Goal: Task Accomplishment & Management: Manage account settings

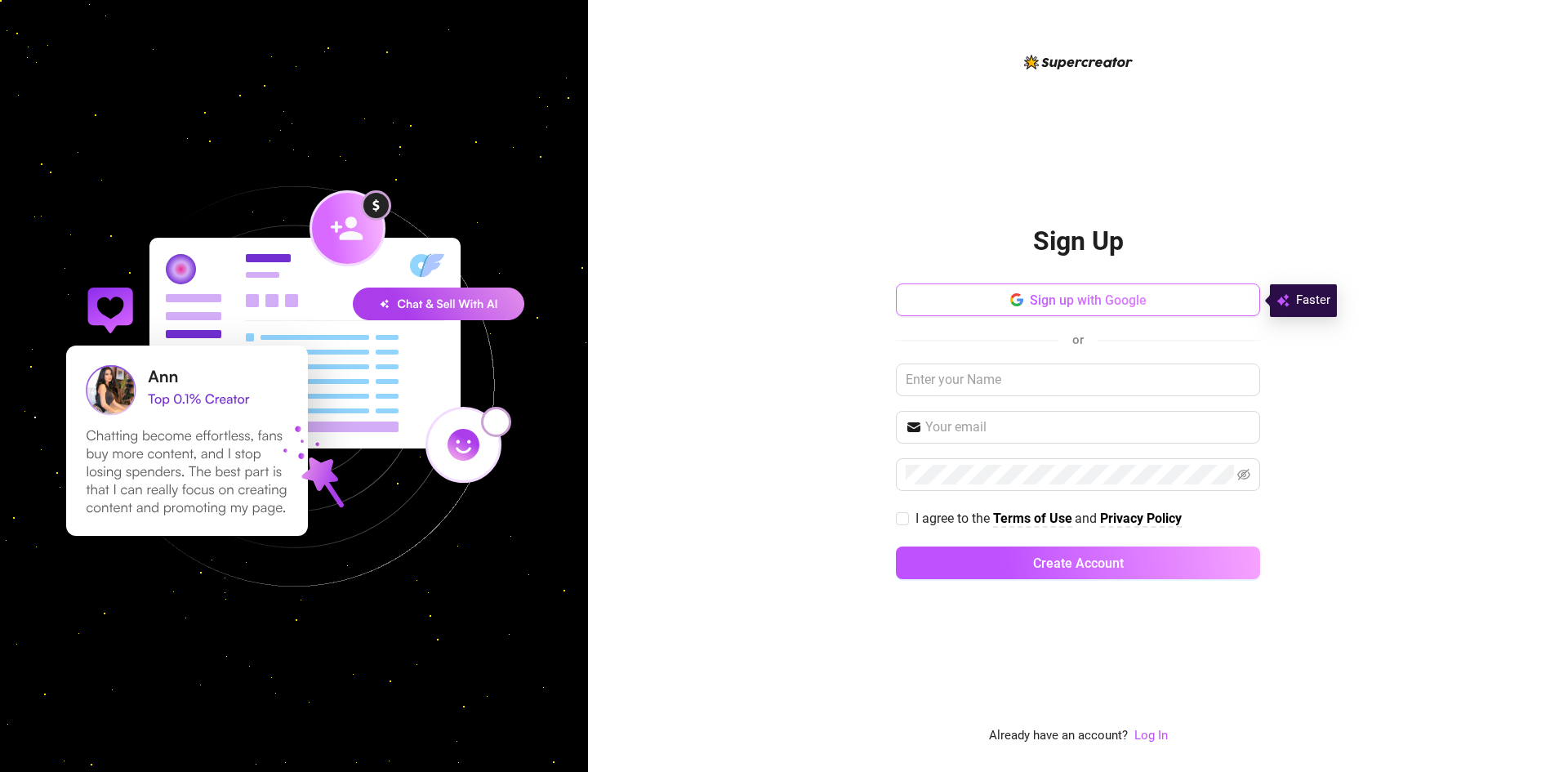
click at [1044, 303] on span "Sign up with Google" at bounding box center [1088, 300] width 117 height 16
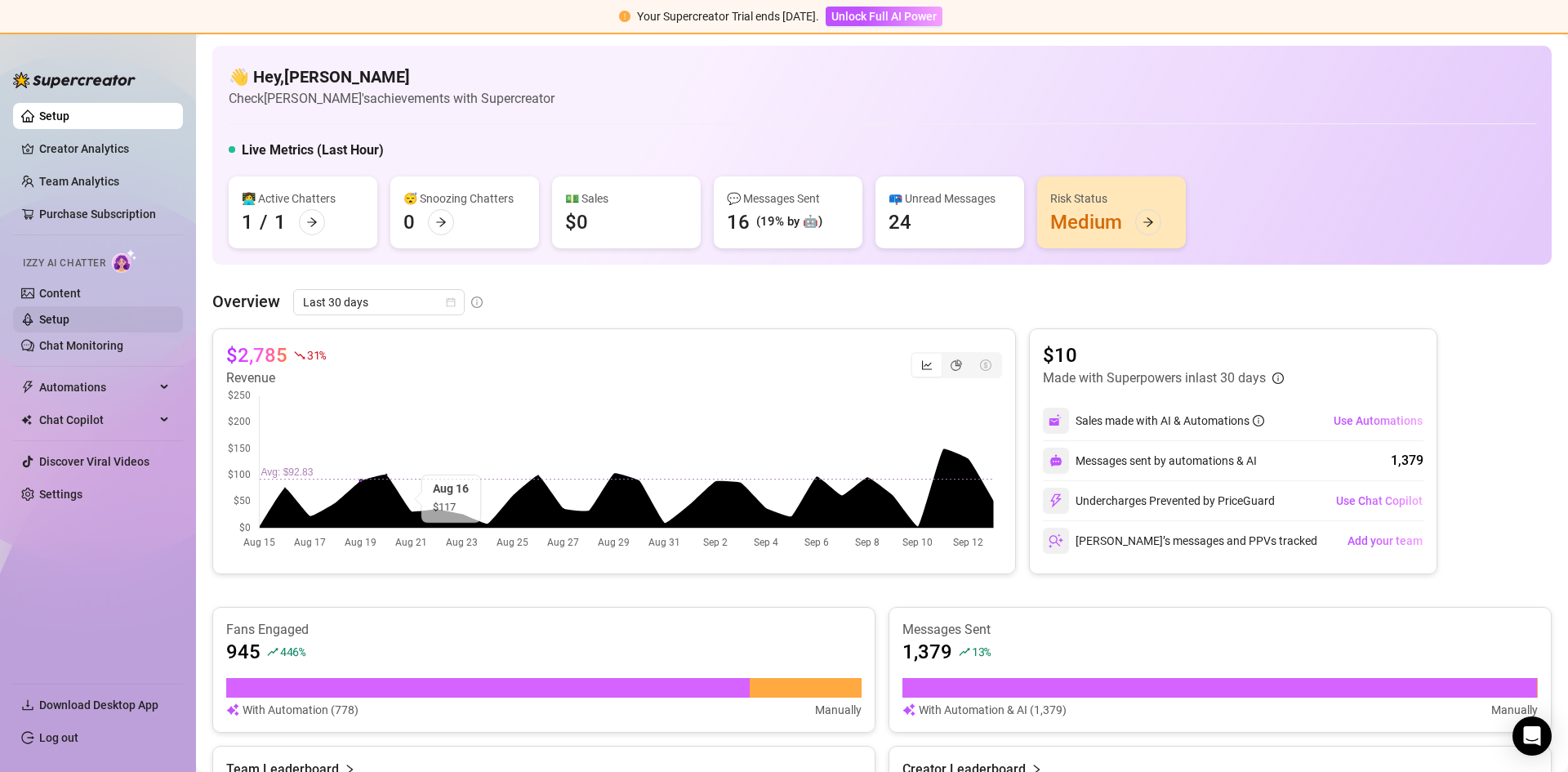
click at [67, 316] on link "Setup" at bounding box center [54, 320] width 30 height 13
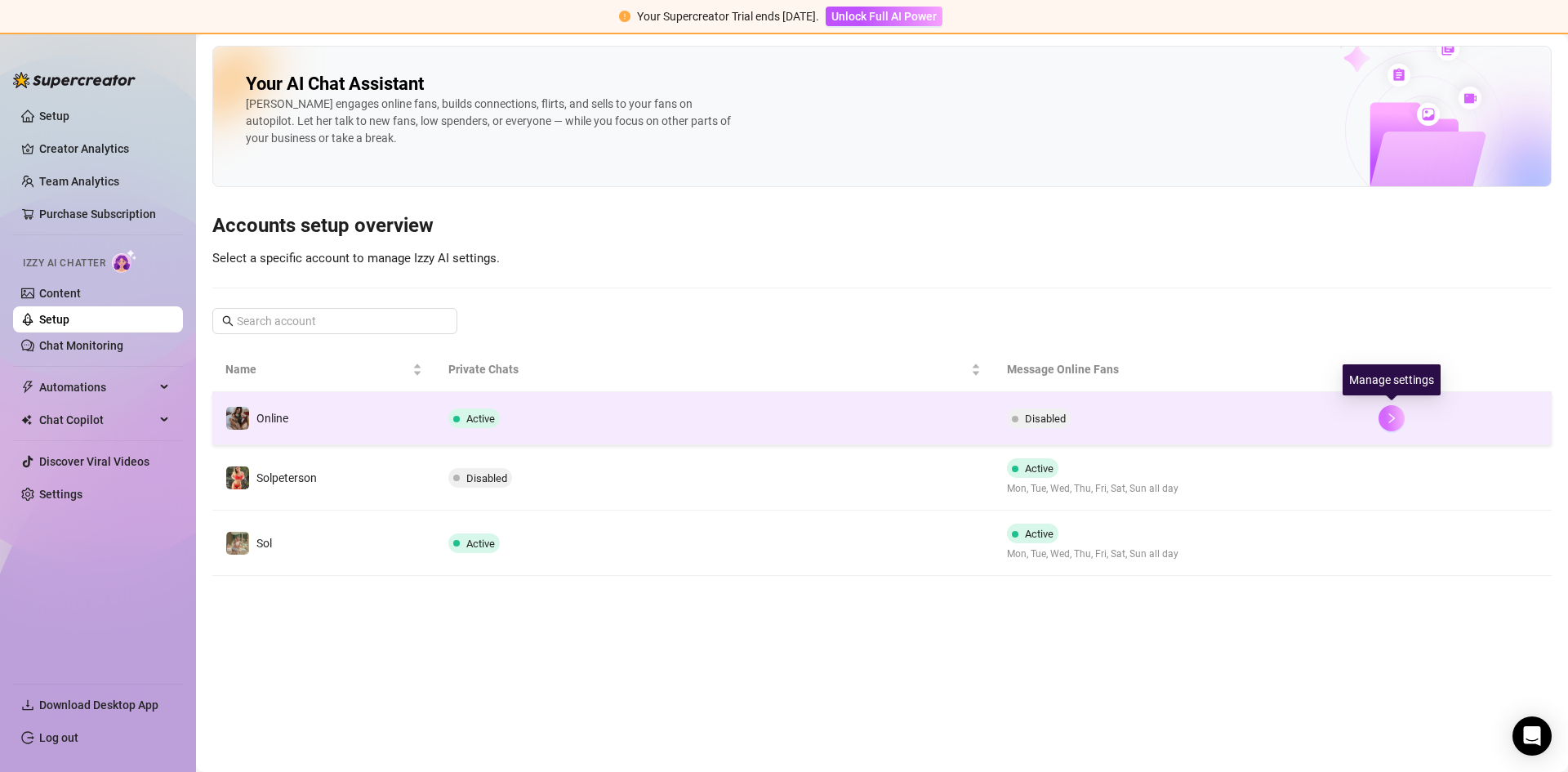
click at [1399, 421] on button "button" at bounding box center [1391, 418] width 26 height 26
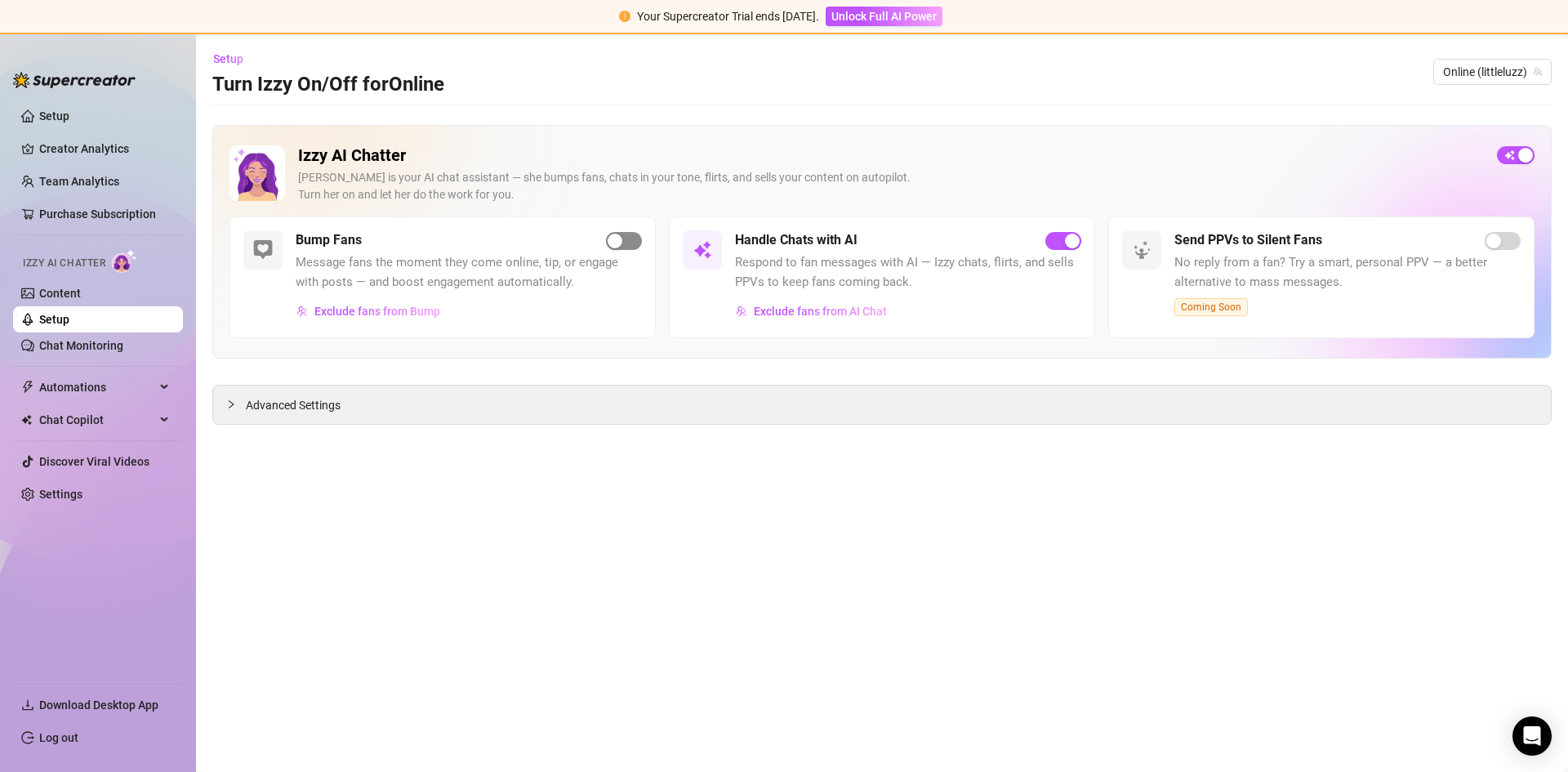
click at [629, 240] on span "button" at bounding box center [624, 241] width 36 height 18
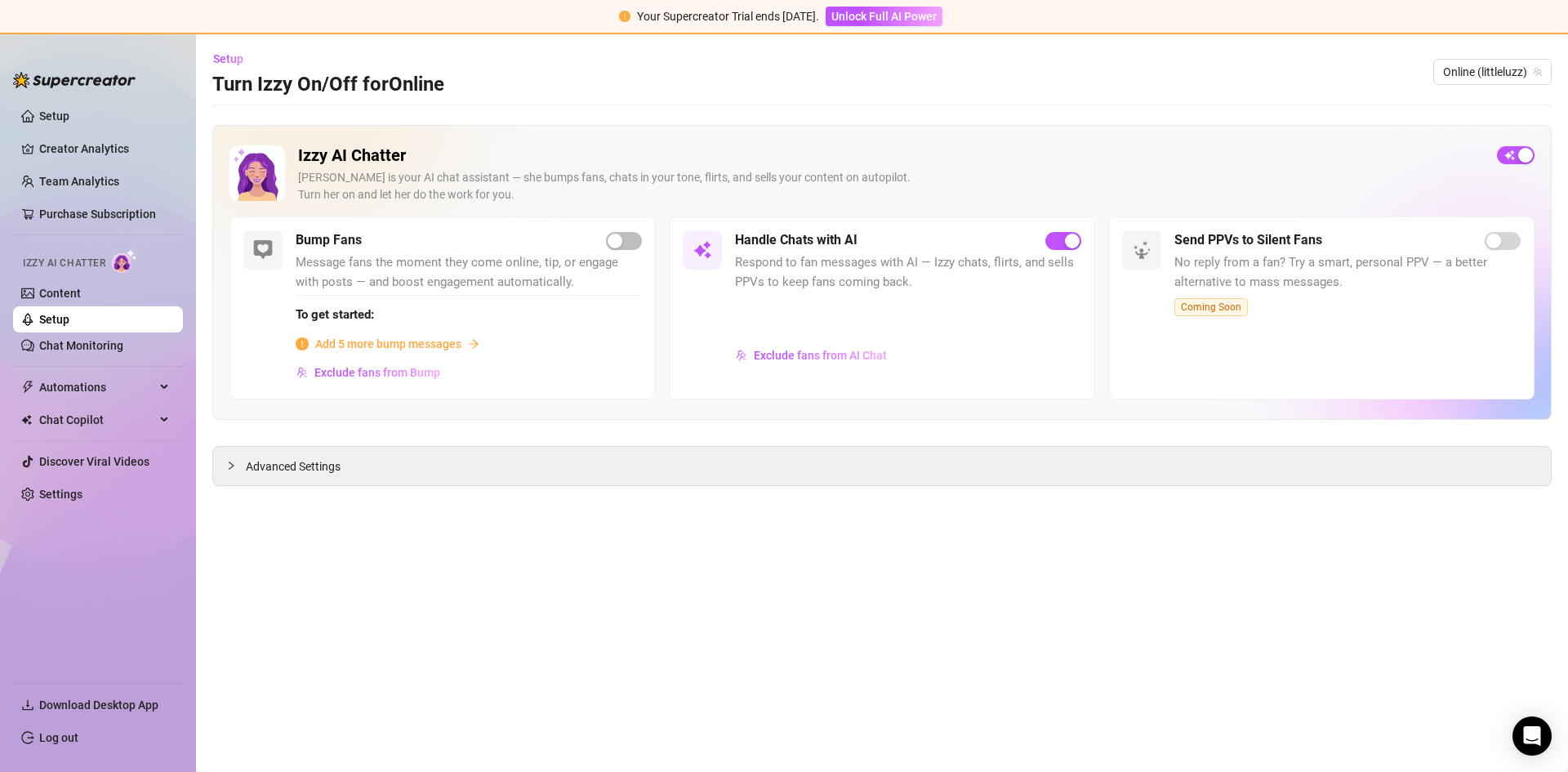
click at [420, 340] on span "Add 5 more bump messages" at bounding box center [388, 344] width 146 height 18
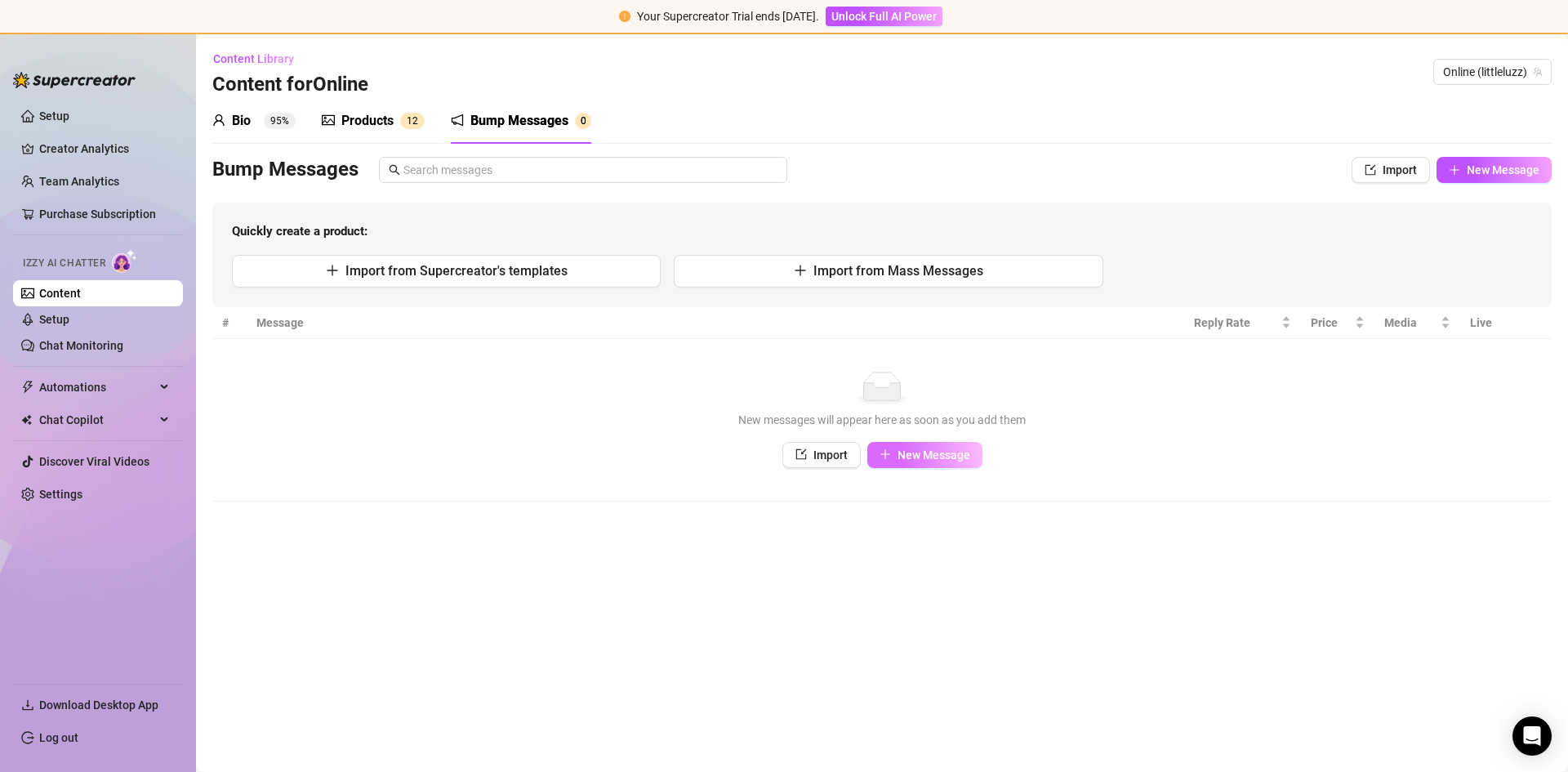
click at [938, 453] on span "New Message" at bounding box center [934, 455] width 72 height 13
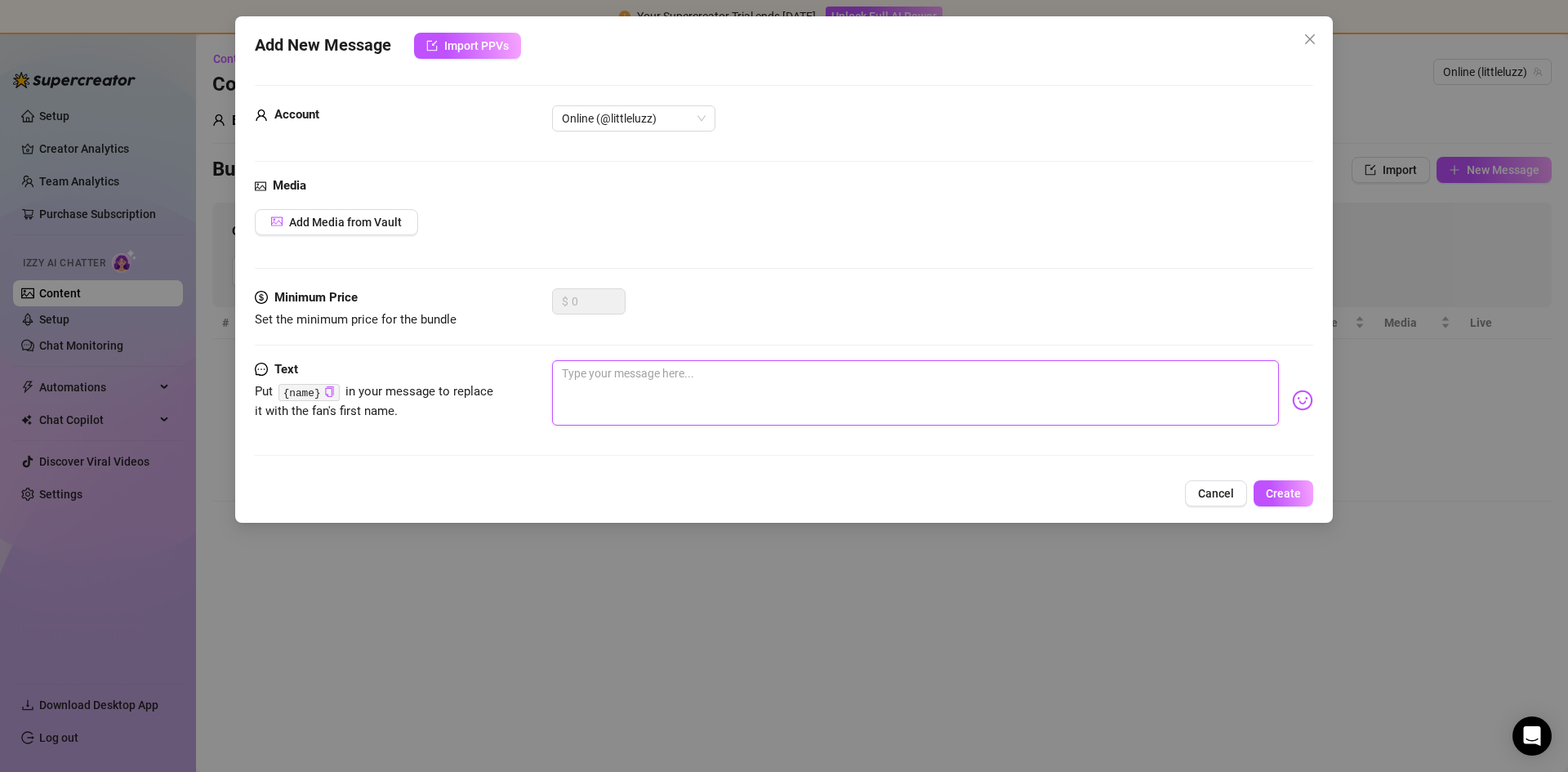
click at [814, 378] on textarea at bounding box center [915, 392] width 726 height 65
type textarea "H"
type textarea "He"
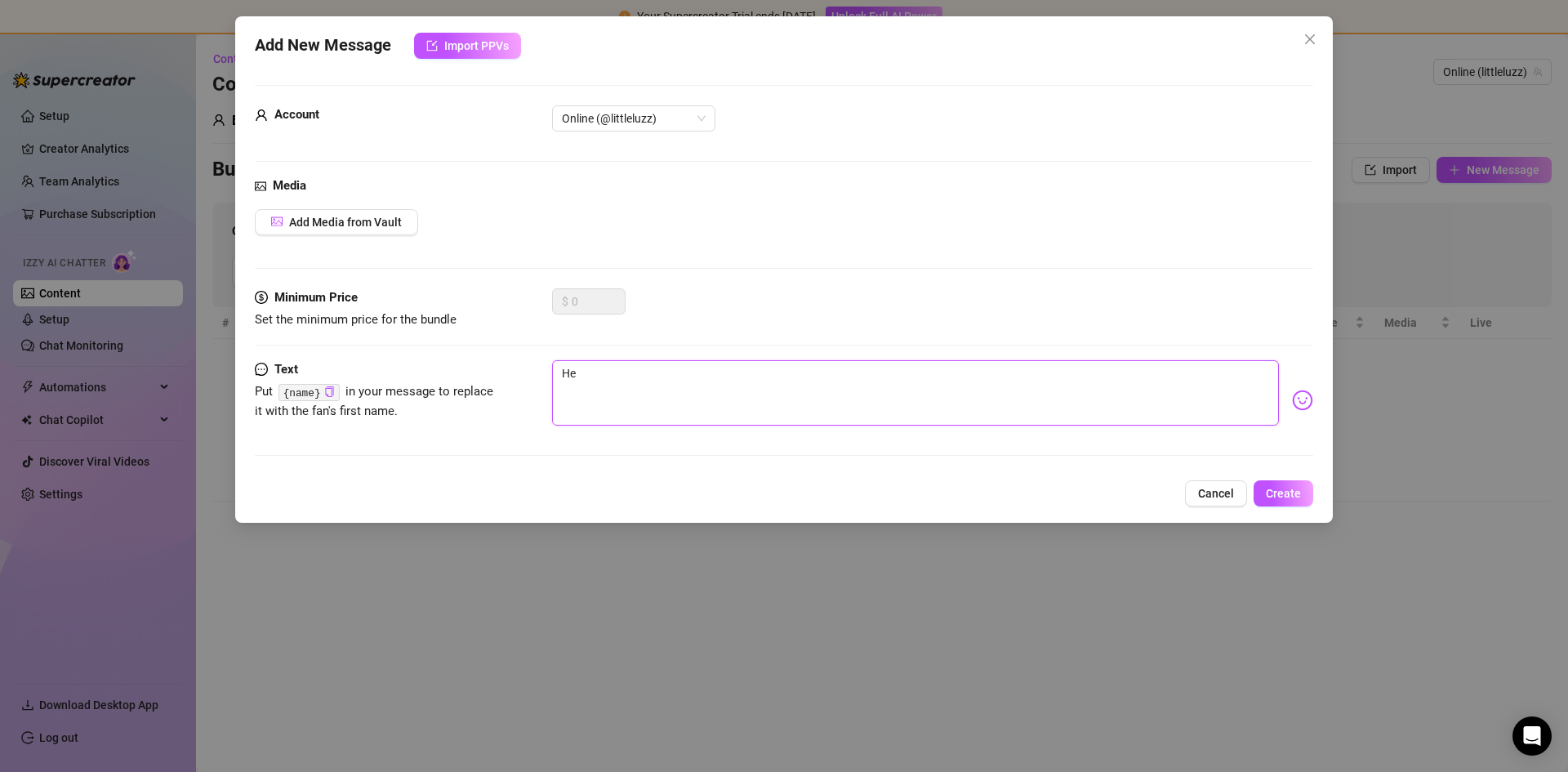
type textarea "Hey"
type textarea "Heyy"
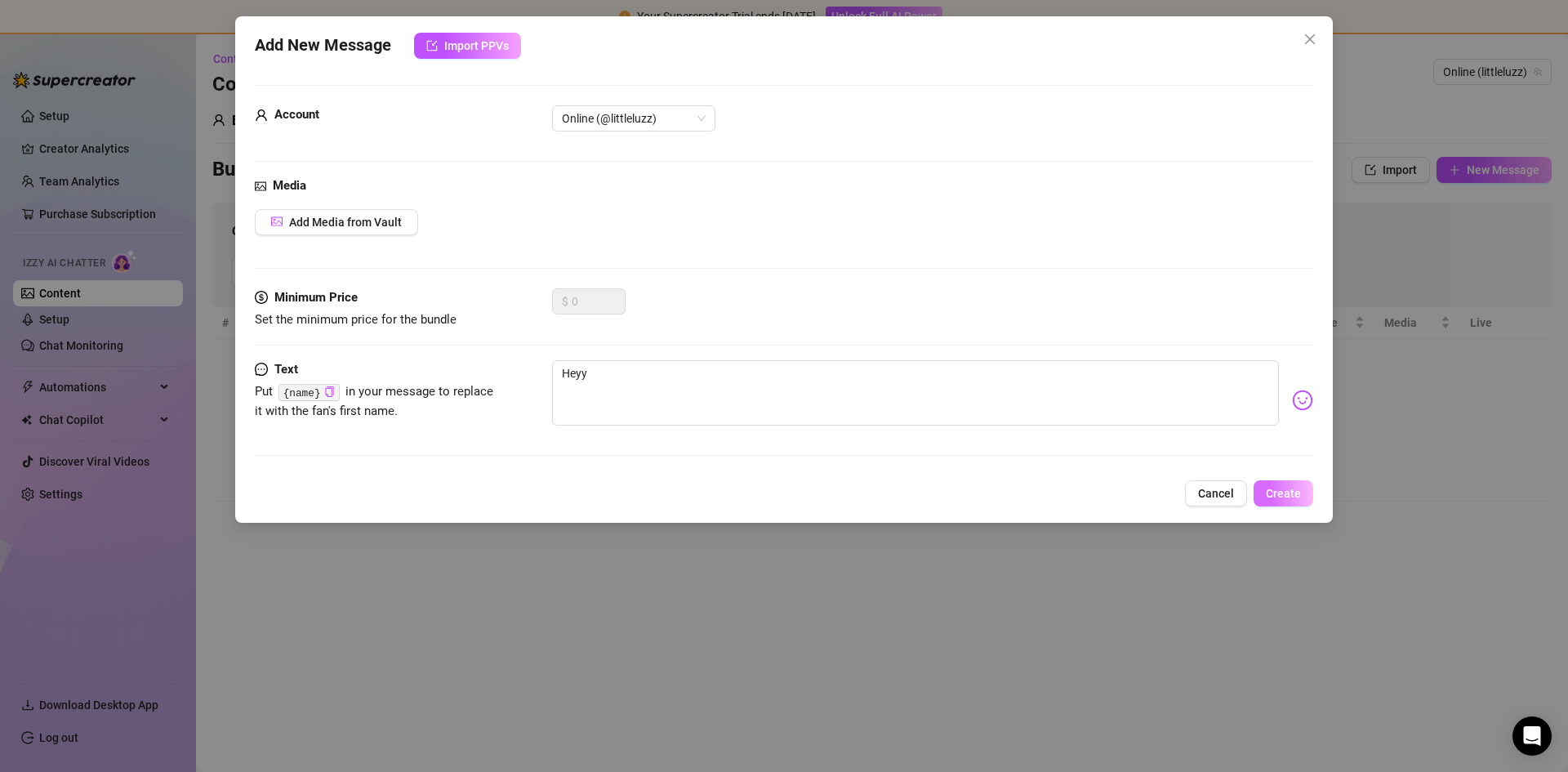
click at [1284, 481] on button "Create" at bounding box center [1283, 493] width 60 height 26
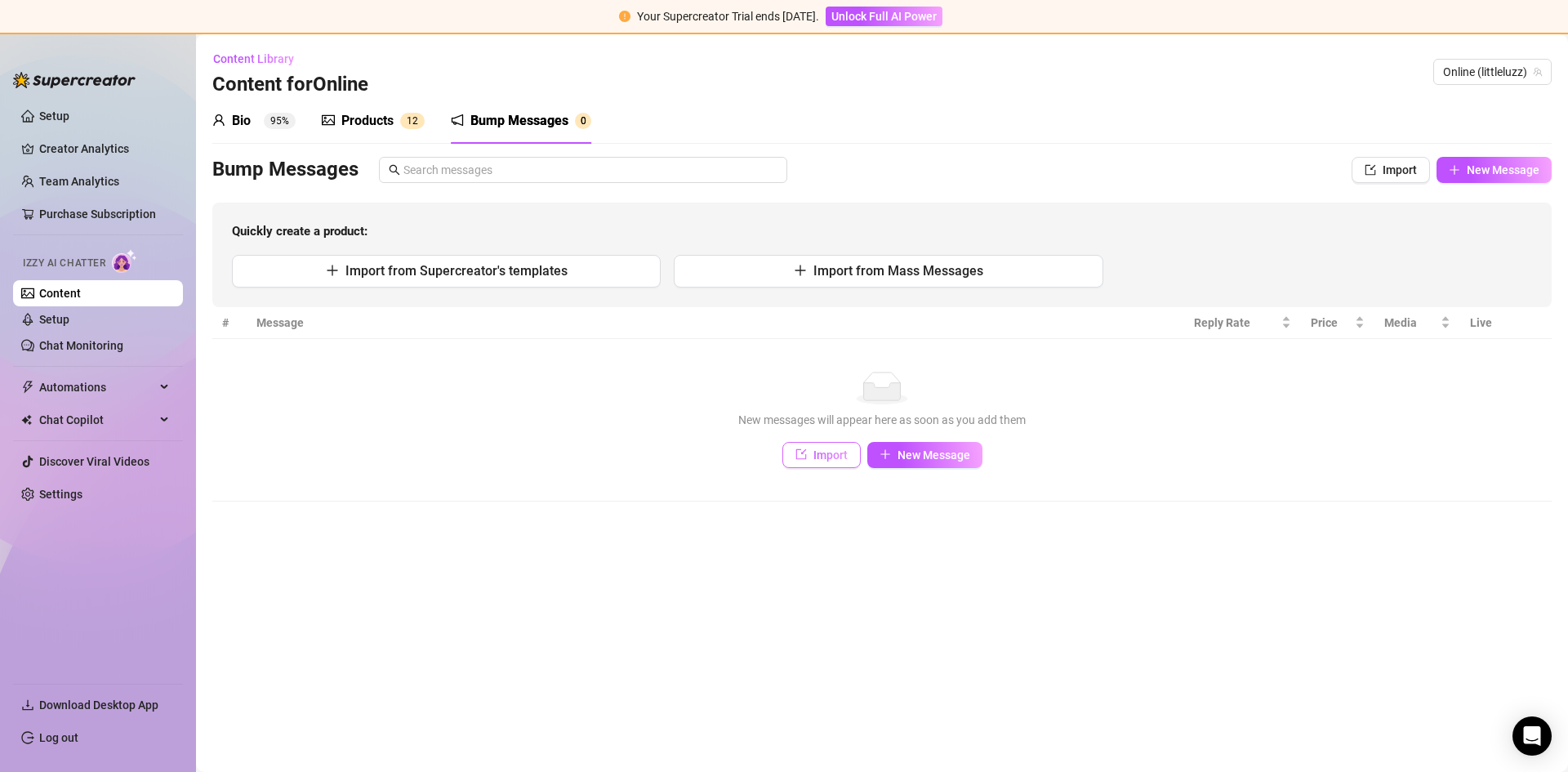
click at [836, 455] on span "Import" at bounding box center [831, 455] width 35 height 13
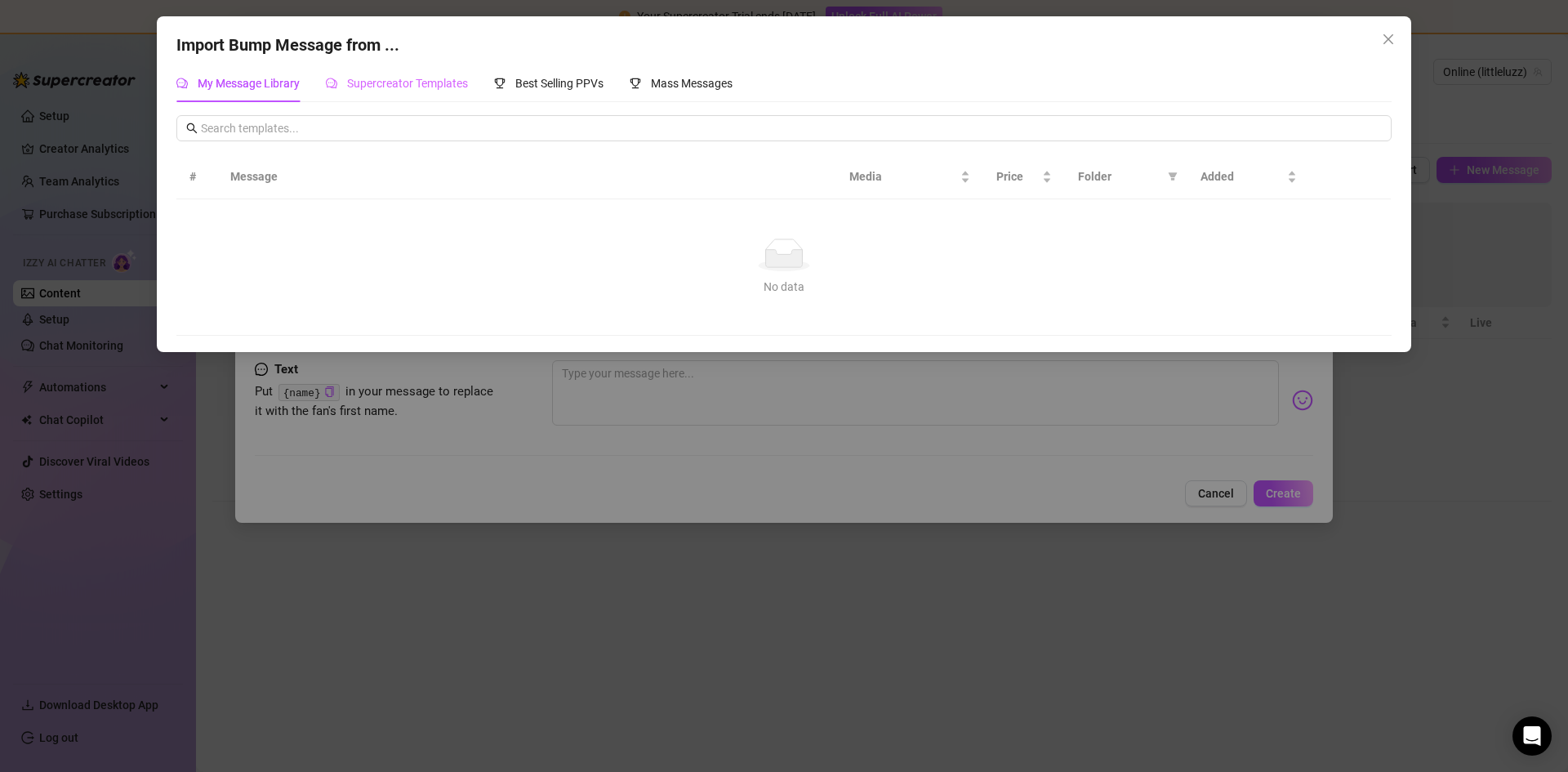
drag, startPoint x: 455, startPoint y: 65, endPoint x: 447, endPoint y: 76, distance: 13.6
click at [454, 67] on div "Supercreator Templates" at bounding box center [396, 83] width 142 height 38
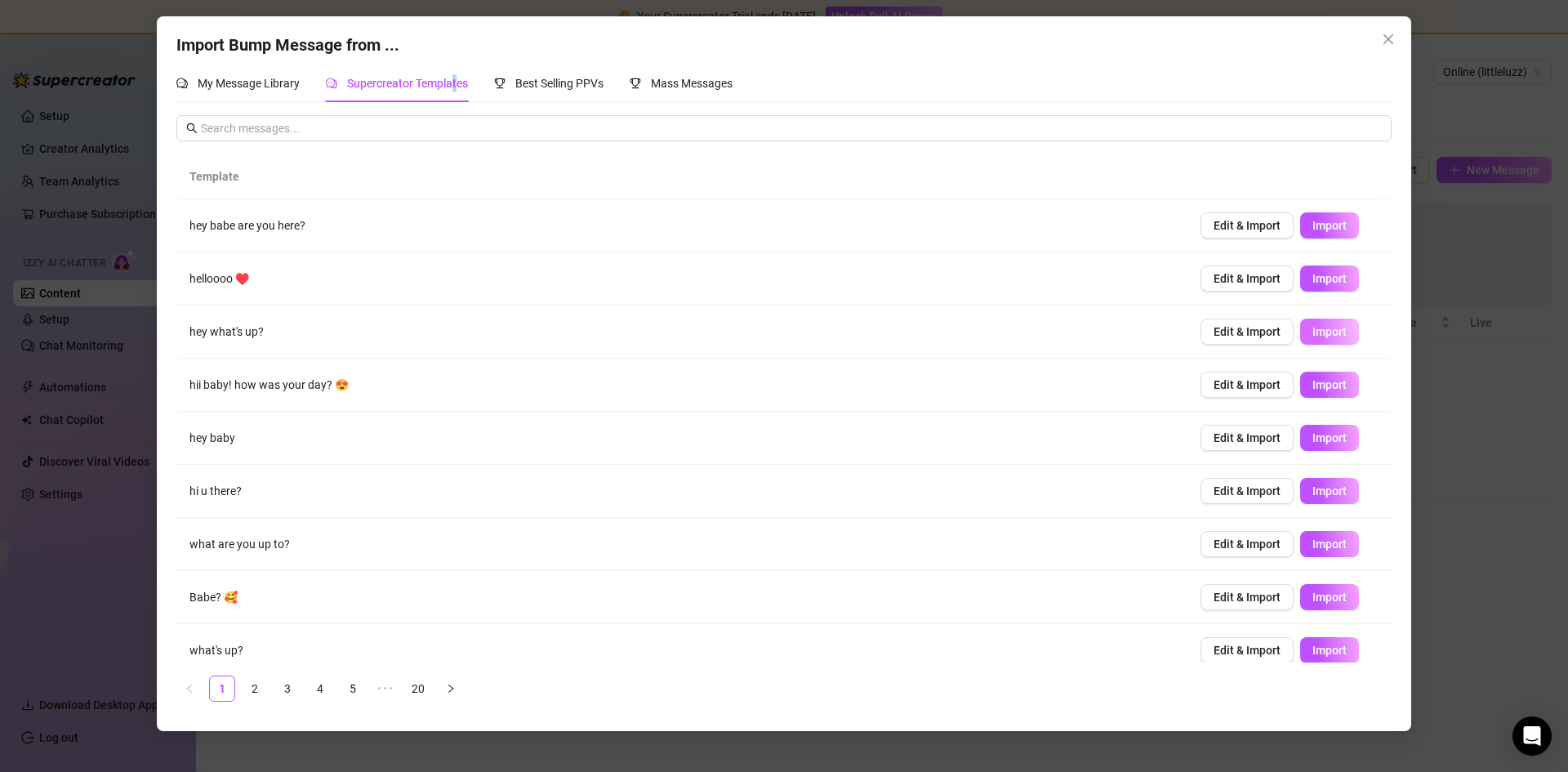
click at [1313, 336] on span "Import" at bounding box center [1330, 331] width 35 height 13
type textarea "hey what's up?"
click at [1404, 377] on div "Import Bump Message from ... My Message Library Supercreator Templates Best Sel…" at bounding box center [784, 373] width 1254 height 714
click at [1423, 379] on div "Import Bump Message from ... My Message Library Supercreator Templates Best Sel…" at bounding box center [784, 386] width 1568 height 772
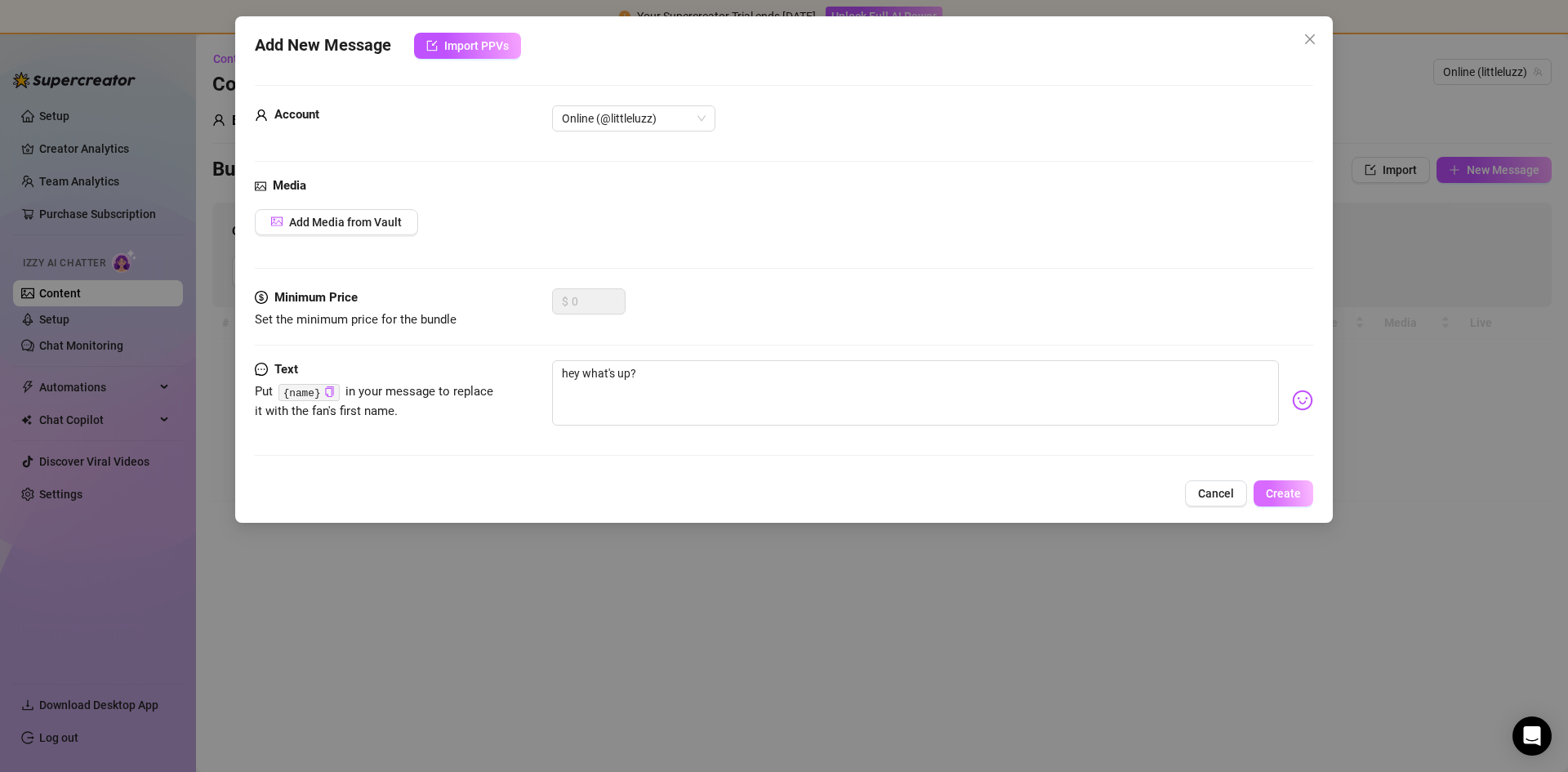
click at [1288, 494] on span "Create" at bounding box center [1283, 493] width 35 height 13
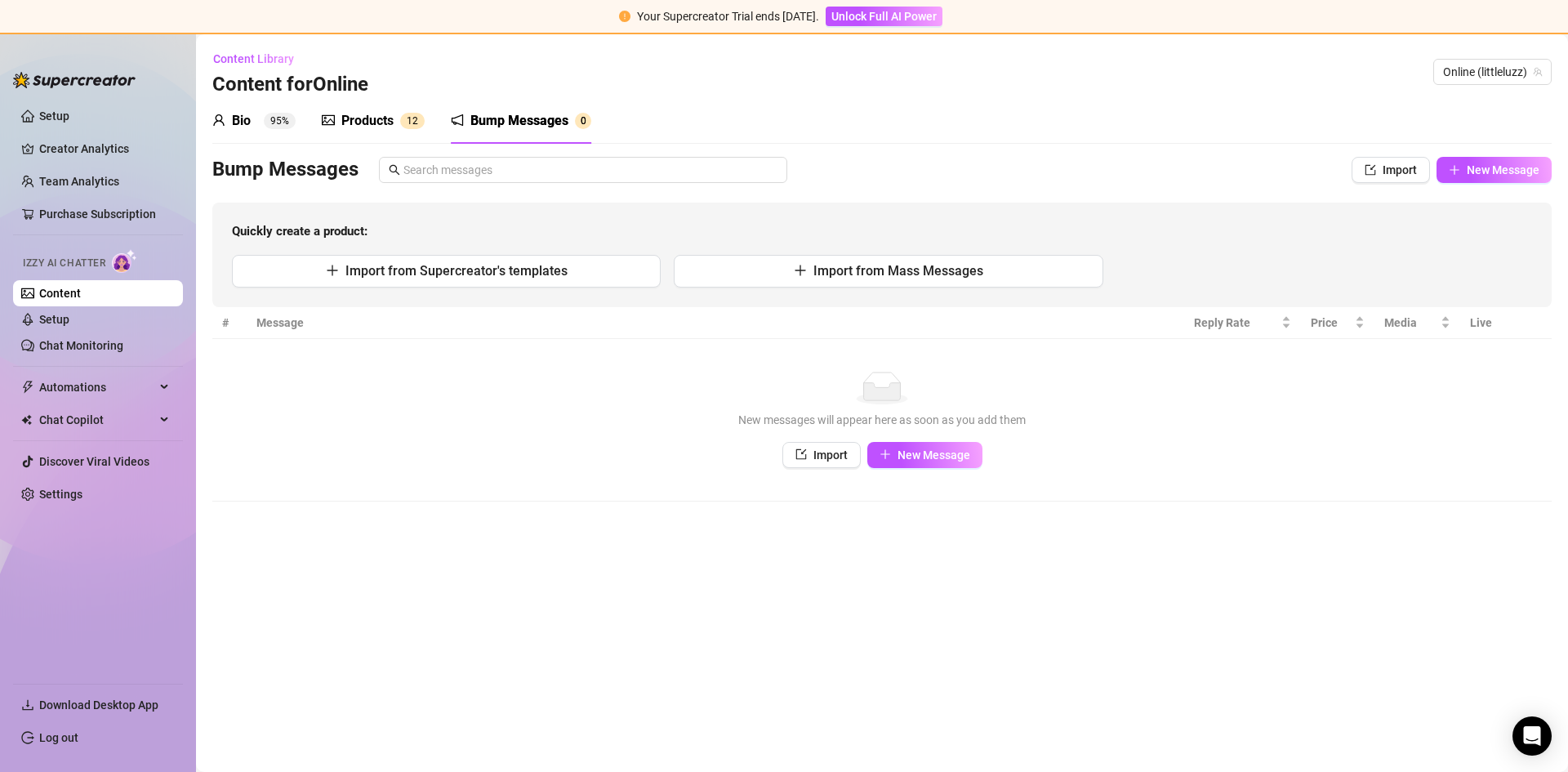
click at [295, 115] on span "95%" at bounding box center [279, 121] width 32 height 16
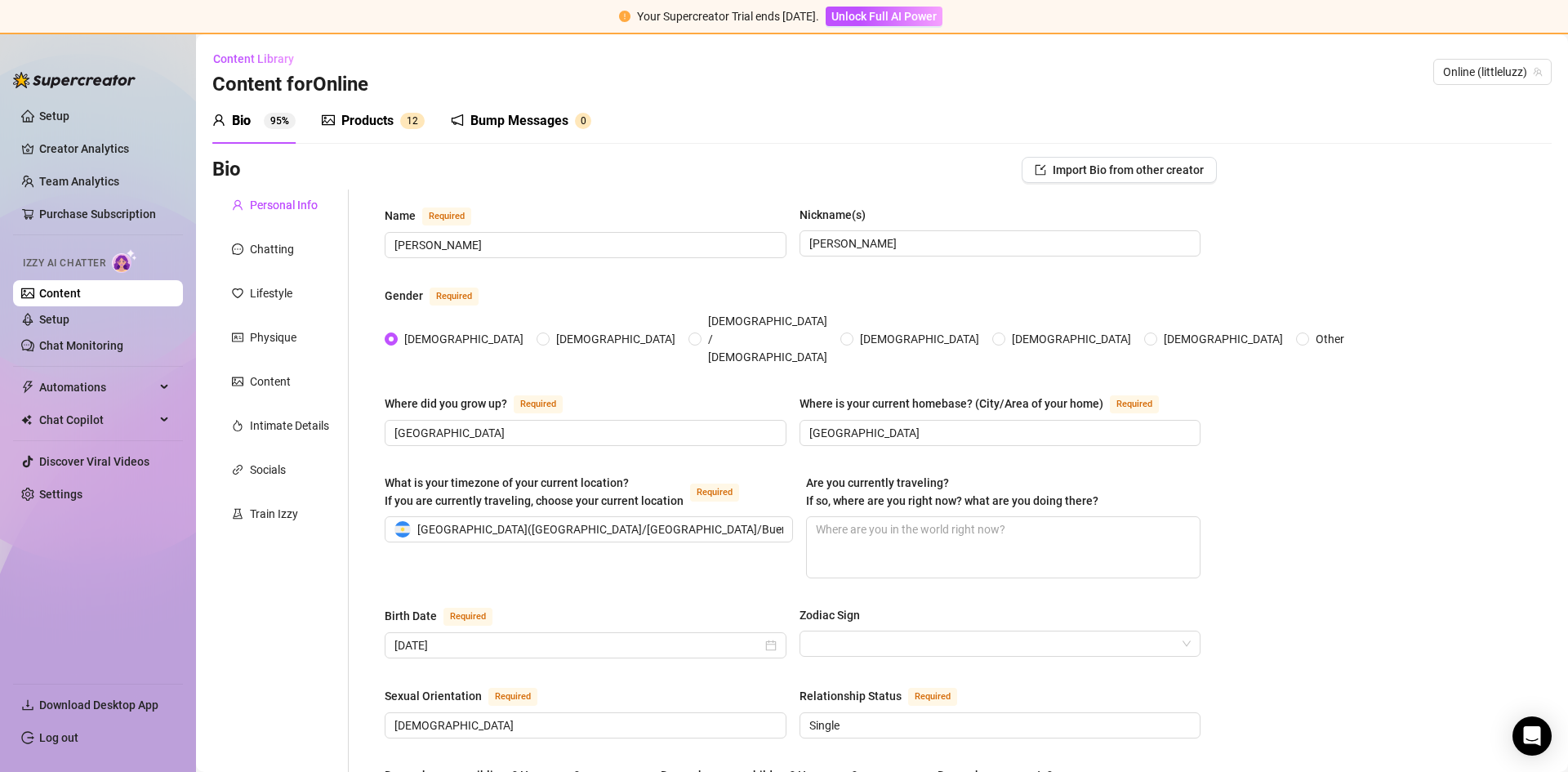
click at [284, 115] on sup "95%" at bounding box center [279, 121] width 32 height 16
click at [62, 320] on link "Setup" at bounding box center [54, 320] width 30 height 13
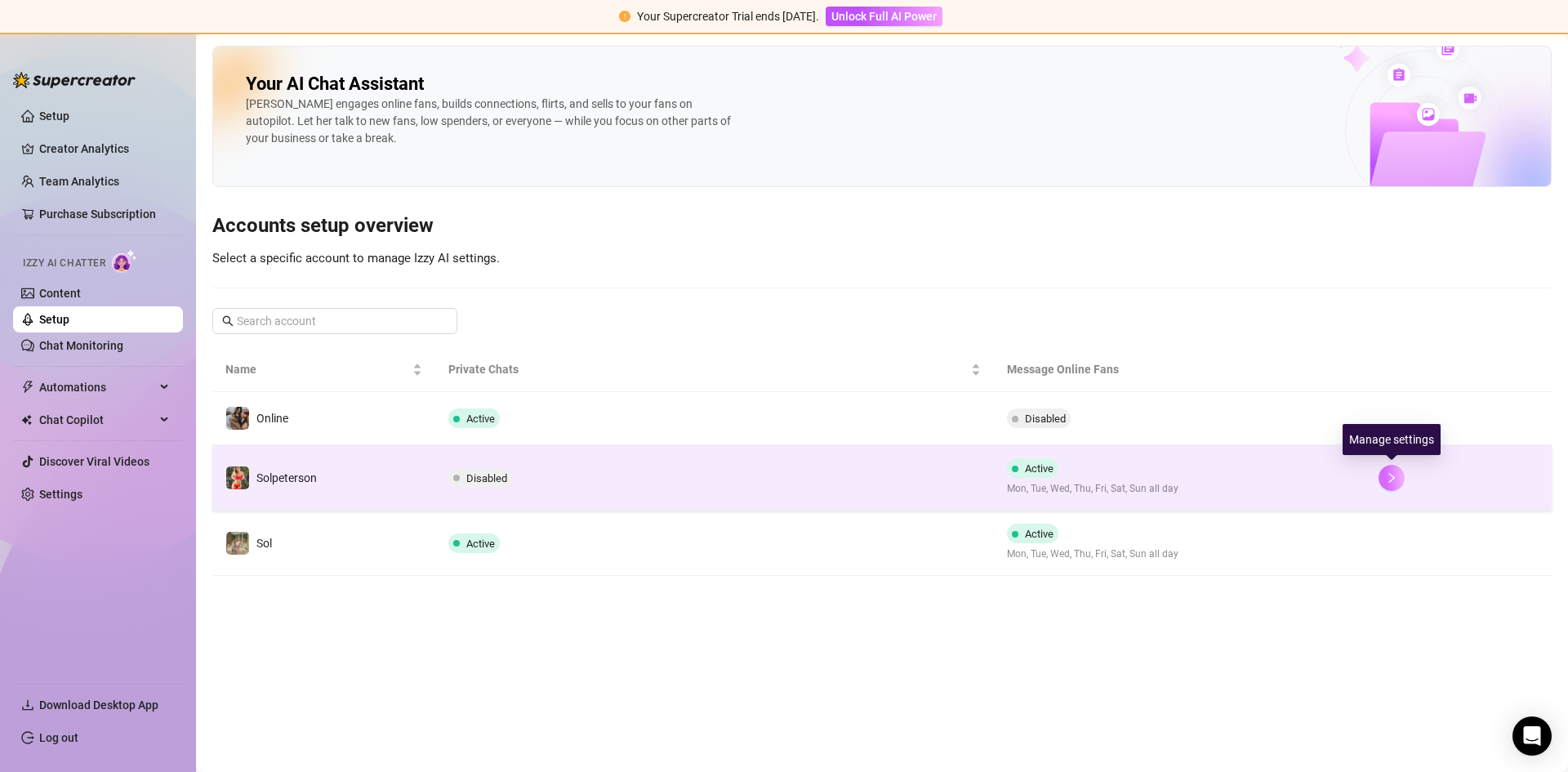
click at [1400, 472] on button "button" at bounding box center [1391, 478] width 26 height 26
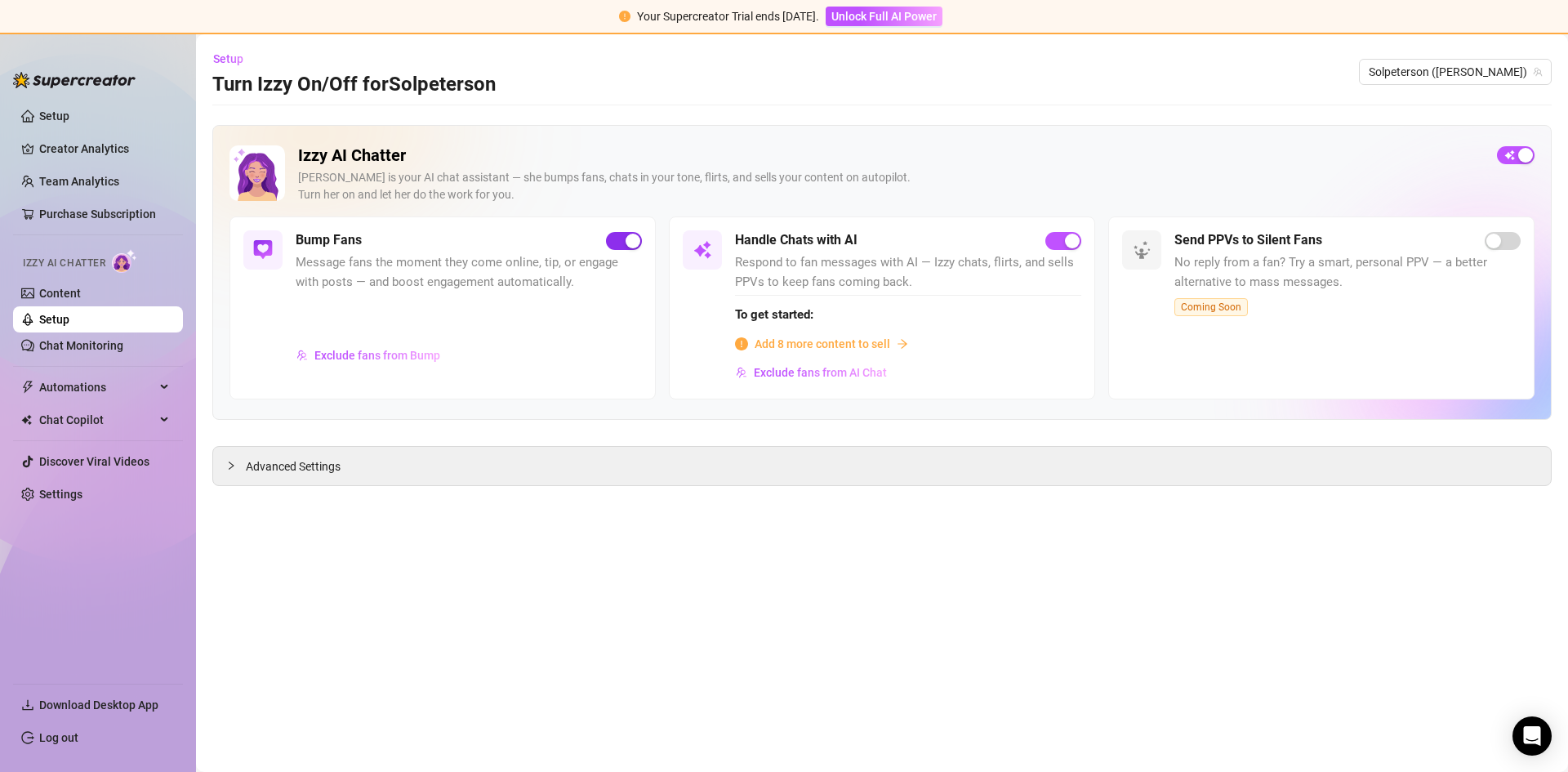
click at [620, 246] on span "button" at bounding box center [624, 241] width 36 height 18
click at [83, 348] on link "Chat Monitoring" at bounding box center [81, 345] width 84 height 13
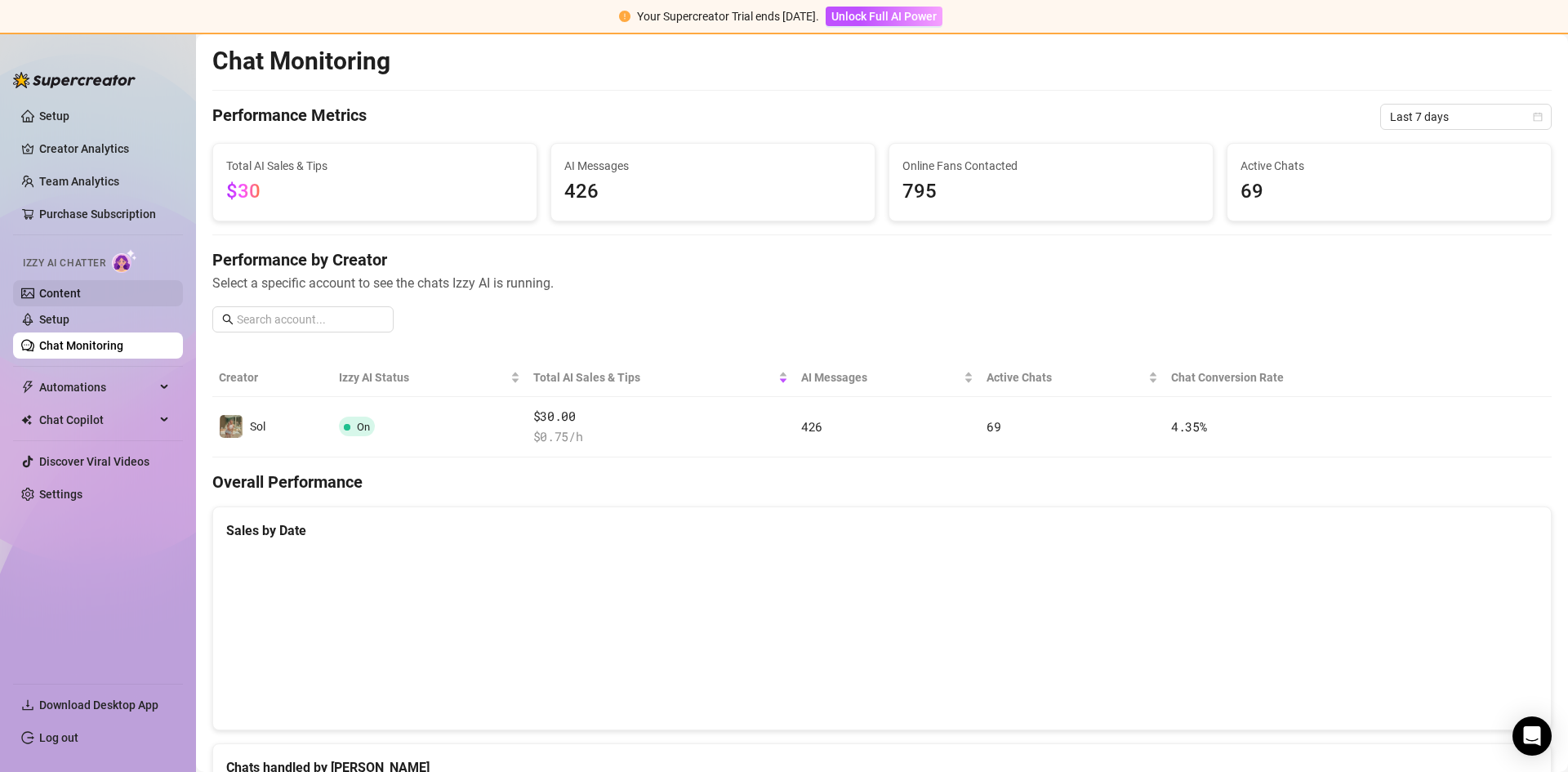
click at [79, 296] on link "Content" at bounding box center [60, 294] width 42 height 13
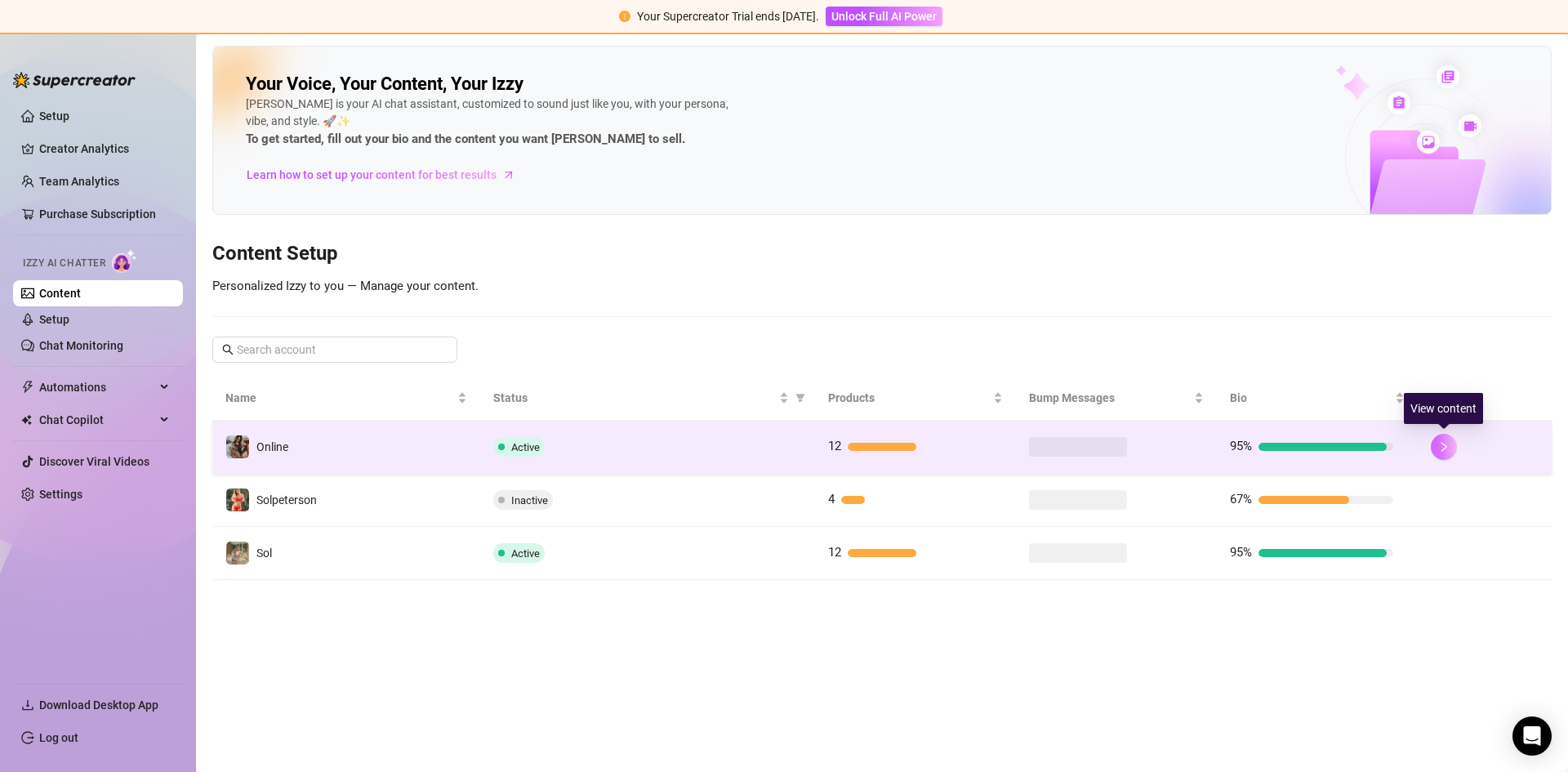
click at [1448, 436] on button "button" at bounding box center [1444, 447] width 26 height 26
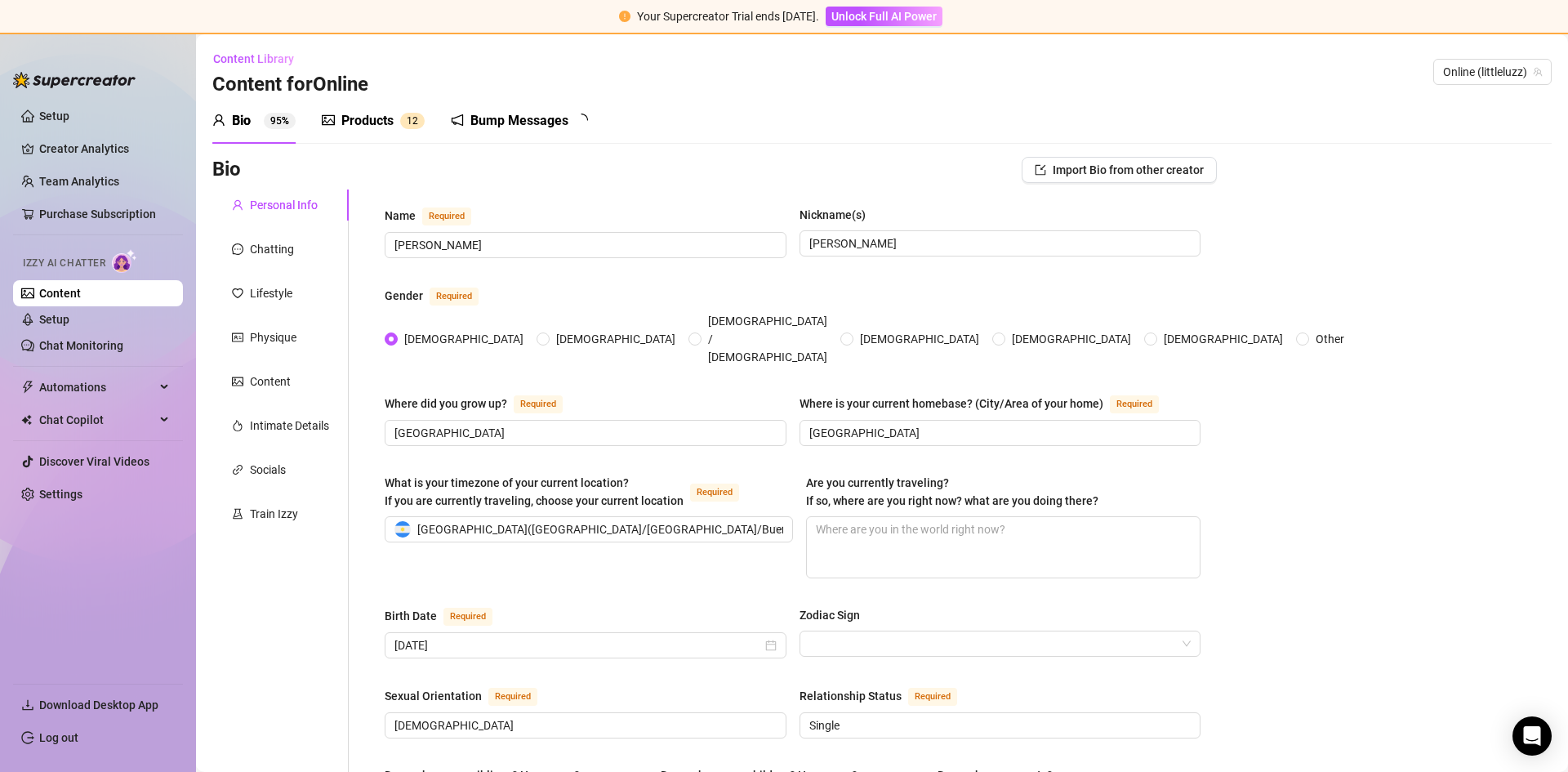
click at [519, 129] on div "Bump Messages" at bounding box center [519, 121] width 98 height 20
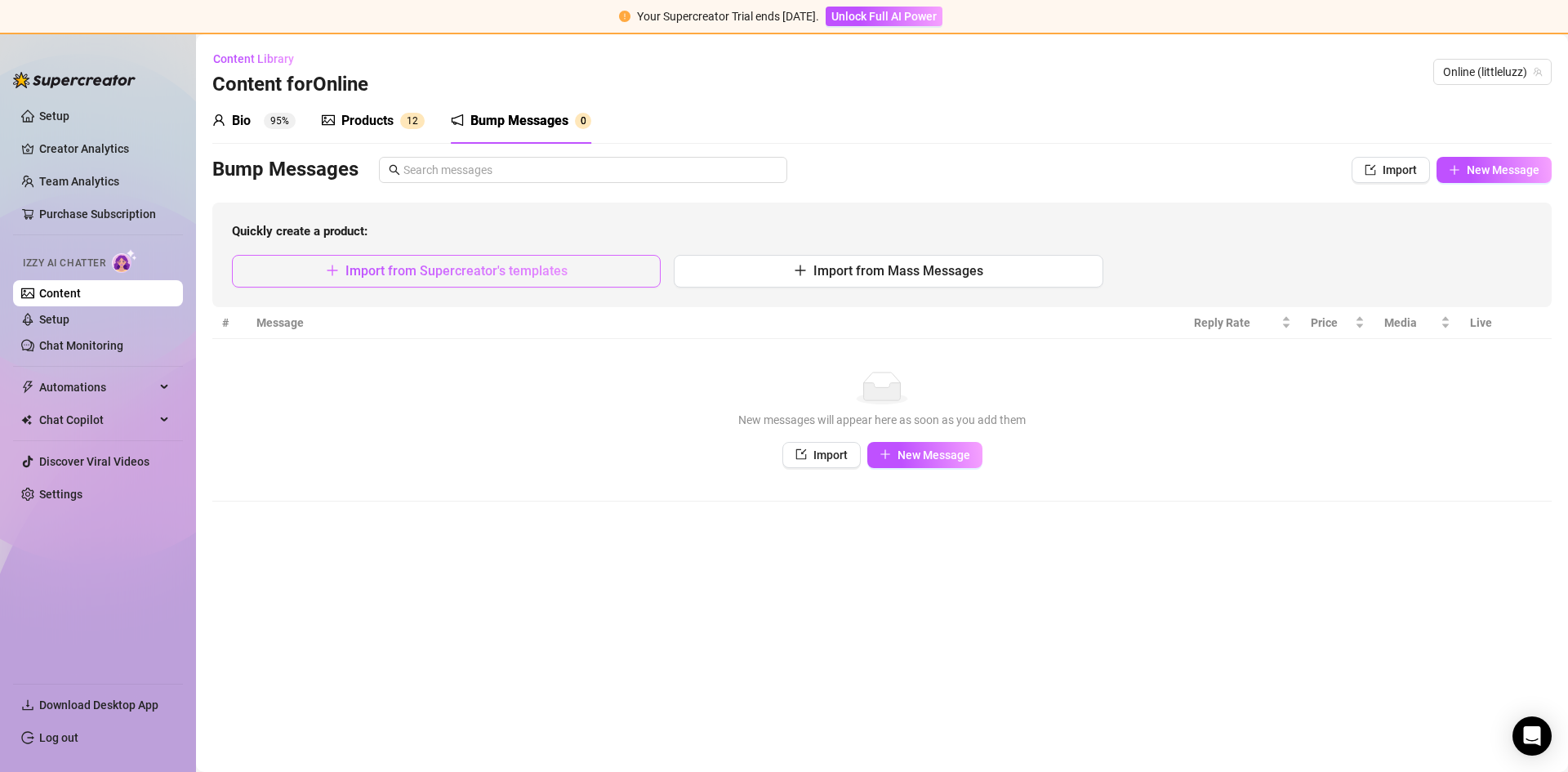
click at [554, 270] on span "Import from Supercreator's templates" at bounding box center [456, 270] width 222 height 16
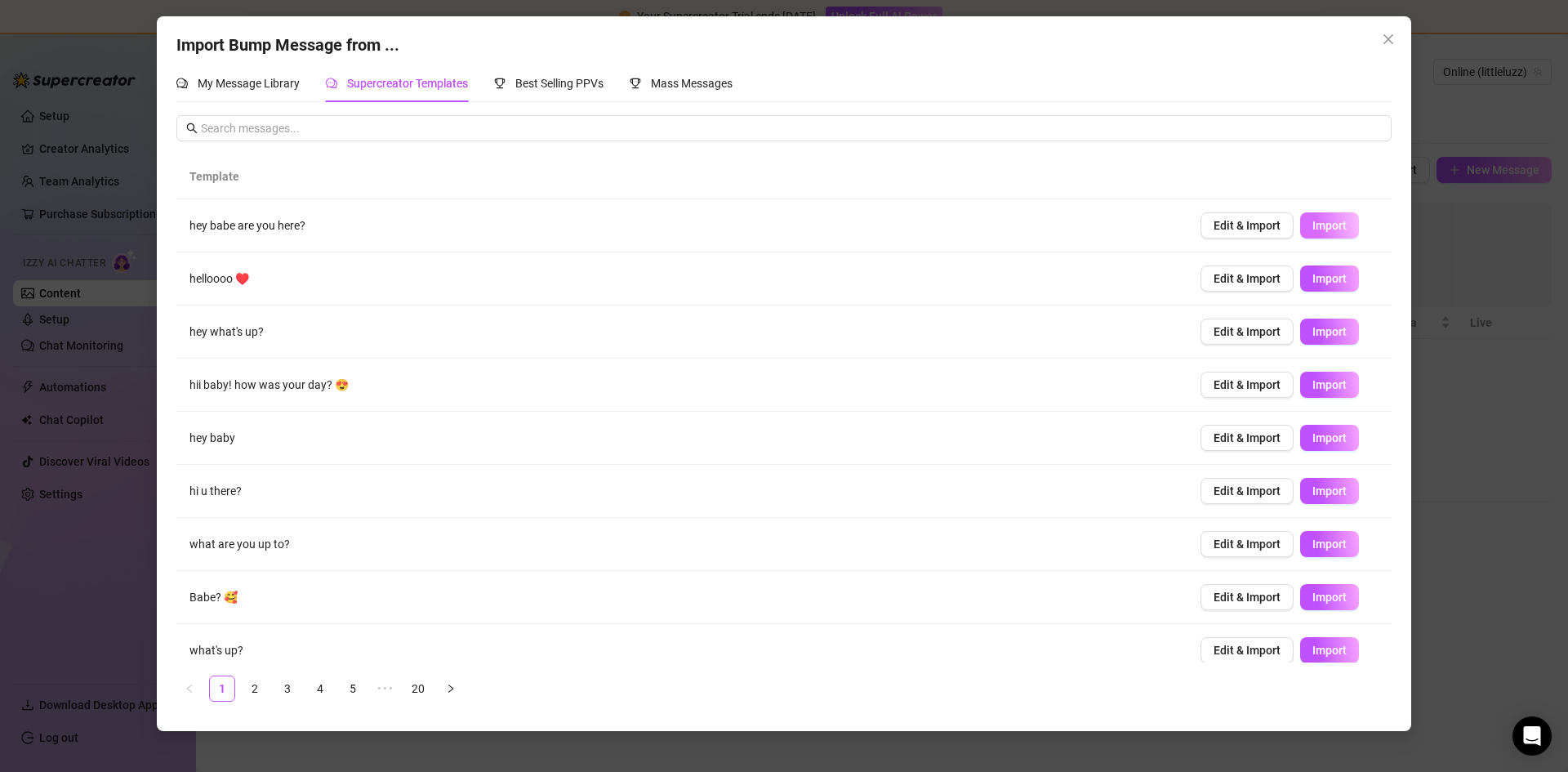
click at [1330, 231] on span "Import" at bounding box center [1330, 225] width 35 height 13
click at [1317, 492] on span "Import" at bounding box center [1330, 491] width 35 height 13
click at [1313, 552] on button "Import" at bounding box center [1330, 544] width 59 height 26
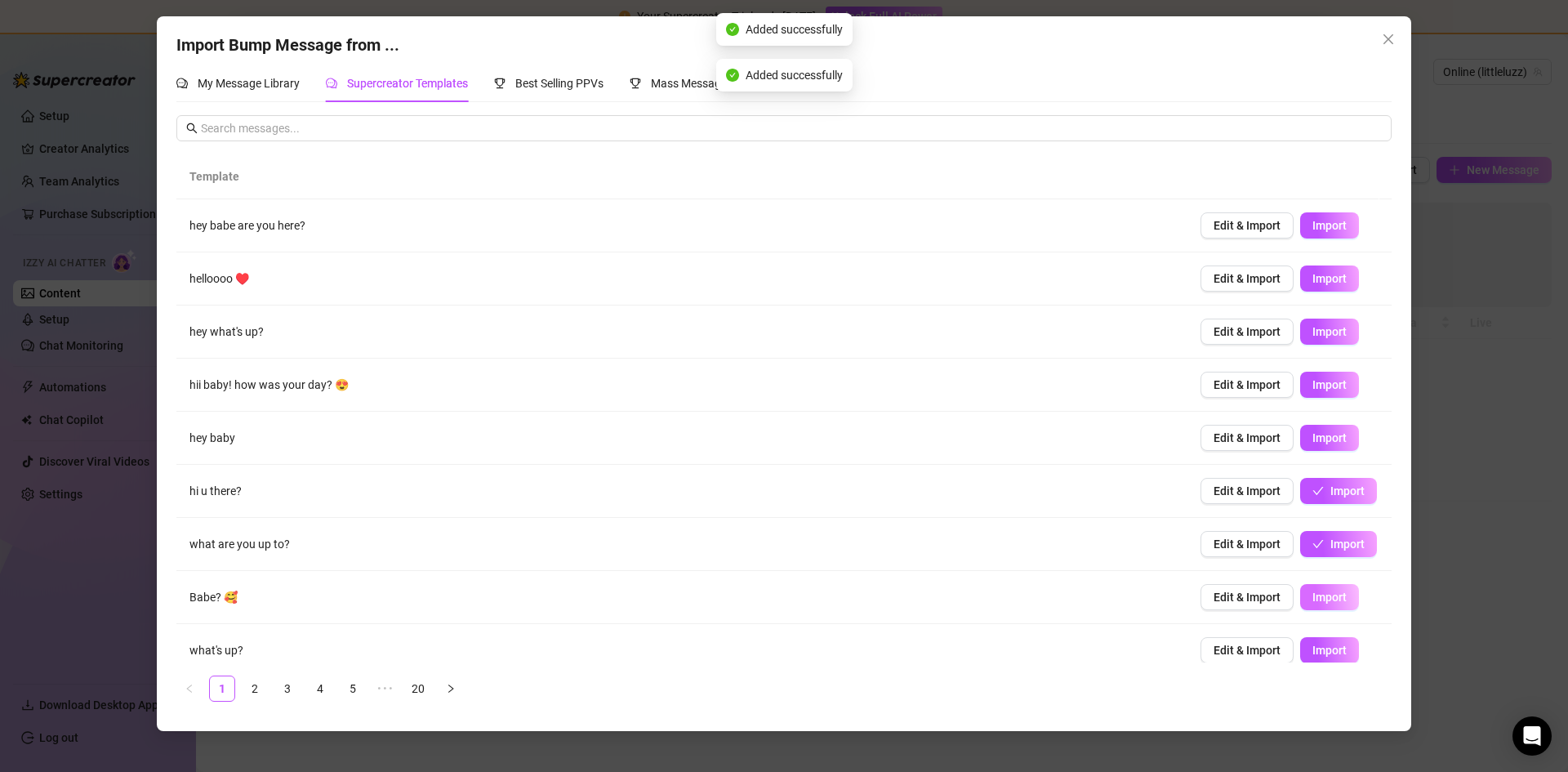
click at [1317, 598] on span "Import" at bounding box center [1330, 597] width 35 height 13
click at [1318, 652] on span "Import" at bounding box center [1330, 650] width 35 height 13
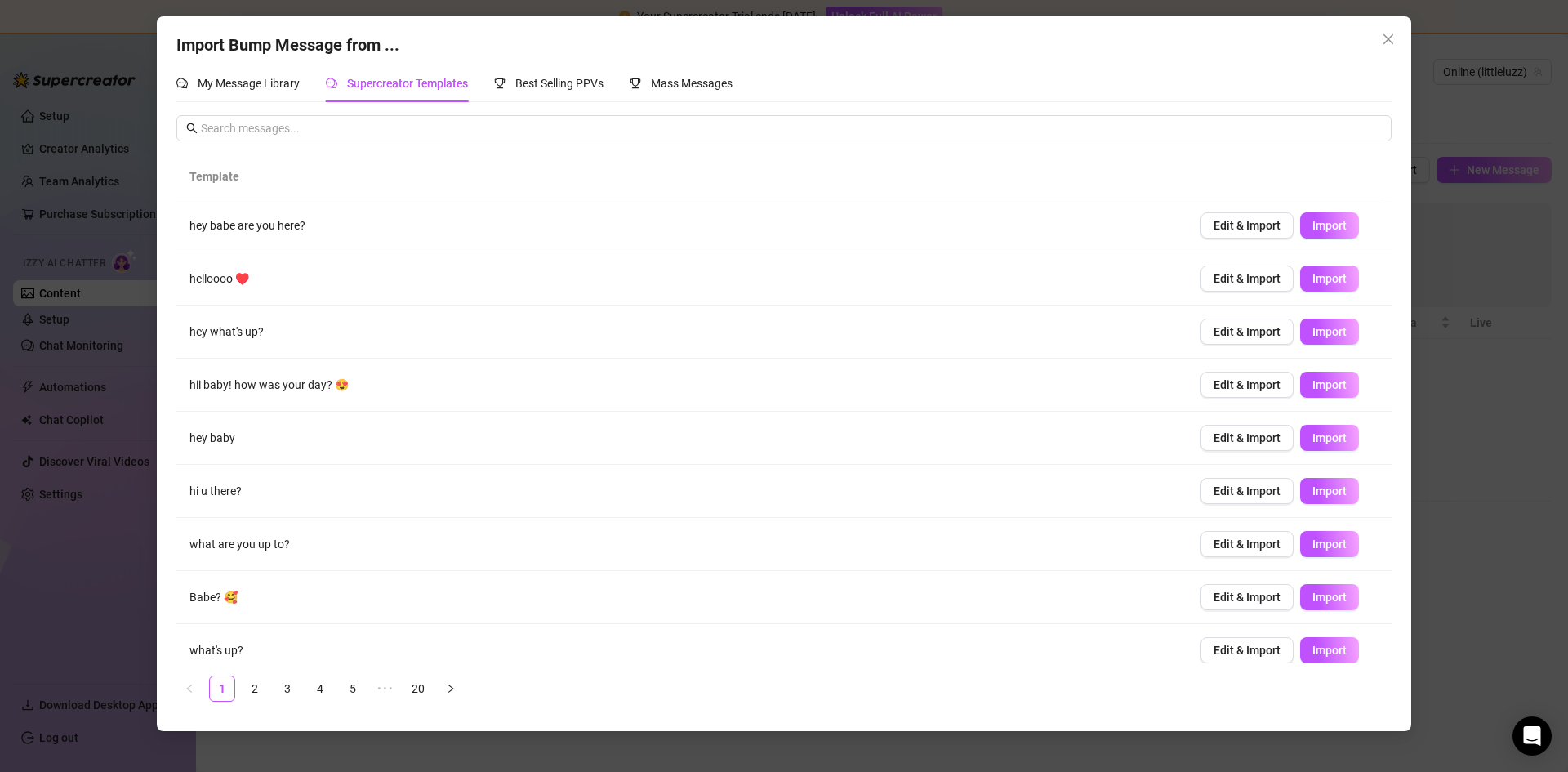
click at [1424, 168] on div "Import Bump Message from ... My Message Library Supercreator Templates Best Sel…" at bounding box center [784, 386] width 1568 height 772
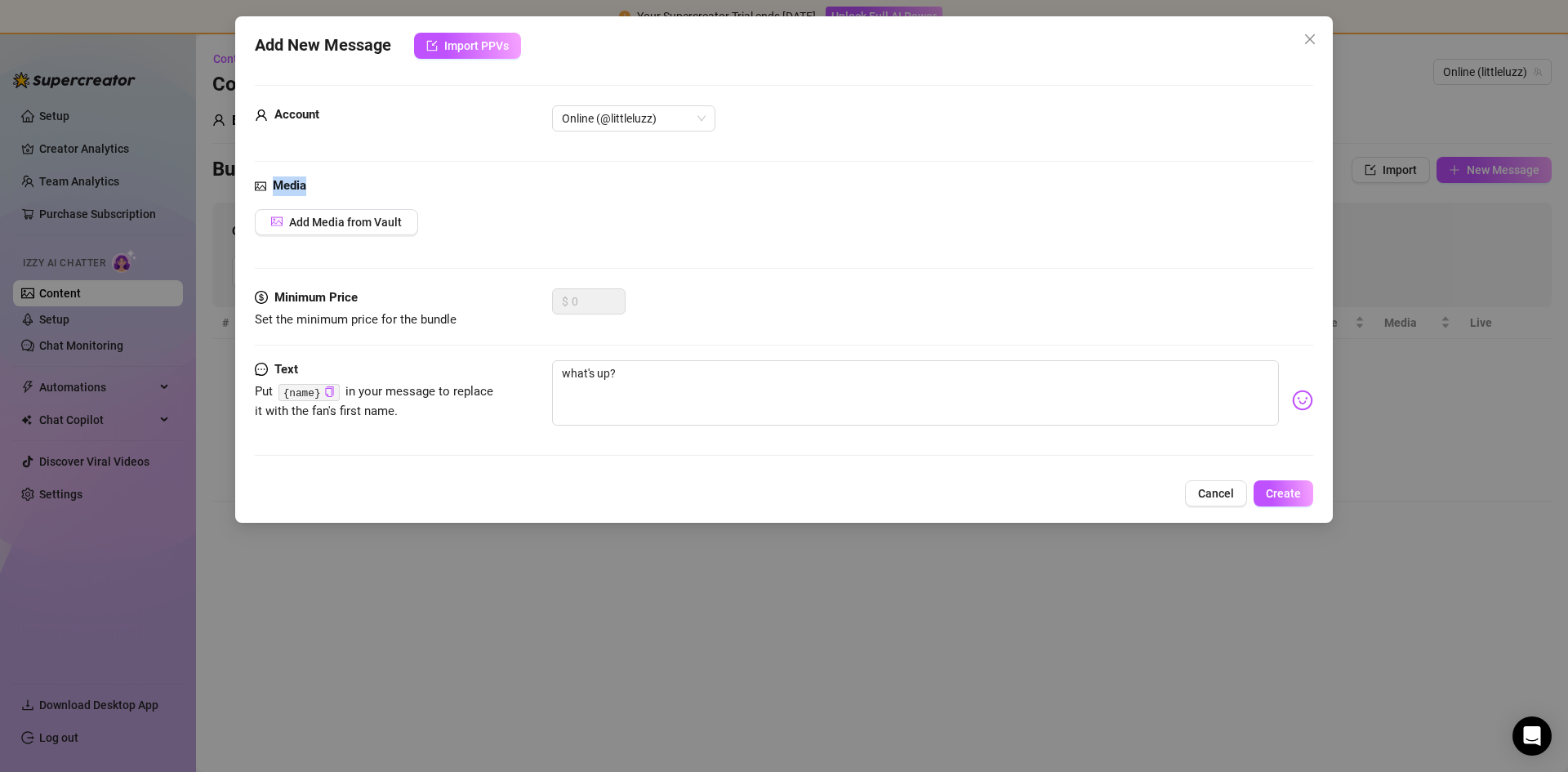
drag, startPoint x: 1417, startPoint y: 169, endPoint x: 1404, endPoint y: 187, distance: 22.2
click at [1404, 187] on div "Add New Message Import PPVs Account Online (@littleluzz) Media Add Media from V…" at bounding box center [784, 386] width 1568 height 772
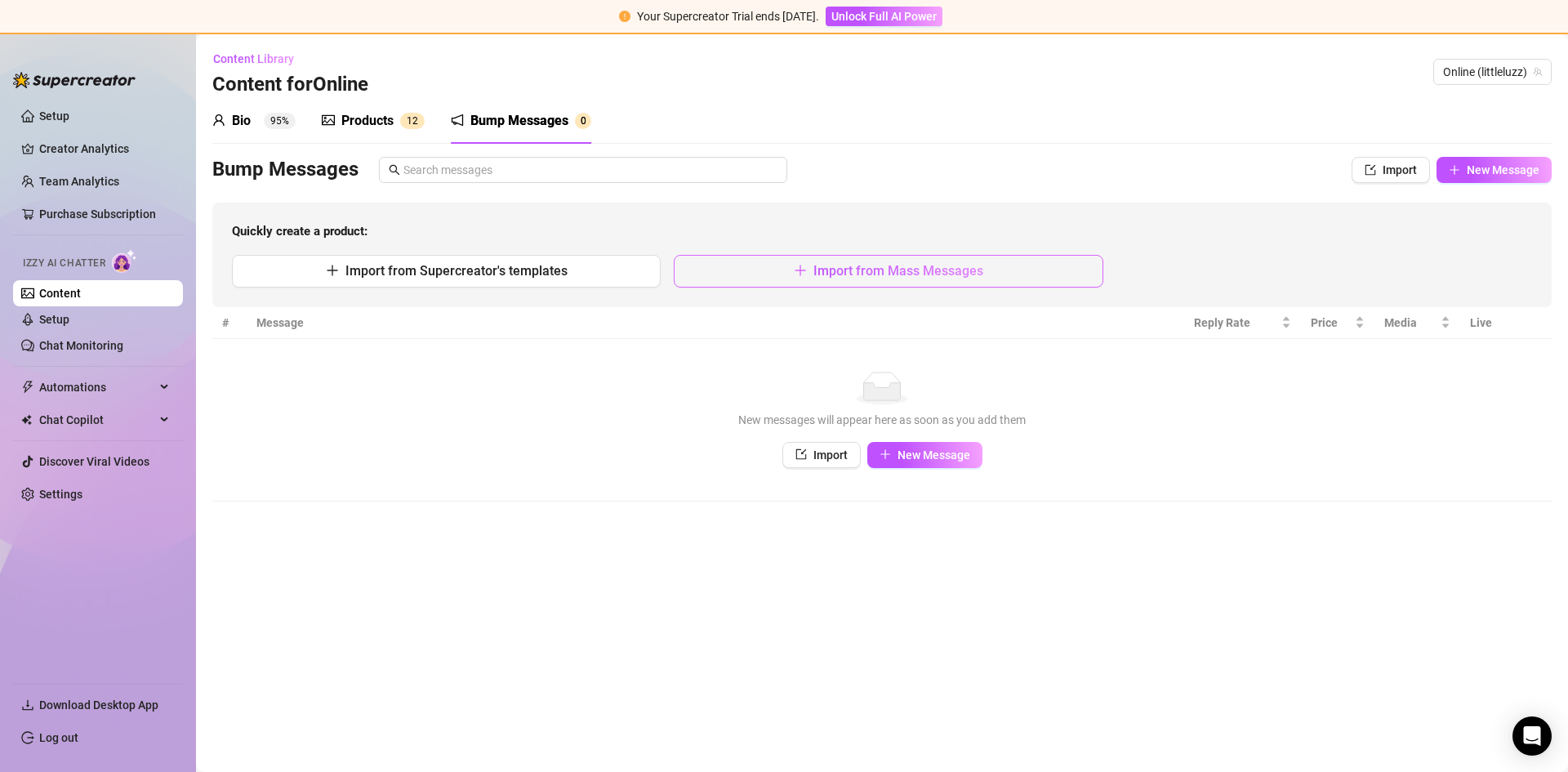
click at [918, 268] on span "Import from Mass Messages" at bounding box center [898, 270] width 170 height 16
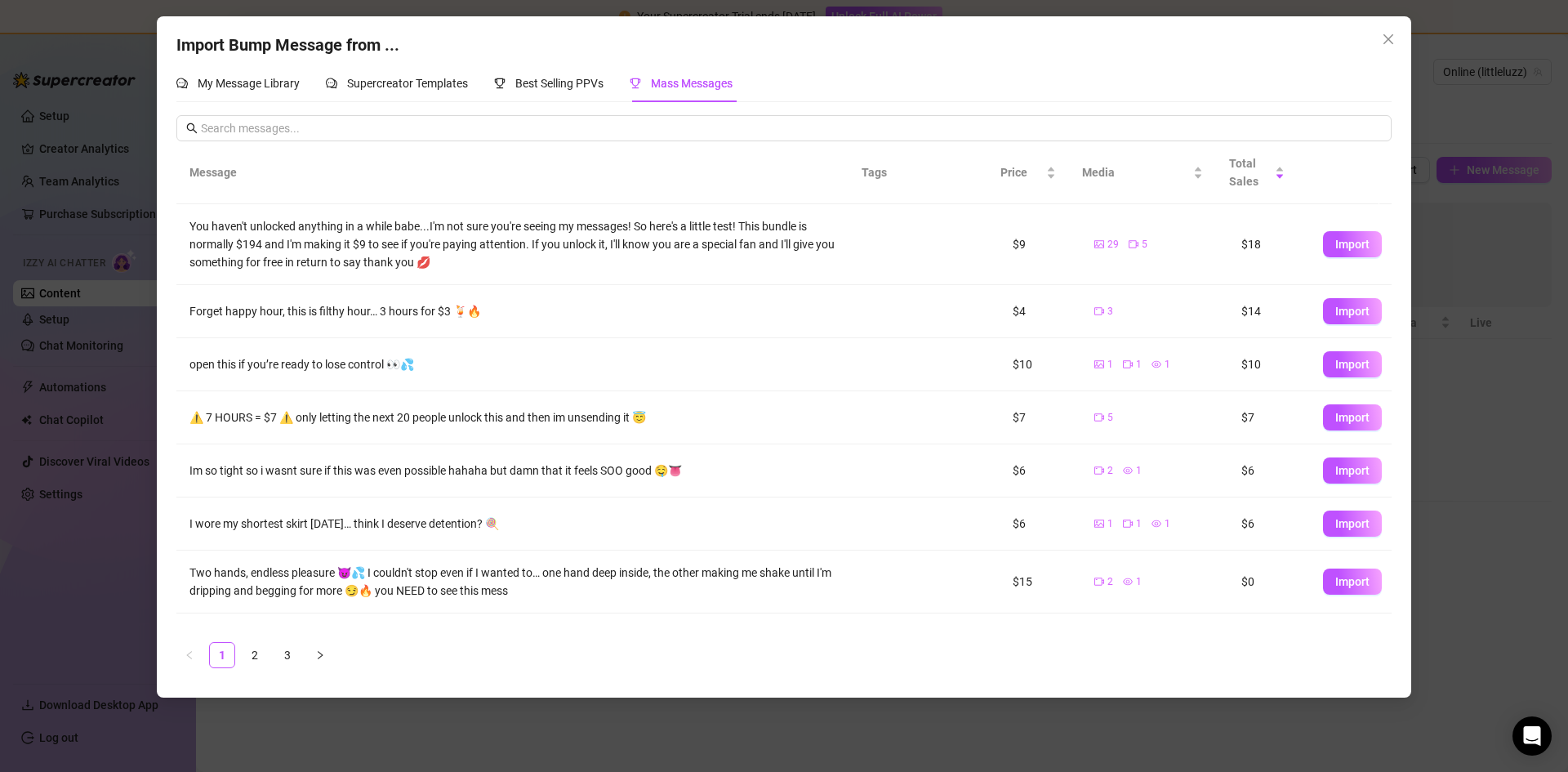
click at [1517, 407] on div "Import Bump Message from ... My Message Library Supercreator Templates Best Sel…" at bounding box center [784, 386] width 1568 height 772
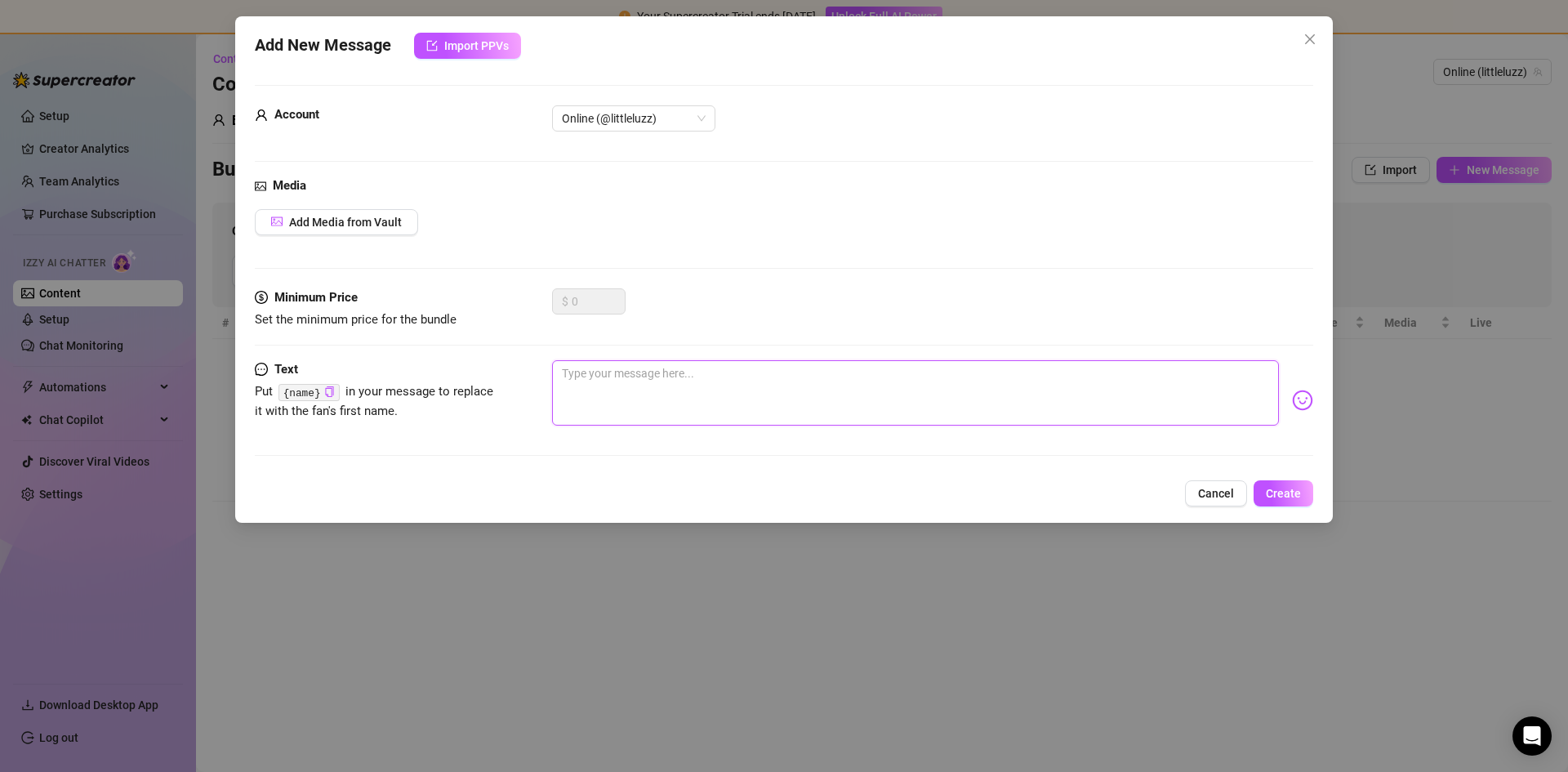
click at [946, 410] on textarea at bounding box center [915, 392] width 726 height 65
type textarea "Y"
type textarea "Yo"
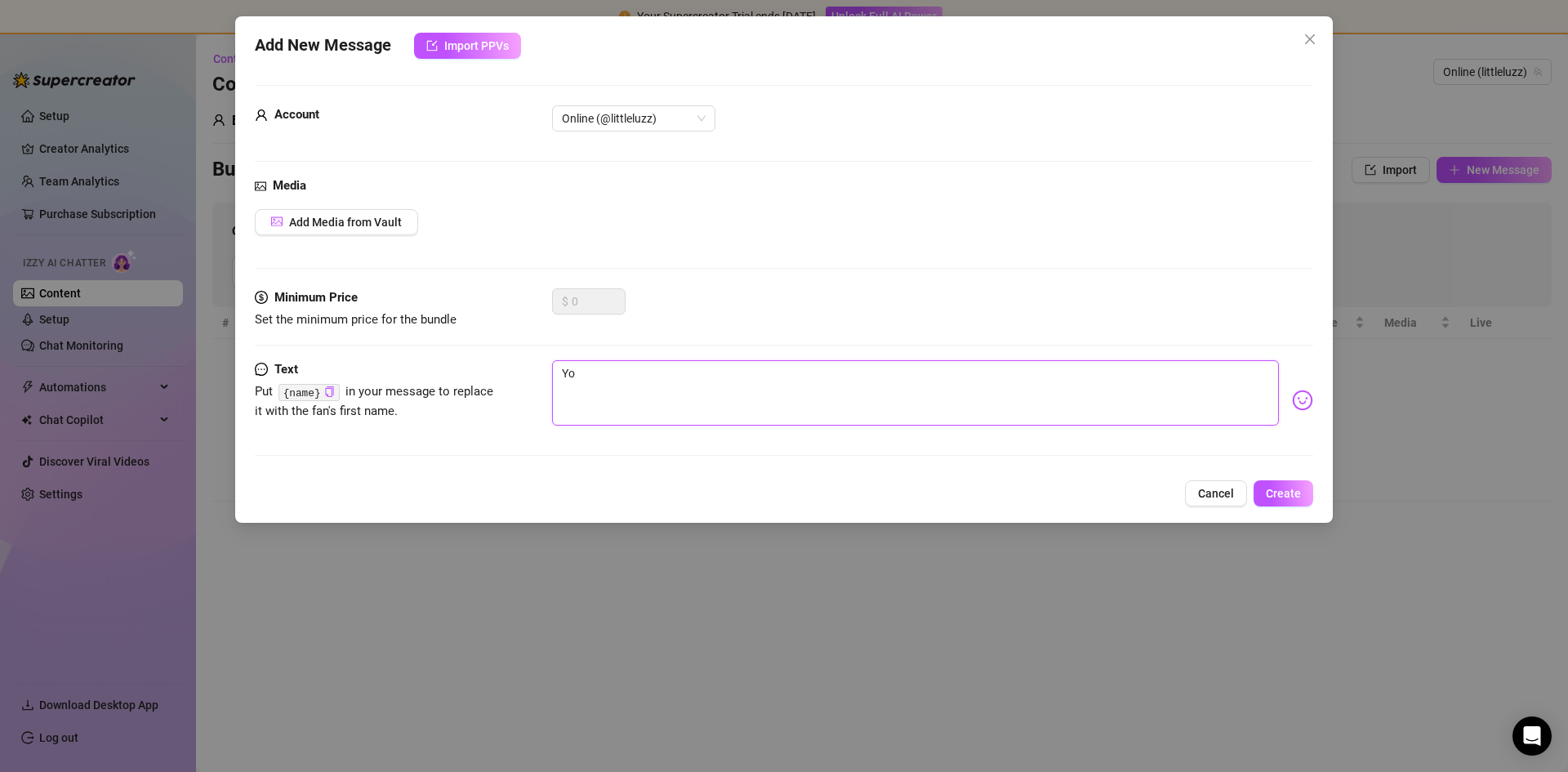
type textarea "You"
type textarea "You t"
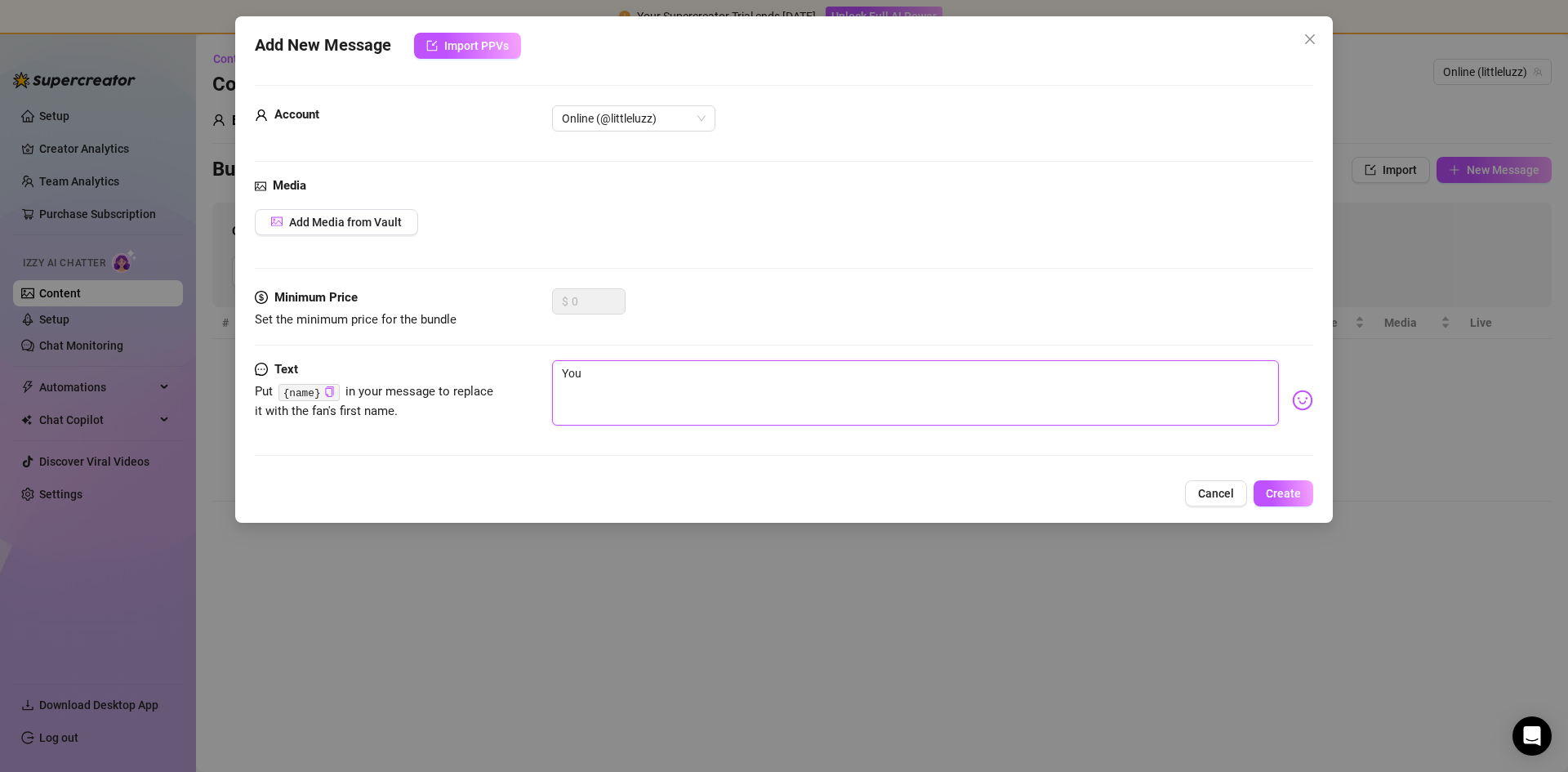
type textarea "You t"
type textarea "You th"
type textarea "You the"
type textarea "You ther"
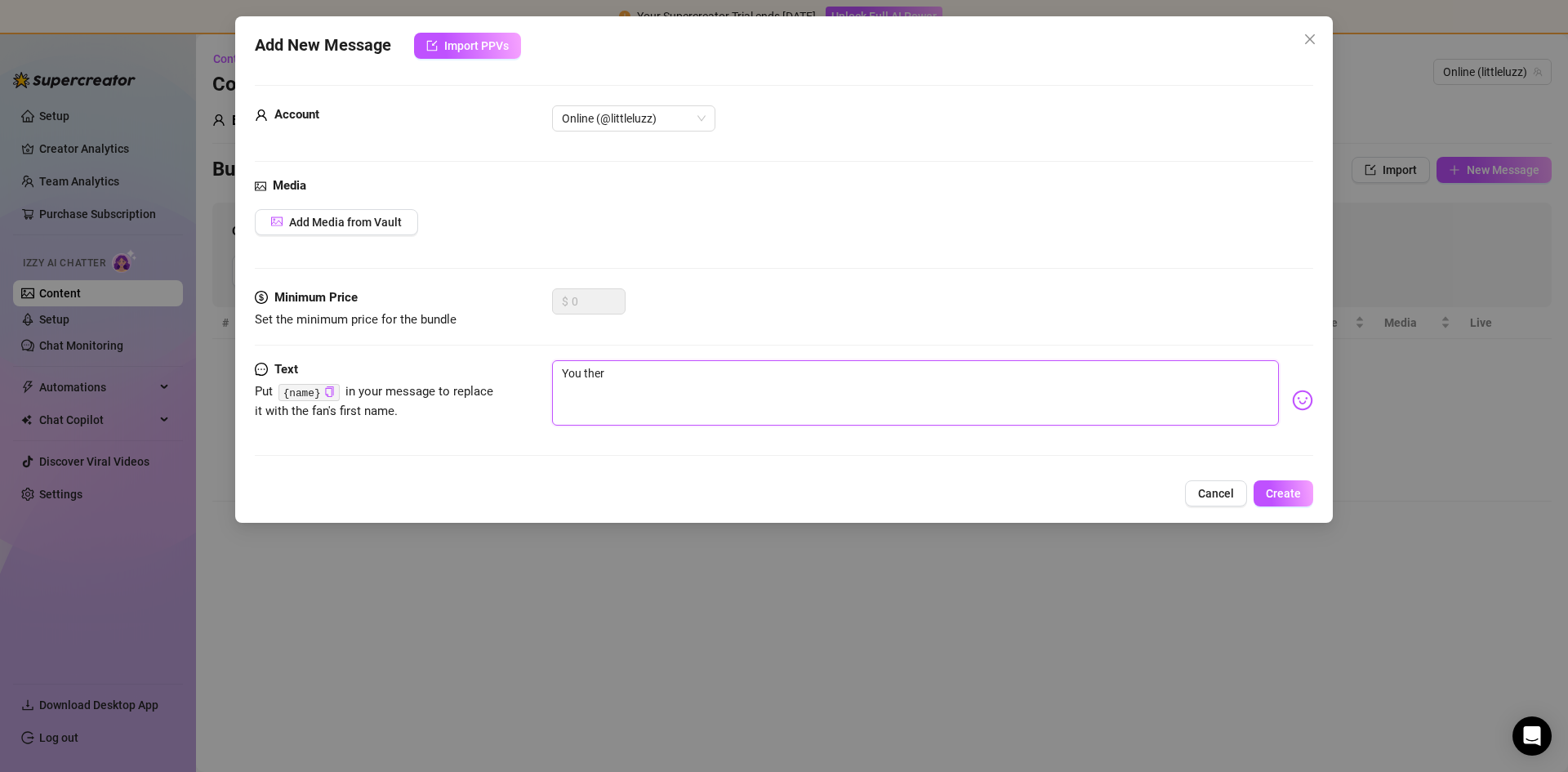
type textarea "You there"
type textarea "You there?"
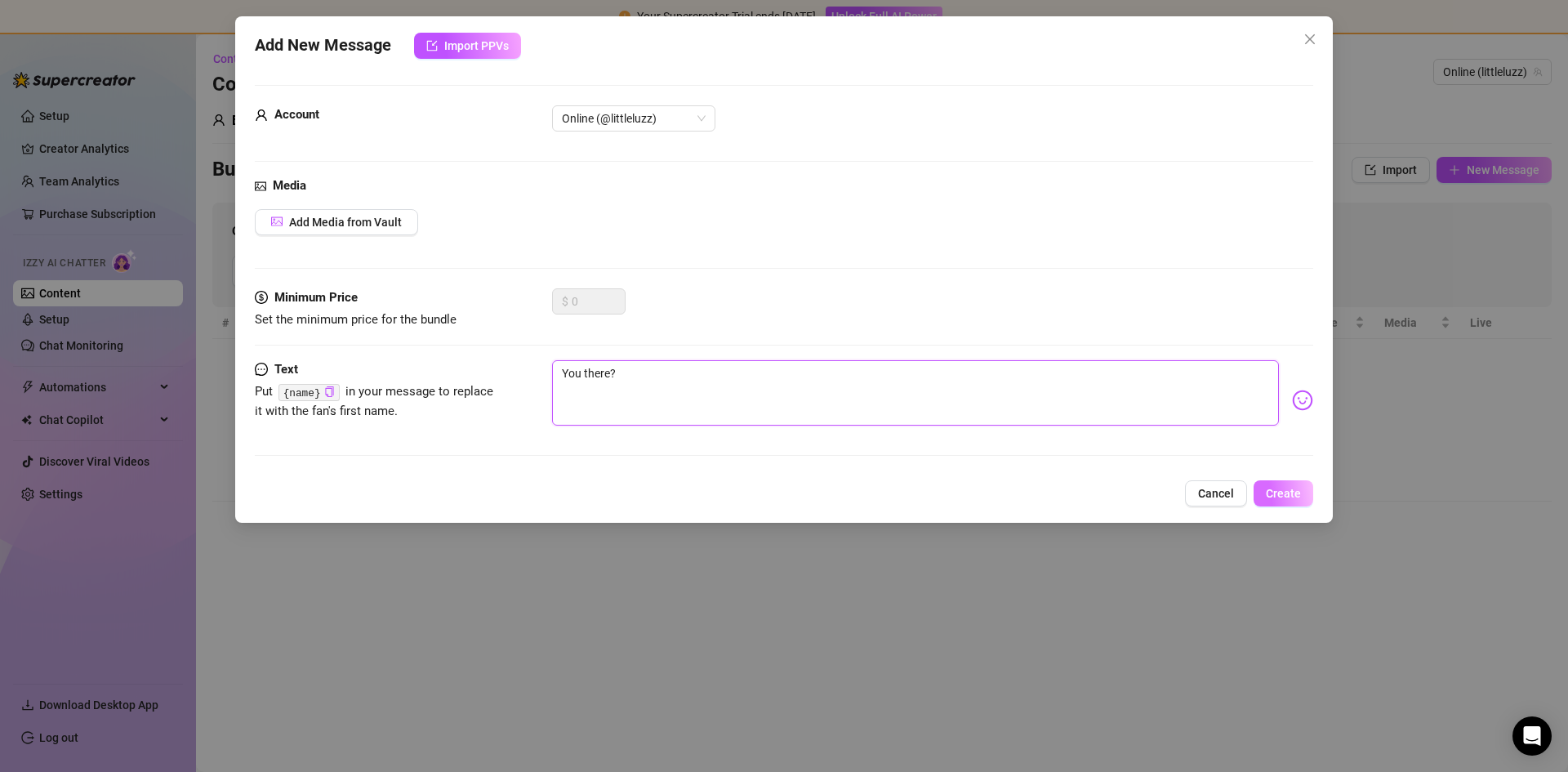
type textarea "You there?"
click at [1298, 496] on span "Create" at bounding box center [1283, 493] width 35 height 13
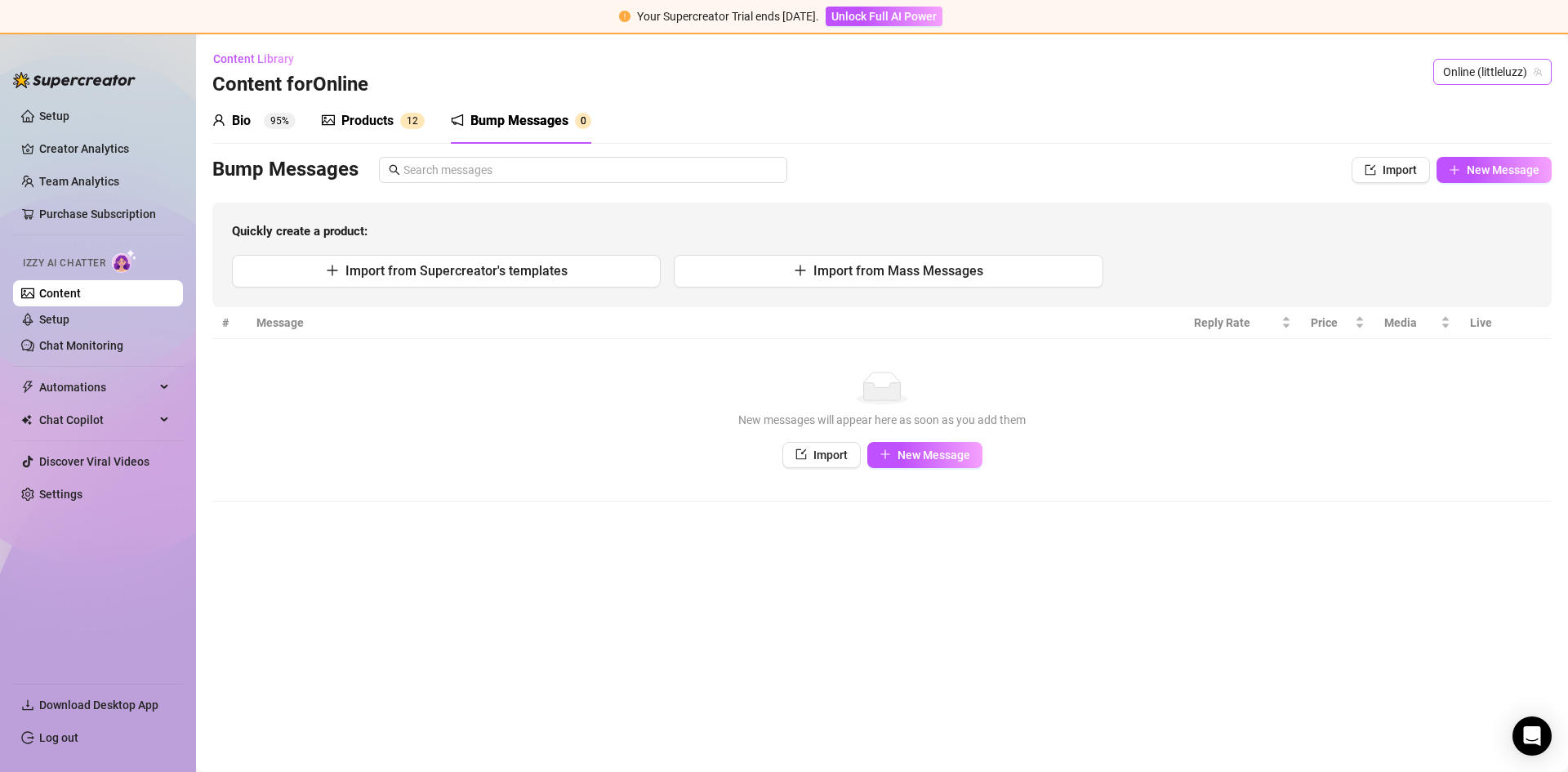
click at [1469, 72] on span "Online (littleluzz)" at bounding box center [1492, 72] width 99 height 25
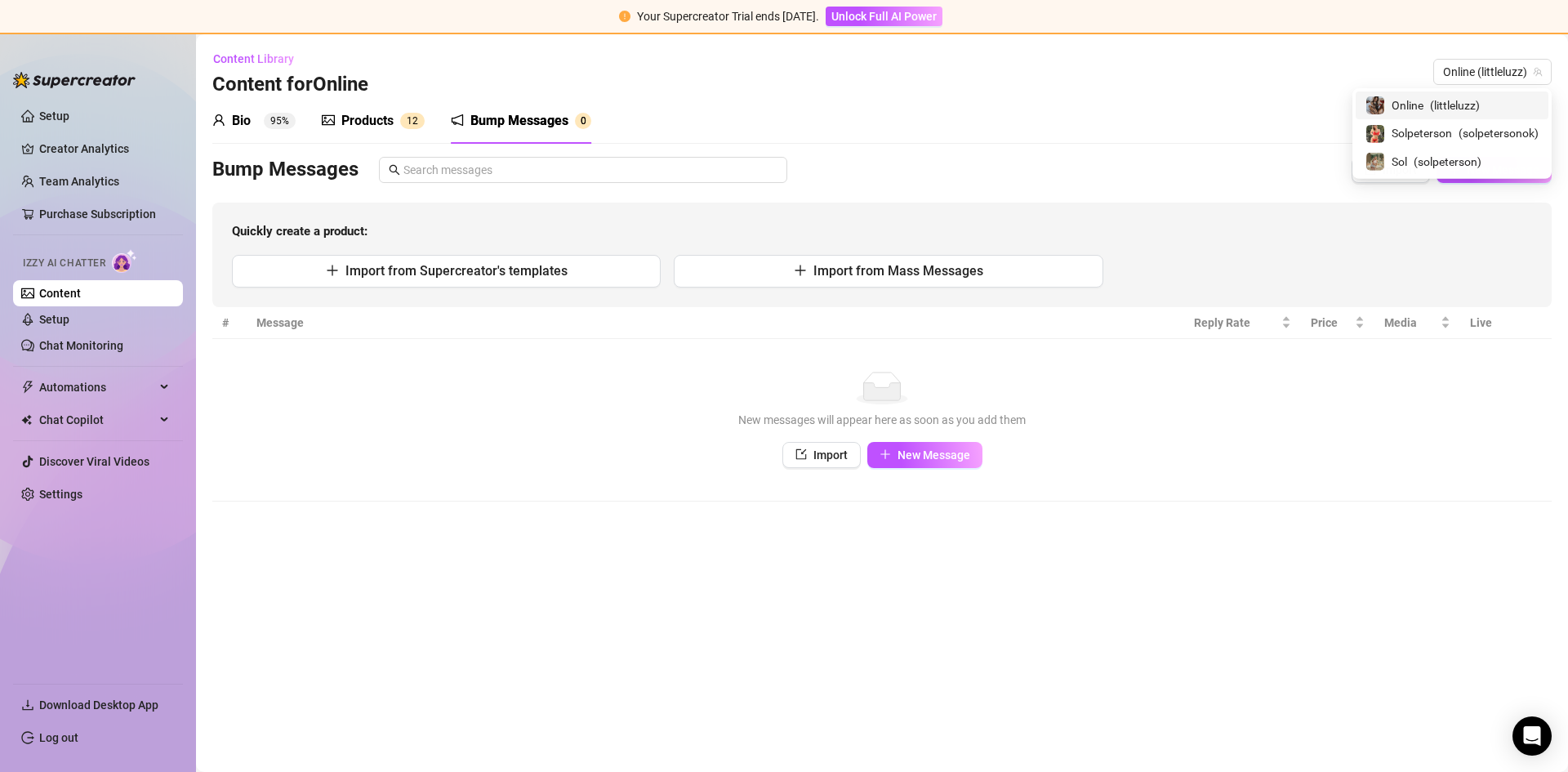
drag, startPoint x: 934, startPoint y: 127, endPoint x: 924, endPoint y: 127, distance: 10.0
click at [925, 127] on div "Bio 95% Products 1 2 Bump Messages 0" at bounding box center [881, 121] width 1339 height 46
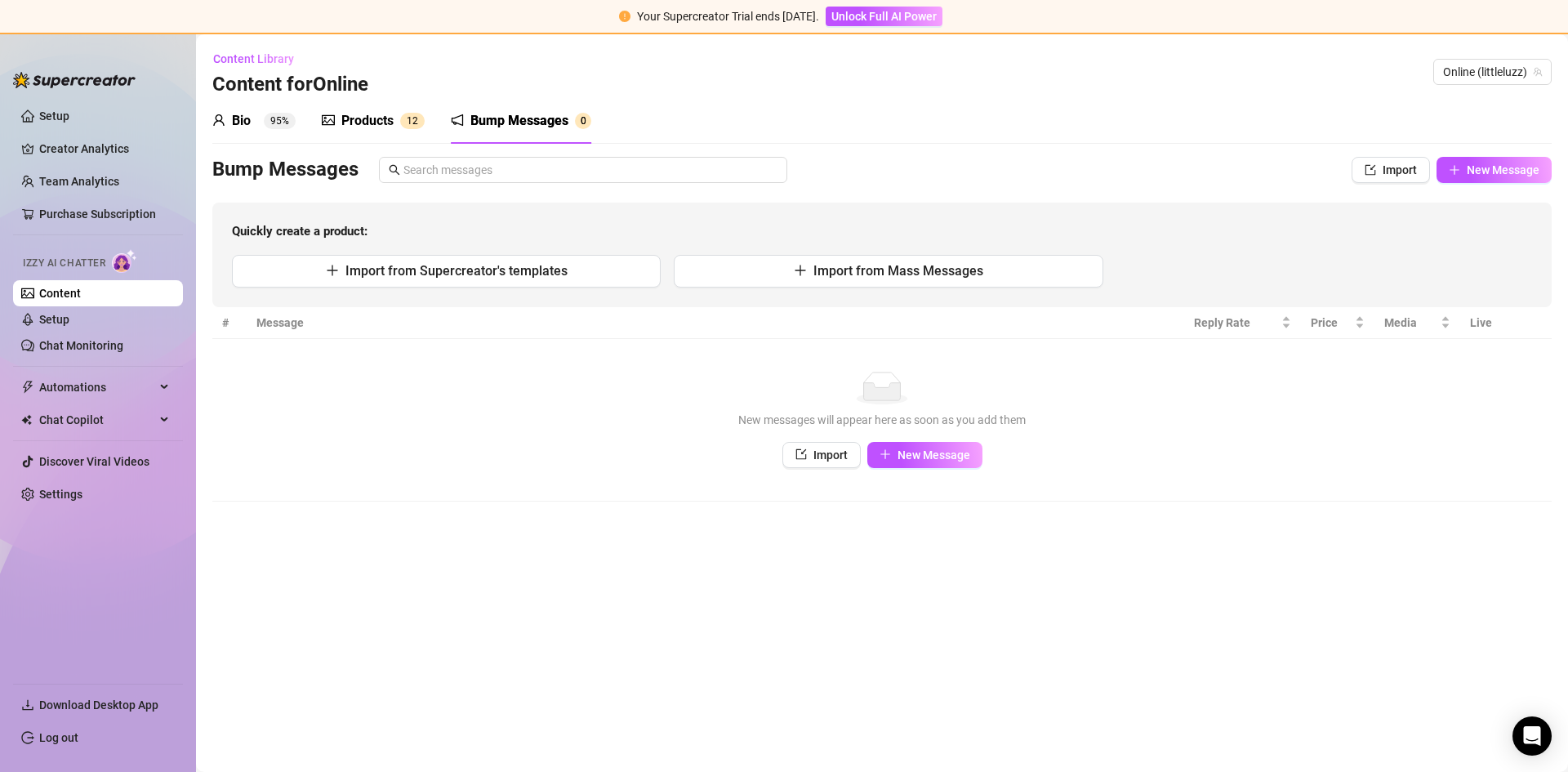
click at [238, 127] on div "Bio" at bounding box center [241, 121] width 19 height 20
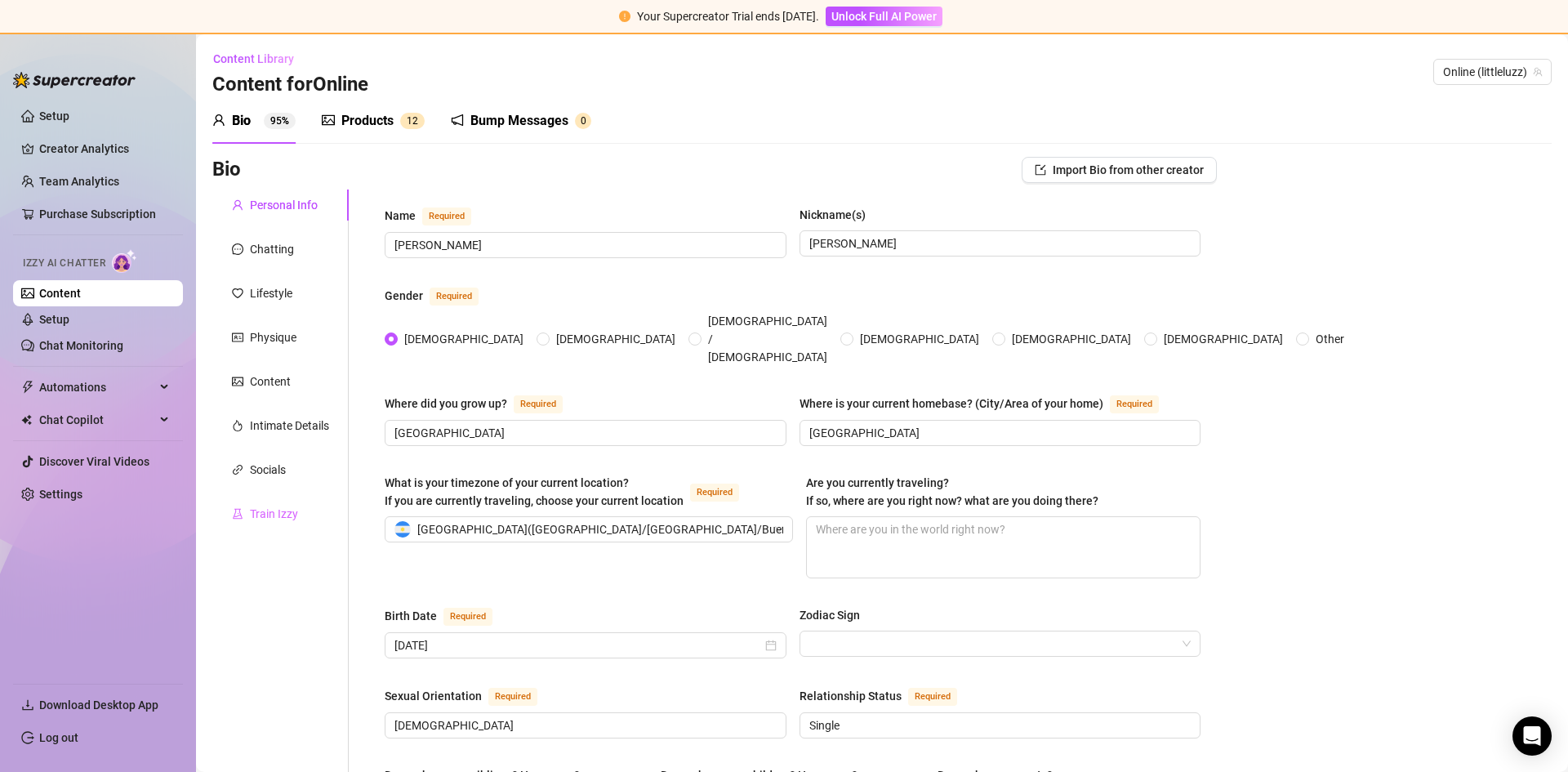
click at [280, 500] on div "Train Izzy" at bounding box center [280, 514] width 136 height 31
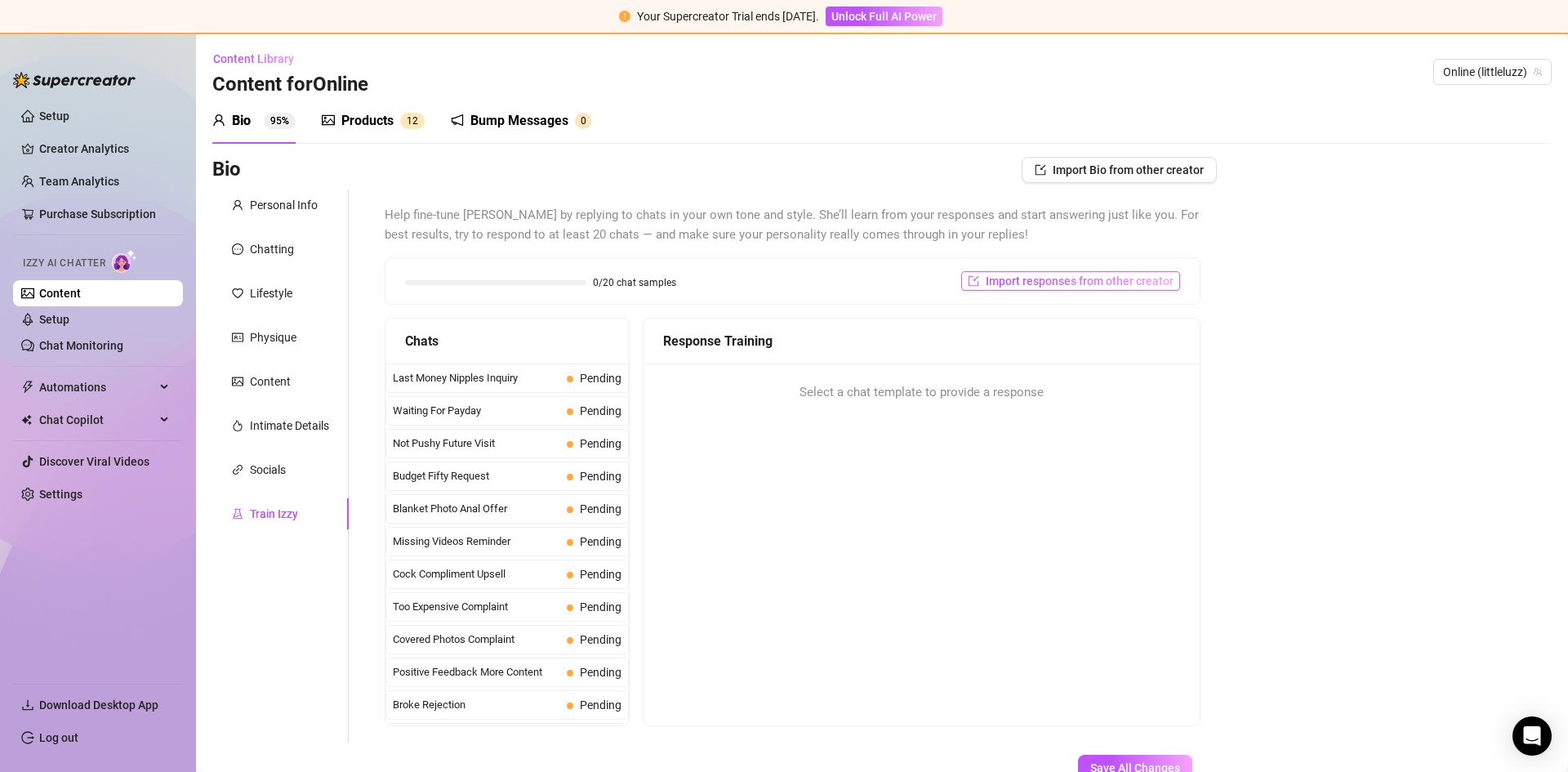
click at [1042, 290] on button "Import responses from other creator" at bounding box center [1070, 281] width 219 height 20
click at [1055, 317] on input "search" at bounding box center [1054, 324] width 129 height 25
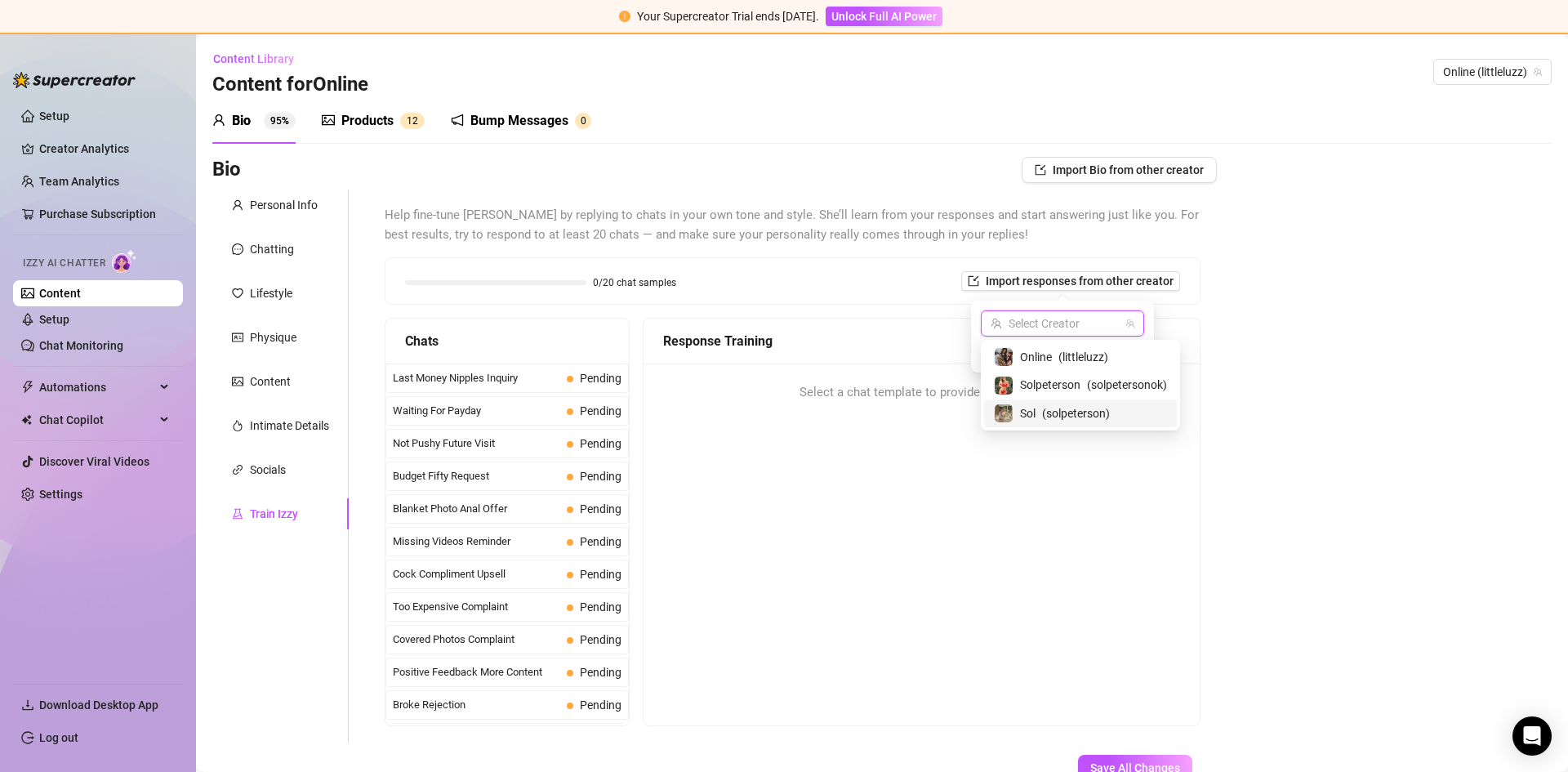
click at [1047, 408] on span "( solpeterson )" at bounding box center [1076, 414] width 67 height 18
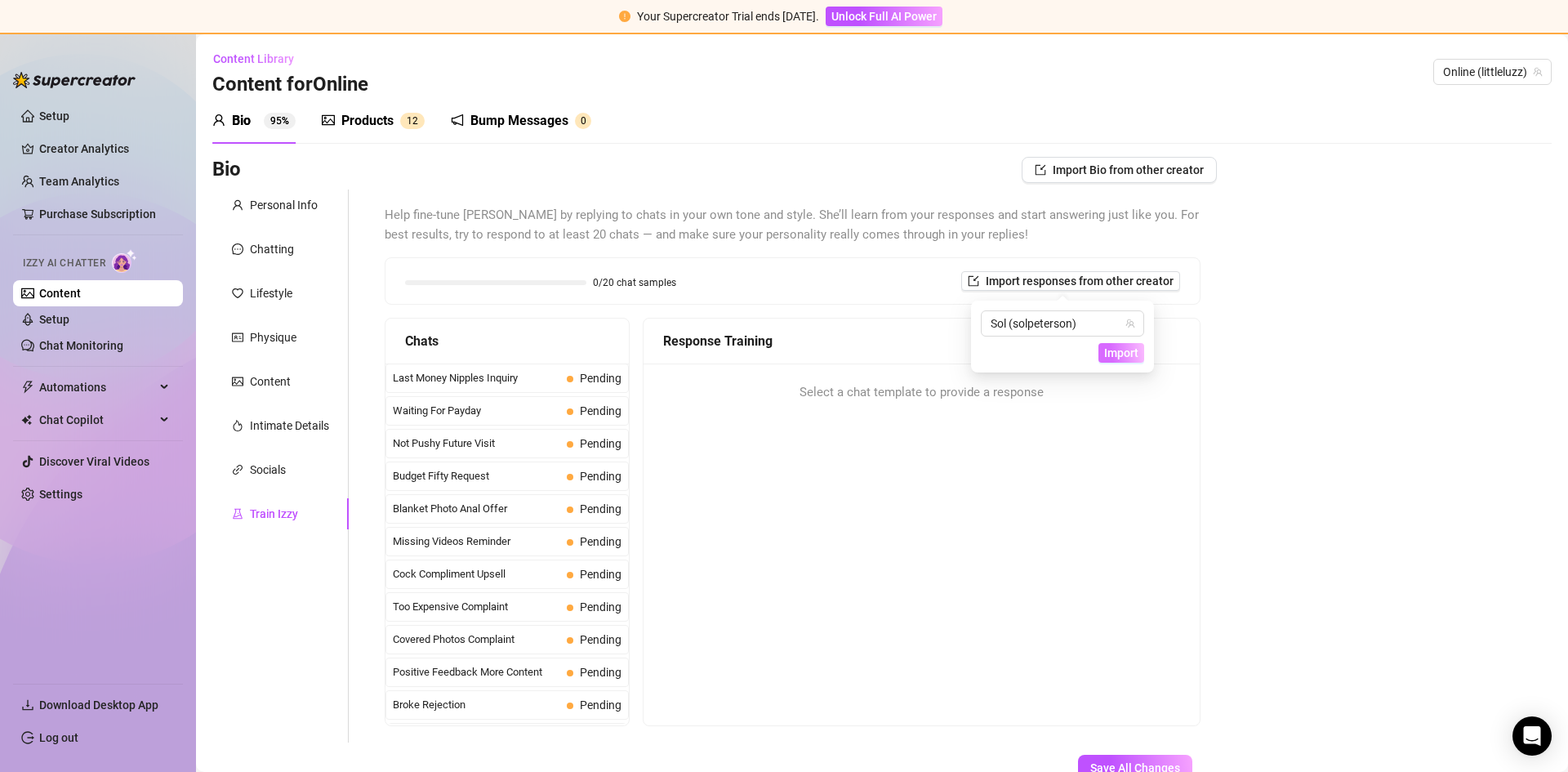
click at [1117, 350] on span "Import" at bounding box center [1121, 353] width 35 height 13
click at [1118, 346] on span "Import" at bounding box center [1121, 353] width 35 height 13
click at [1095, 168] on span "Import Bio from other creator" at bounding box center [1128, 170] width 151 height 13
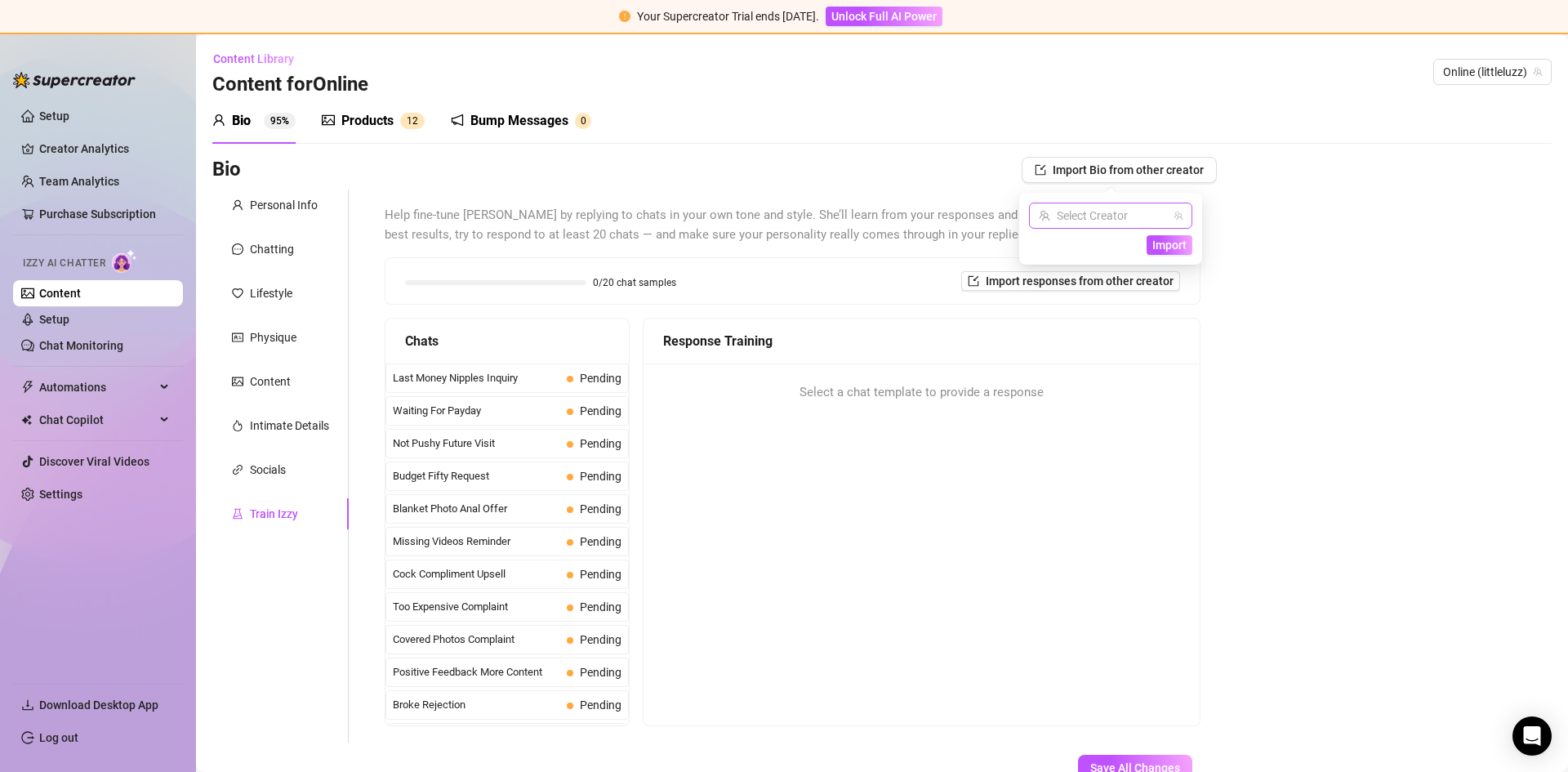
click at [1097, 211] on input "search" at bounding box center [1103, 215] width 129 height 25
click at [1091, 304] on span "( solpeterson )" at bounding box center [1123, 306] width 67 height 18
click at [1167, 247] on span "Import" at bounding box center [1169, 245] width 35 height 13
click at [258, 213] on div "Personal Info" at bounding box center [284, 205] width 67 height 18
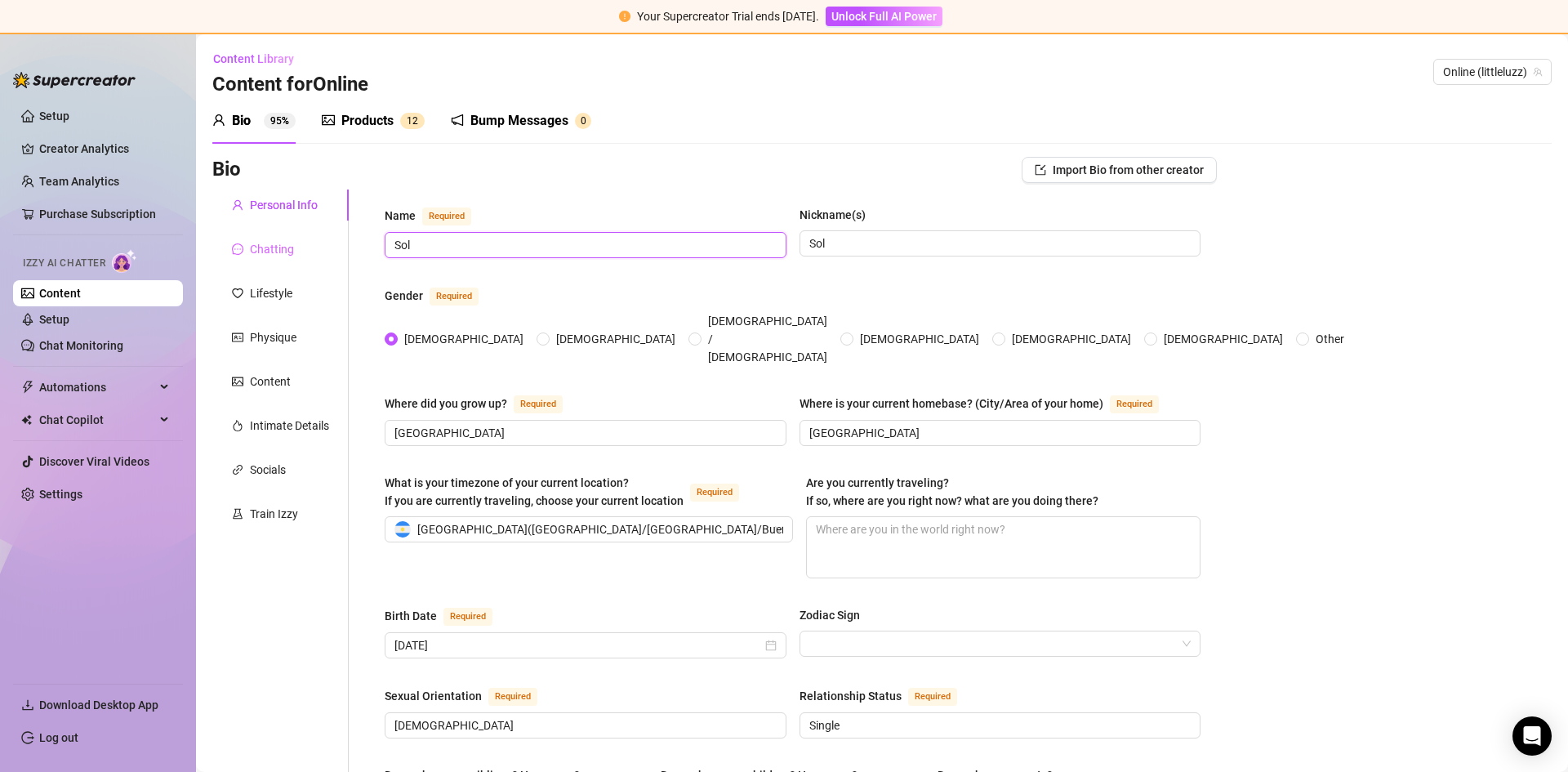
drag, startPoint x: 493, startPoint y: 248, endPoint x: 302, endPoint y: 242, distance: 191.1
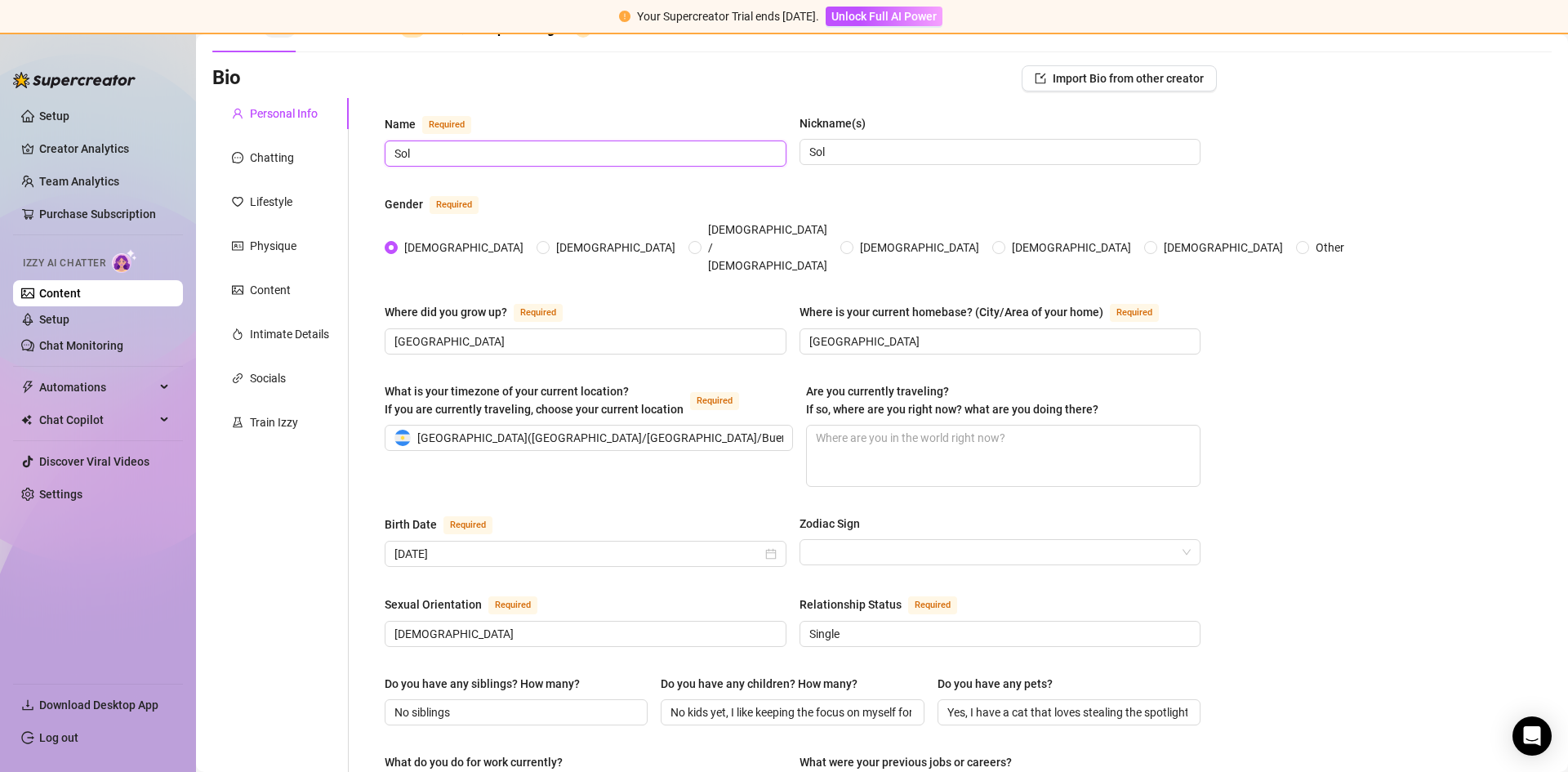
scroll to position [63, 0]
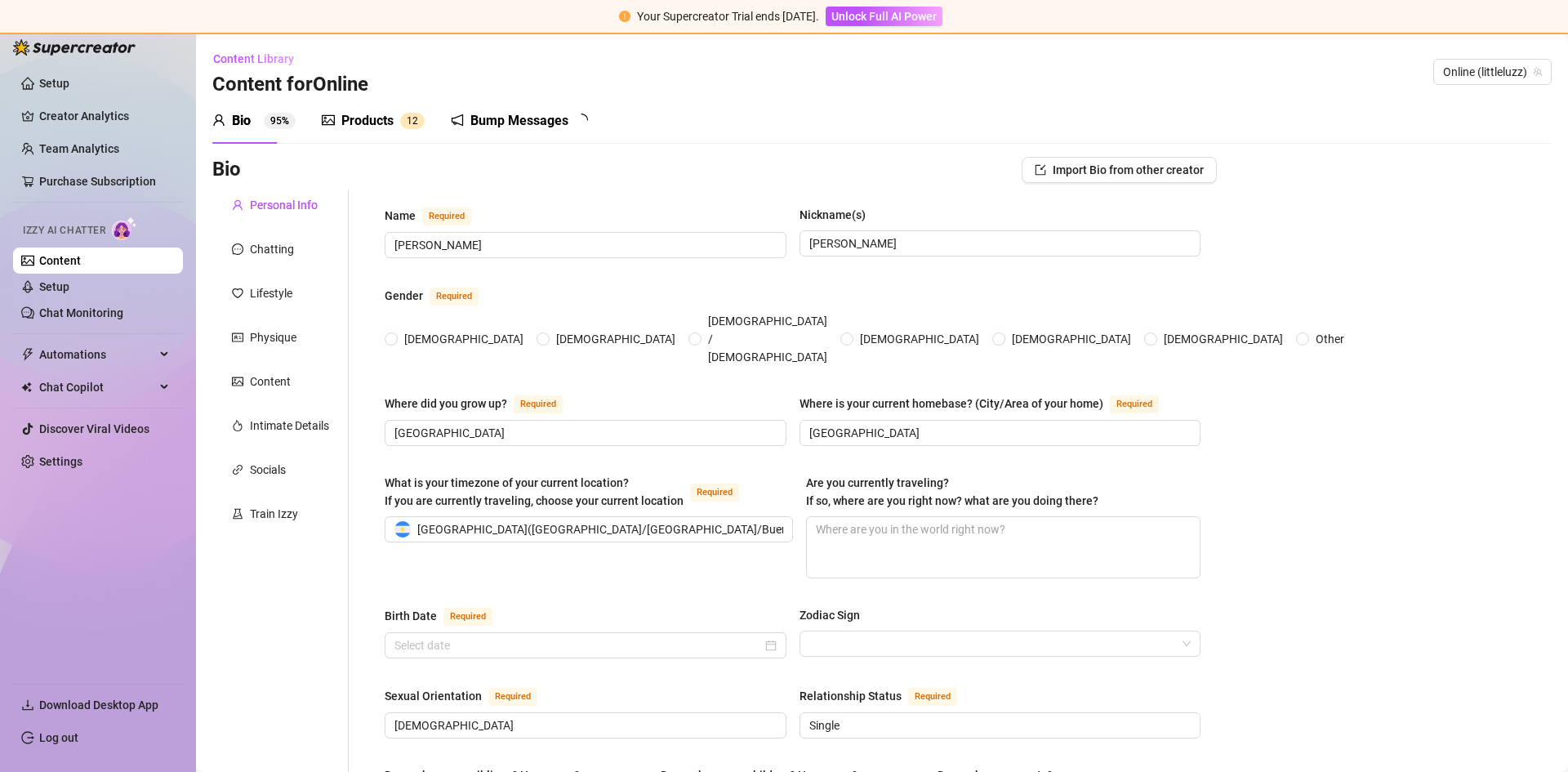
radio input "true"
type input "[DATE]"
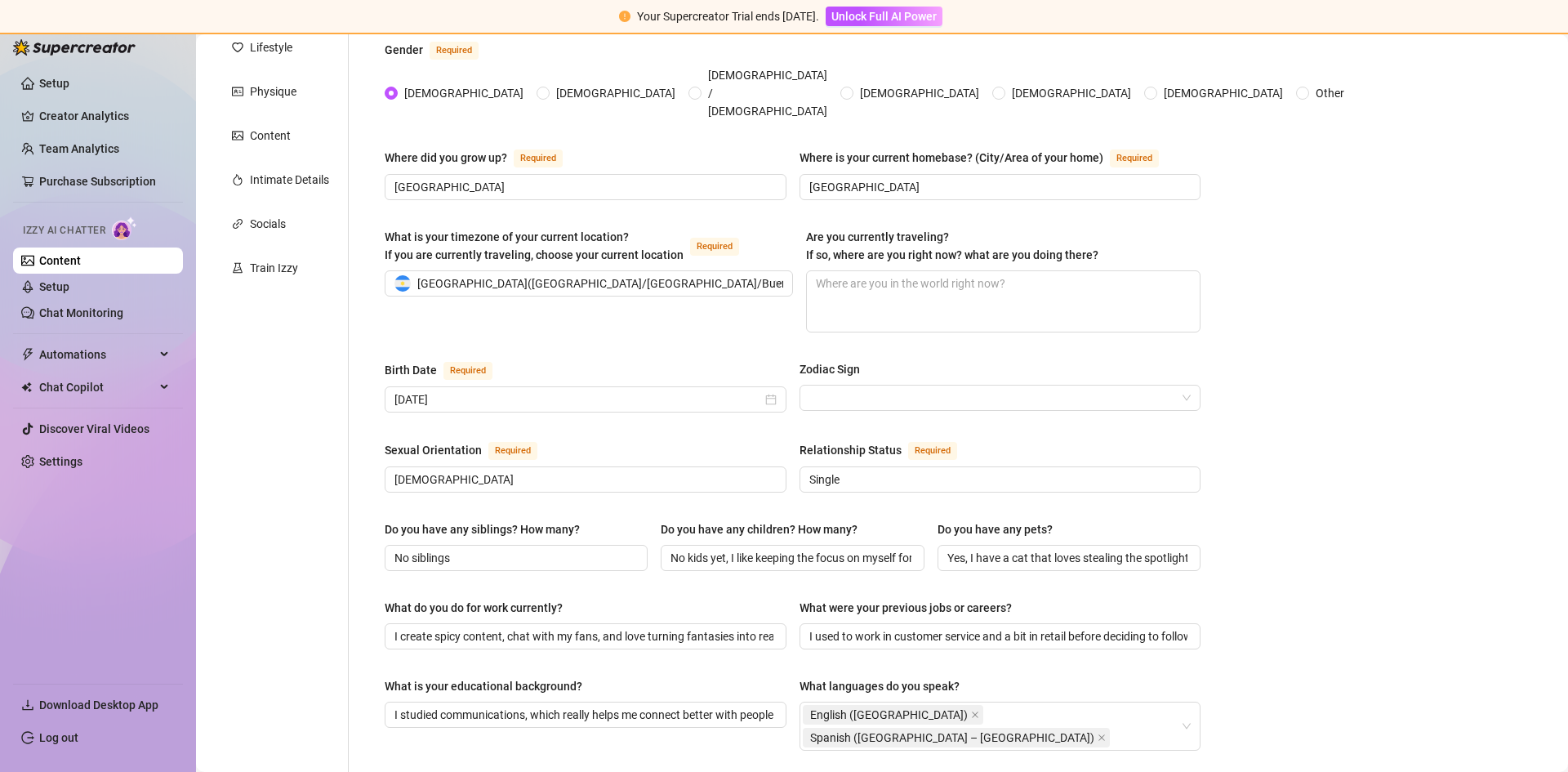
scroll to position [245, 0]
click at [96, 317] on link "Chat Monitoring" at bounding box center [81, 313] width 84 height 13
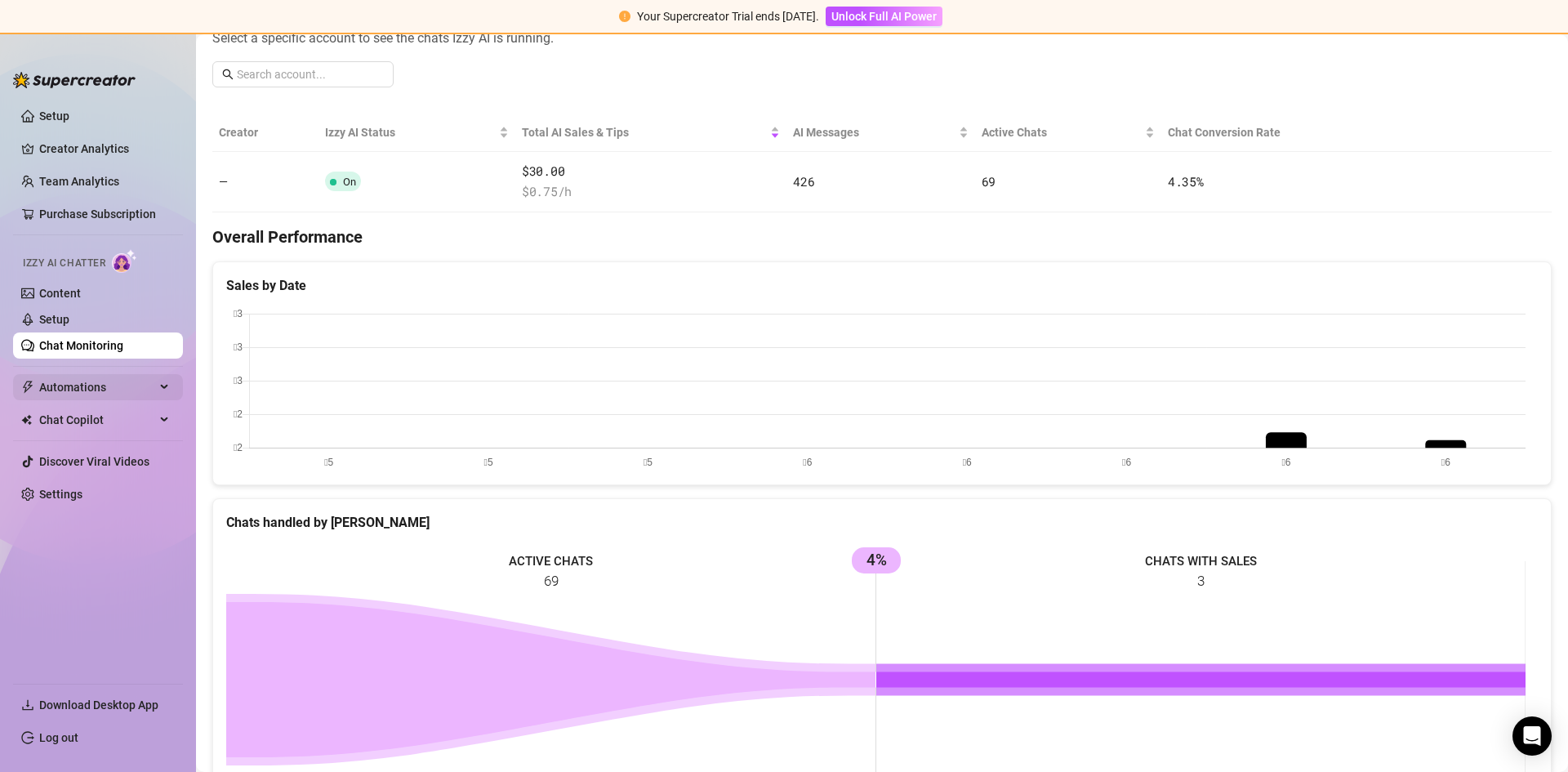
click at [95, 381] on span "Automations" at bounding box center [97, 387] width 116 height 26
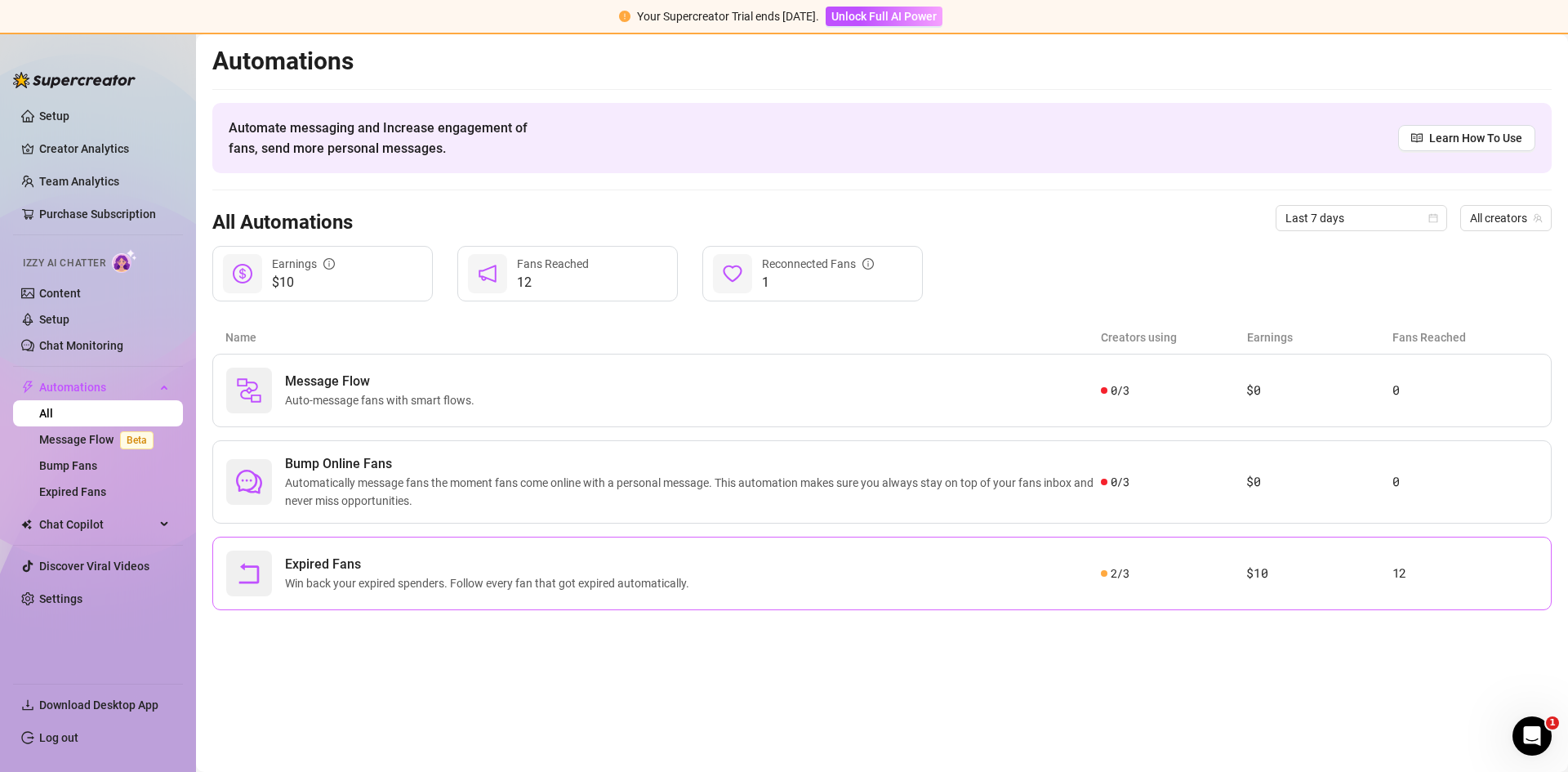
click at [427, 562] on span "Expired Fans" at bounding box center [491, 565] width 411 height 20
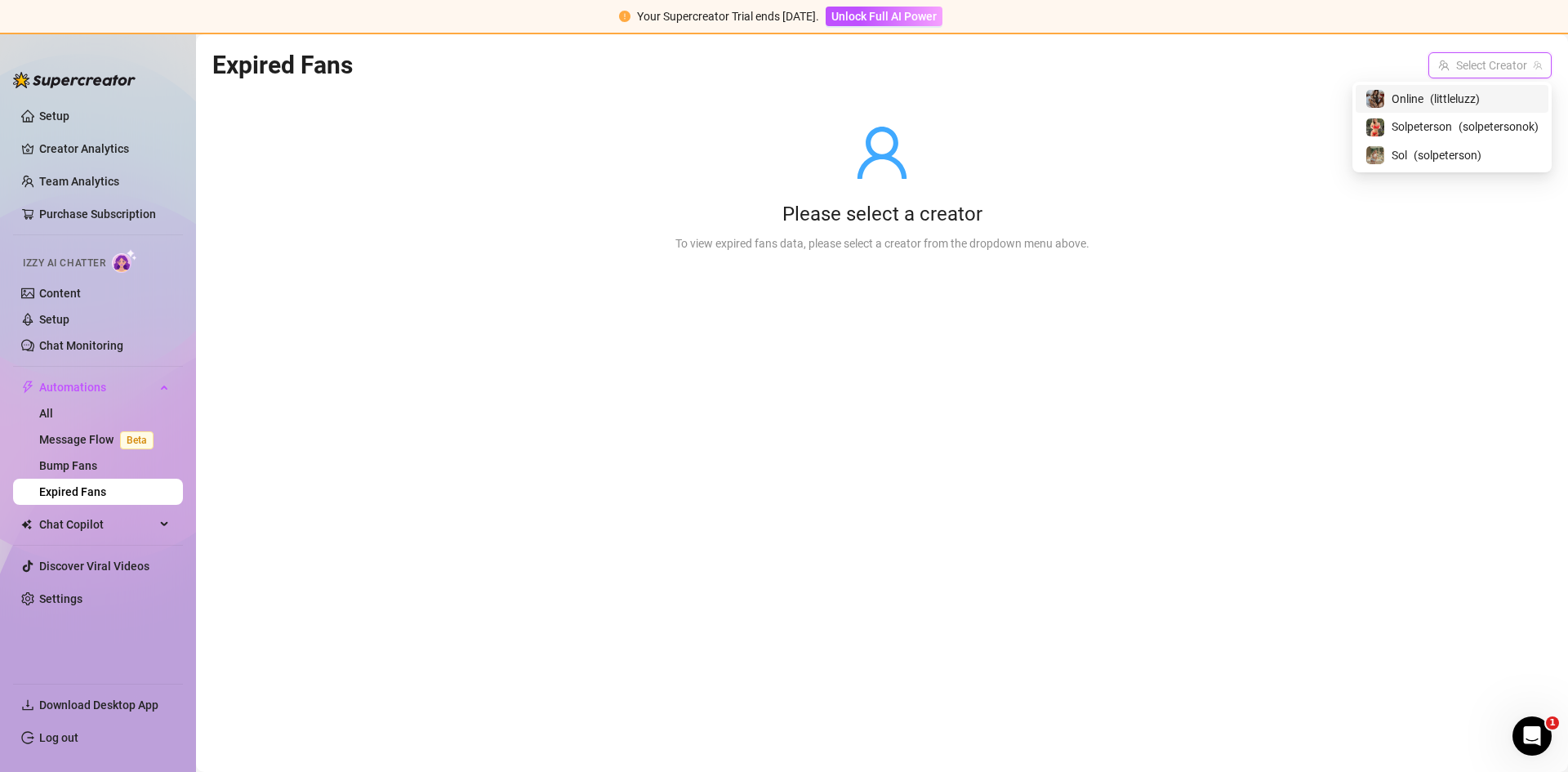
click at [1457, 58] on input "search" at bounding box center [1483, 66] width 89 height 25
click at [1442, 99] on span "( littleluzz )" at bounding box center [1455, 99] width 50 height 18
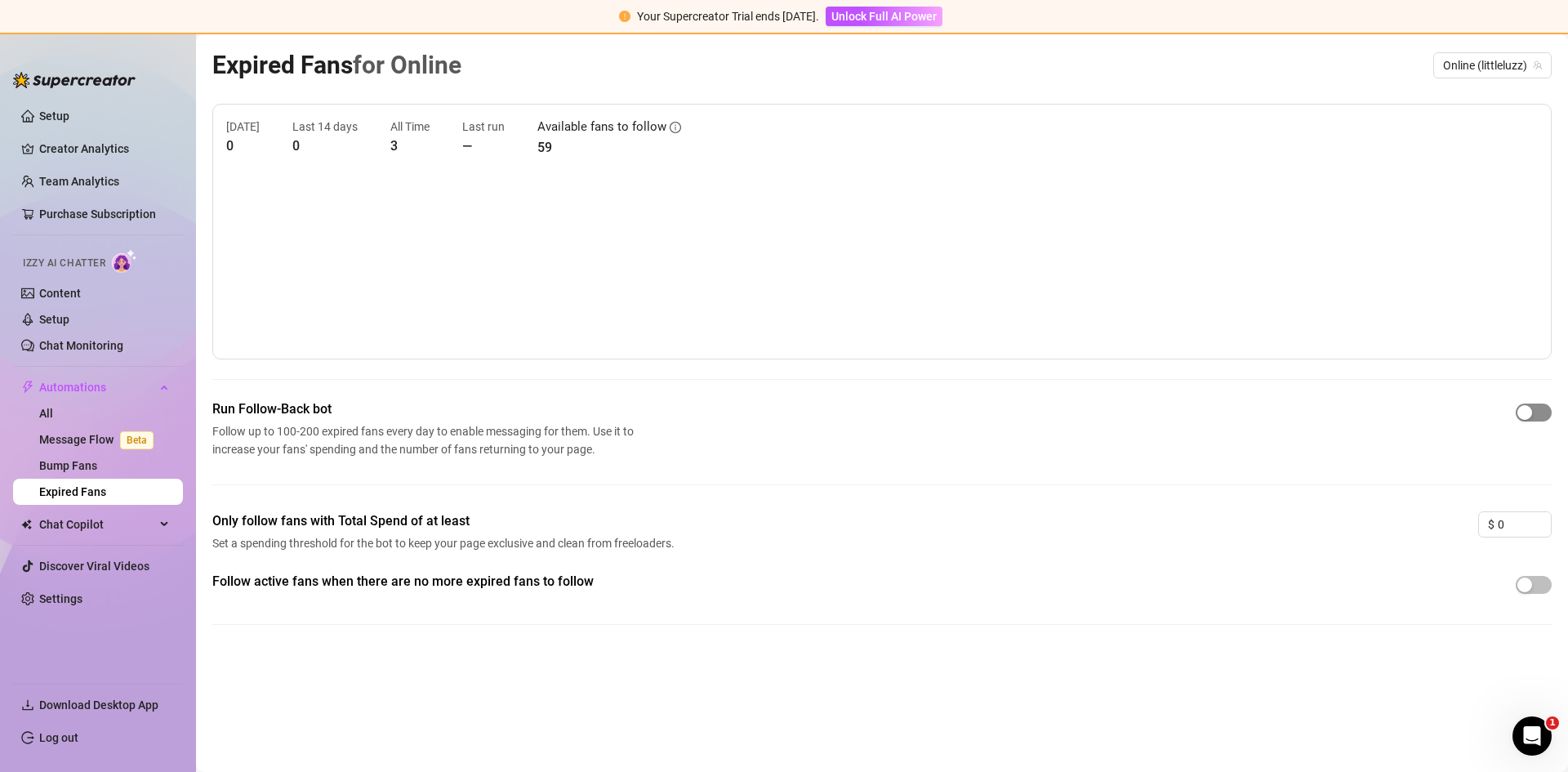
click at [1536, 413] on span "button" at bounding box center [1533, 413] width 36 height 18
click at [1534, 594] on div at bounding box center [1533, 585] width 36 height 26
click at [95, 464] on link "Bump Fans" at bounding box center [68, 465] width 58 height 13
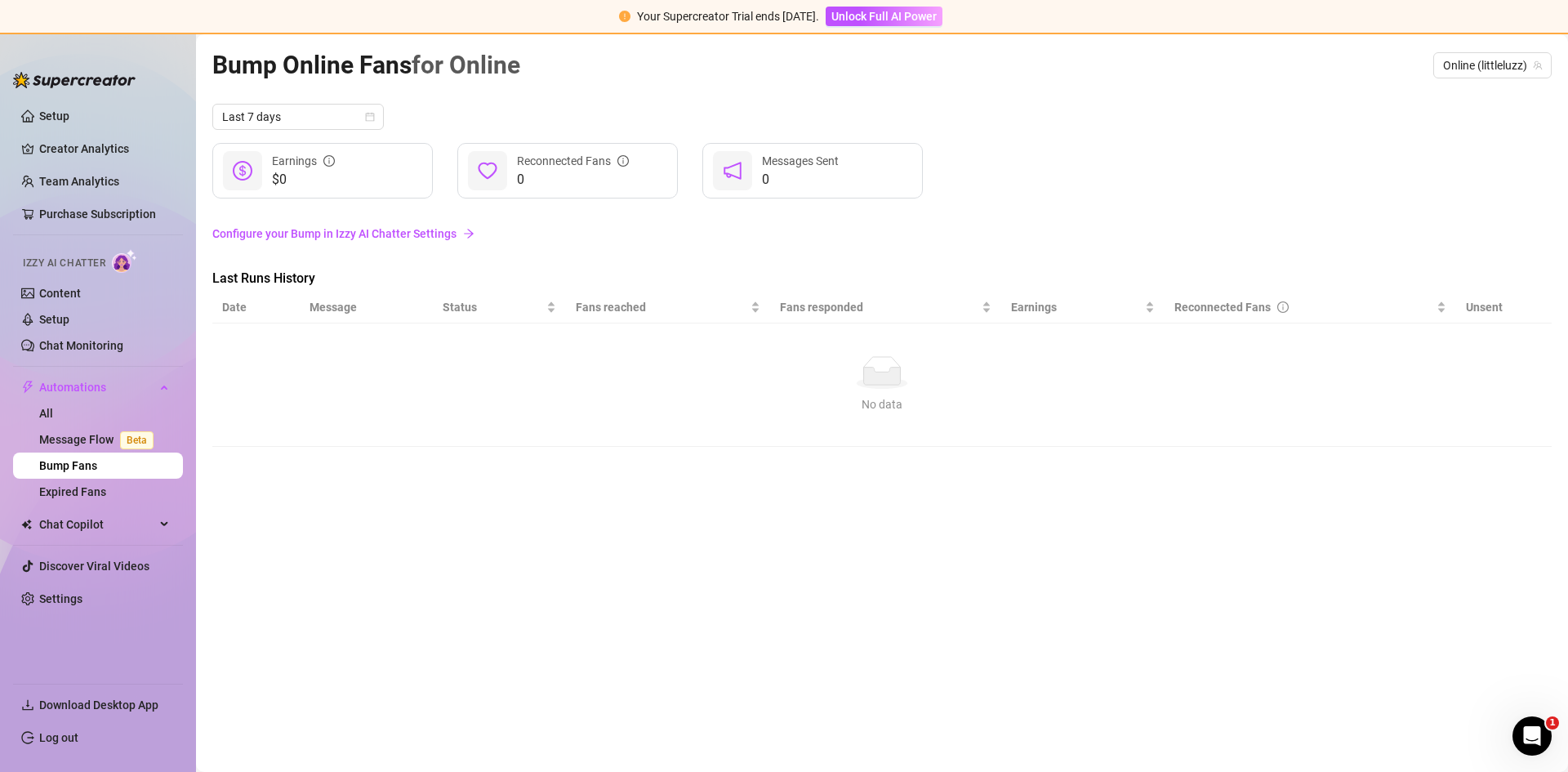
click at [351, 233] on link "Configure your Bump in Izzy AI Chatter Settings" at bounding box center [881, 233] width 1339 height 18
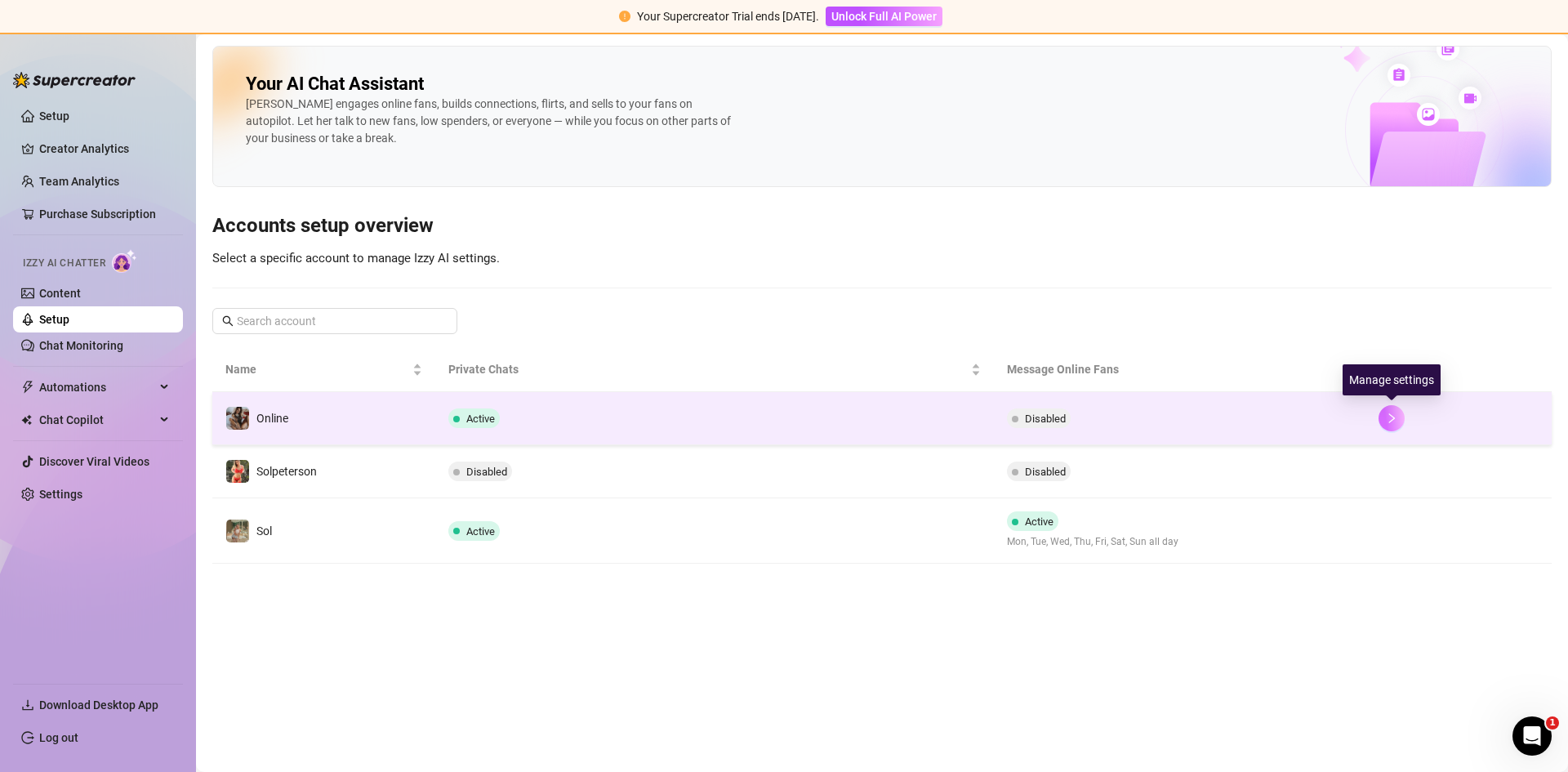
click at [1390, 424] on icon "right" at bounding box center [1391, 418] width 12 height 12
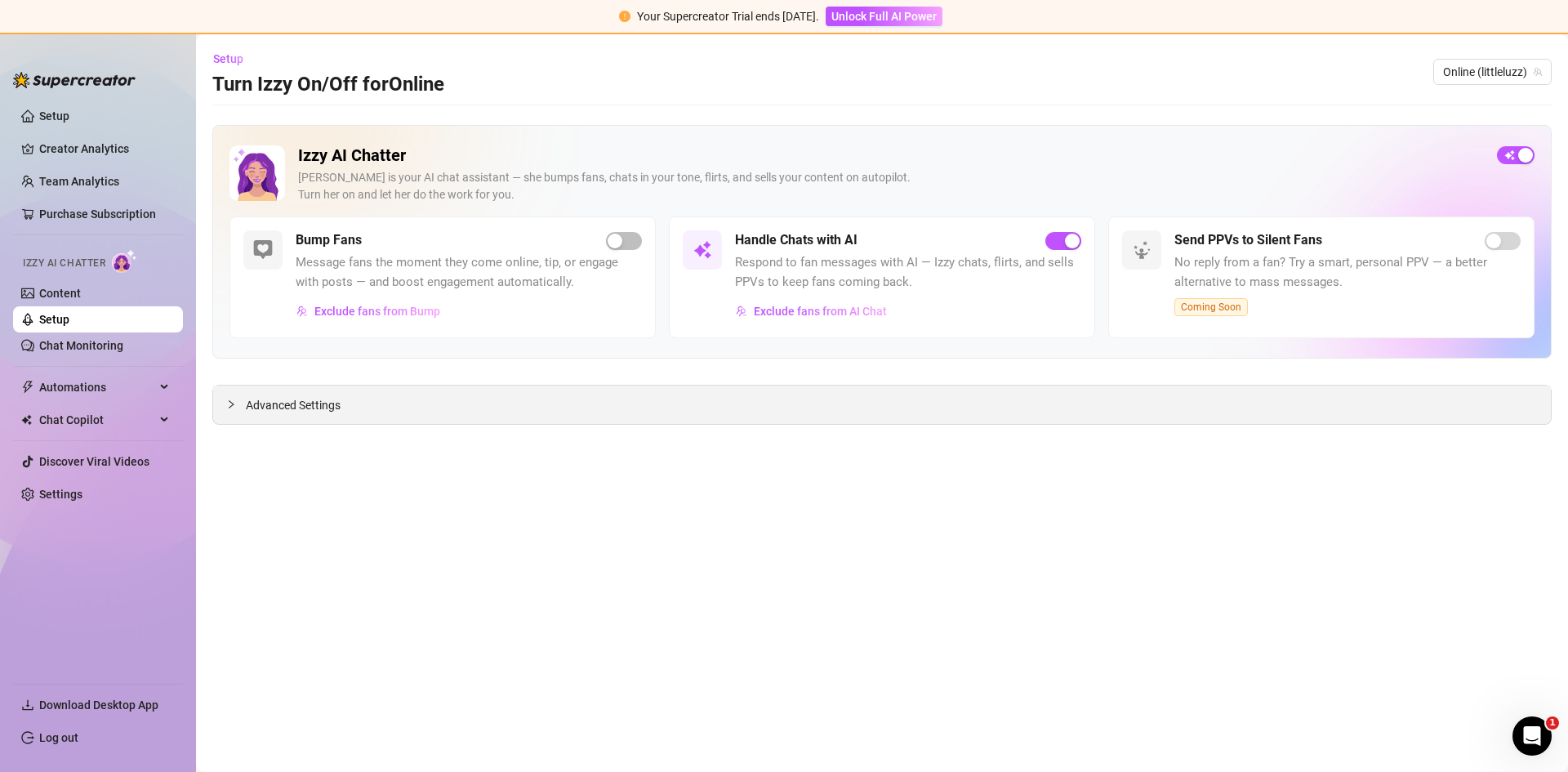
click at [505, 423] on div "Advanced Settings" at bounding box center [881, 404] width 1337 height 39
drag, startPoint x: 463, startPoint y: 406, endPoint x: 394, endPoint y: 424, distance: 71.3
click at [461, 407] on div "Advanced Settings" at bounding box center [881, 404] width 1337 height 39
click at [251, 410] on span "Advanced Settings" at bounding box center [293, 405] width 95 height 18
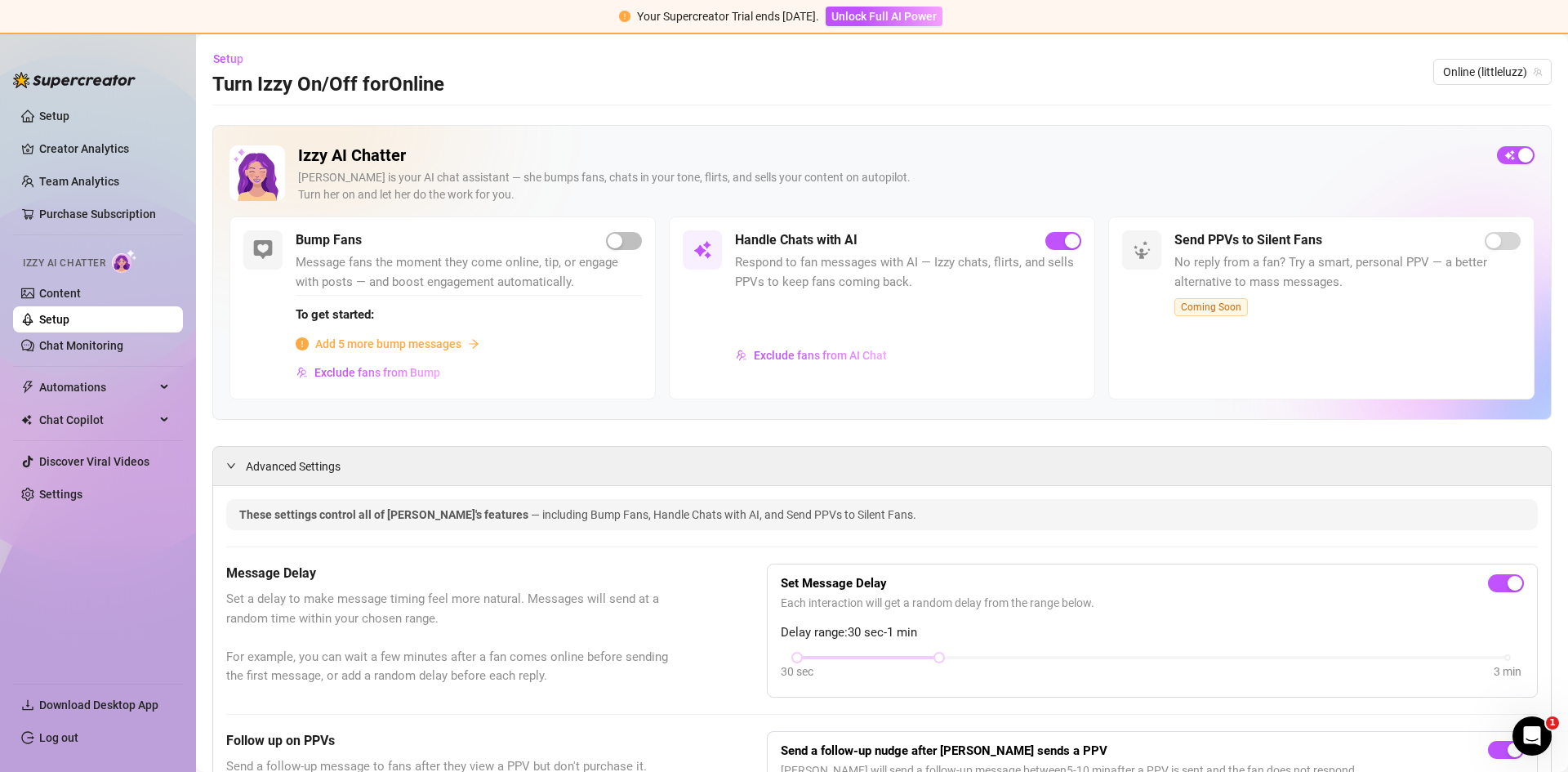
click at [439, 343] on span "Add 5 more bump messages" at bounding box center [388, 344] width 146 height 18
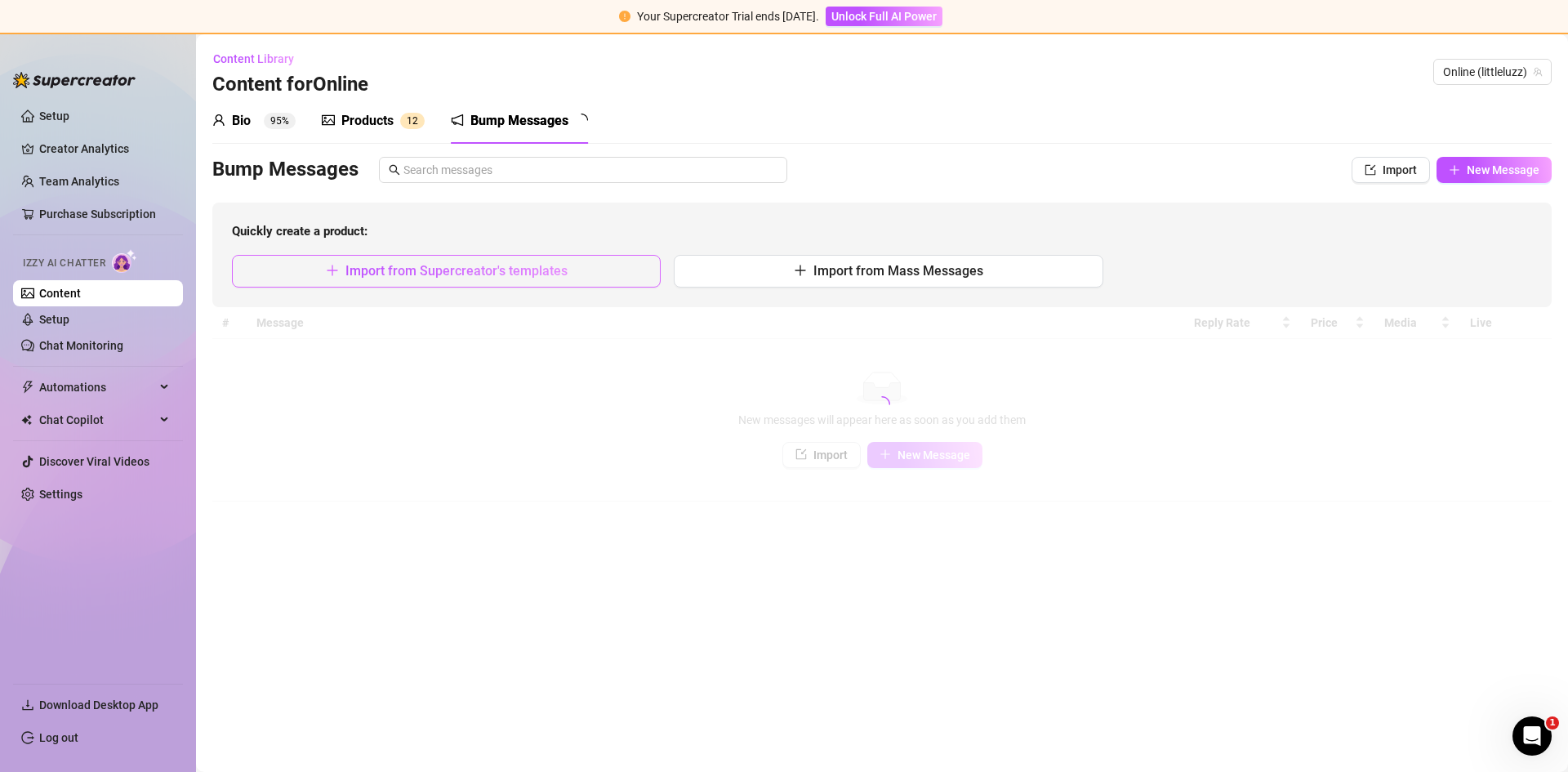
click at [552, 276] on span "Import from Supercreator's templates" at bounding box center [456, 270] width 222 height 16
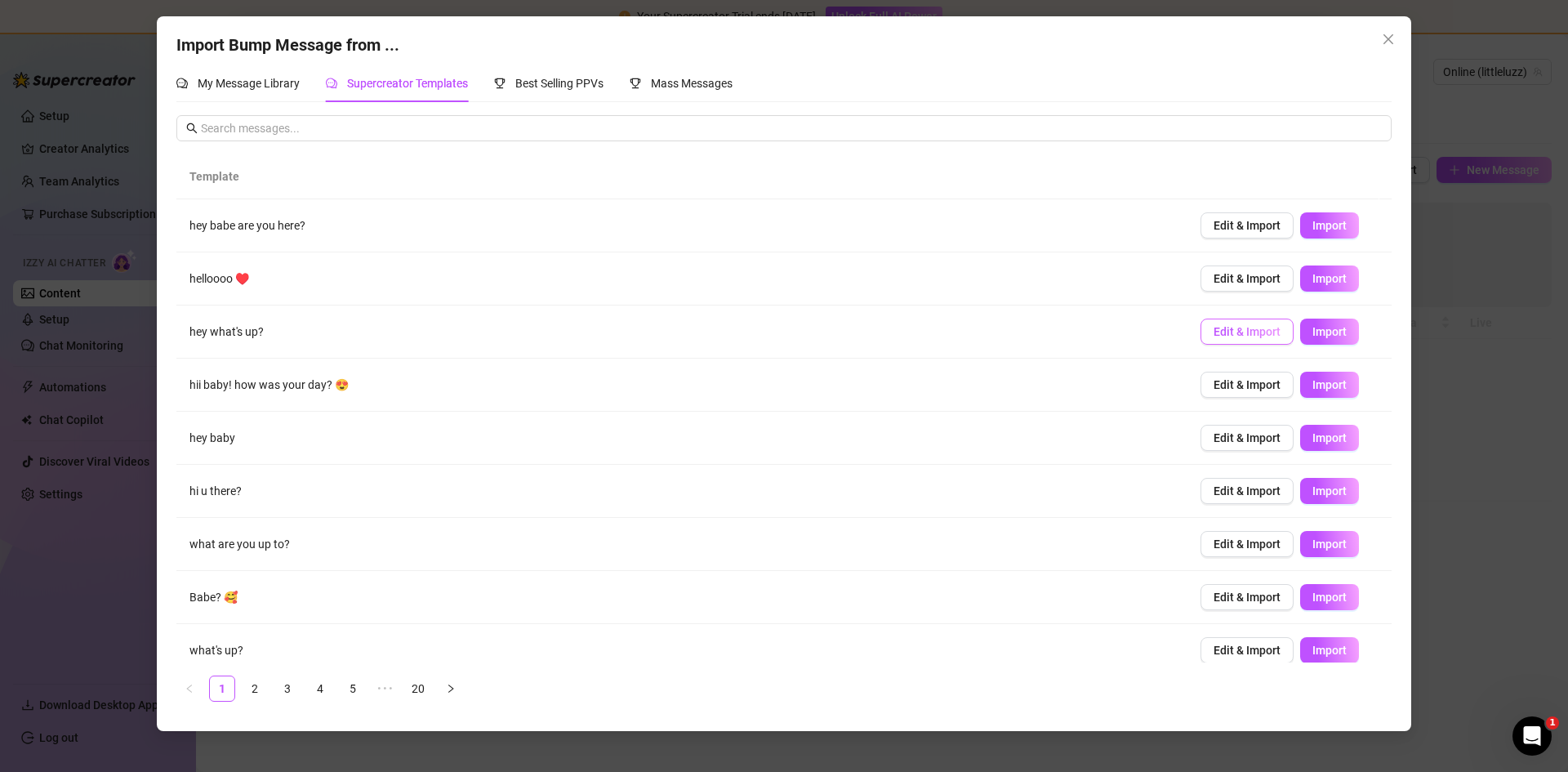
click at [1247, 326] on span "Edit & Import" at bounding box center [1246, 331] width 67 height 13
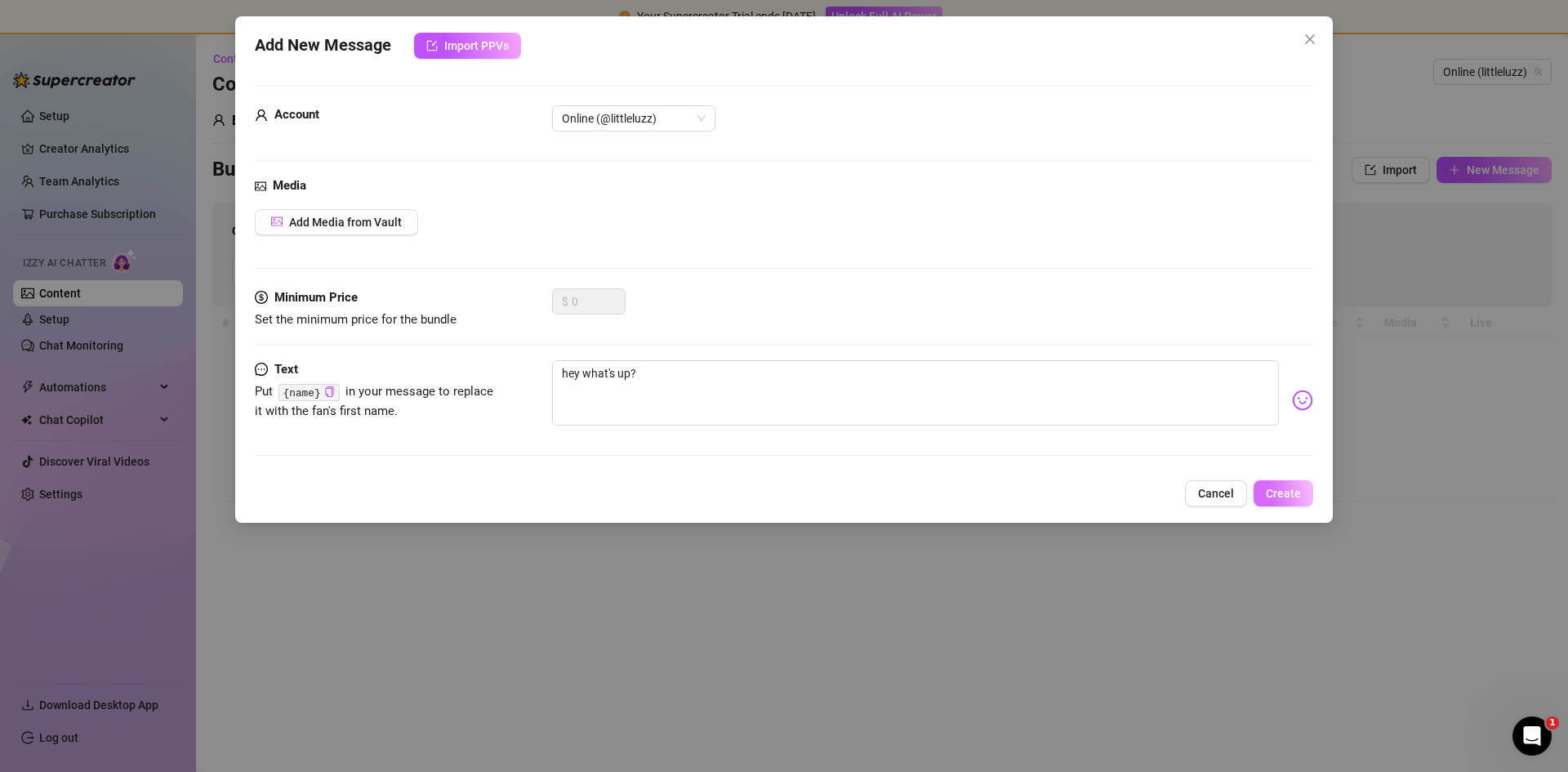
click at [1297, 500] on span "Create" at bounding box center [1283, 493] width 35 height 13
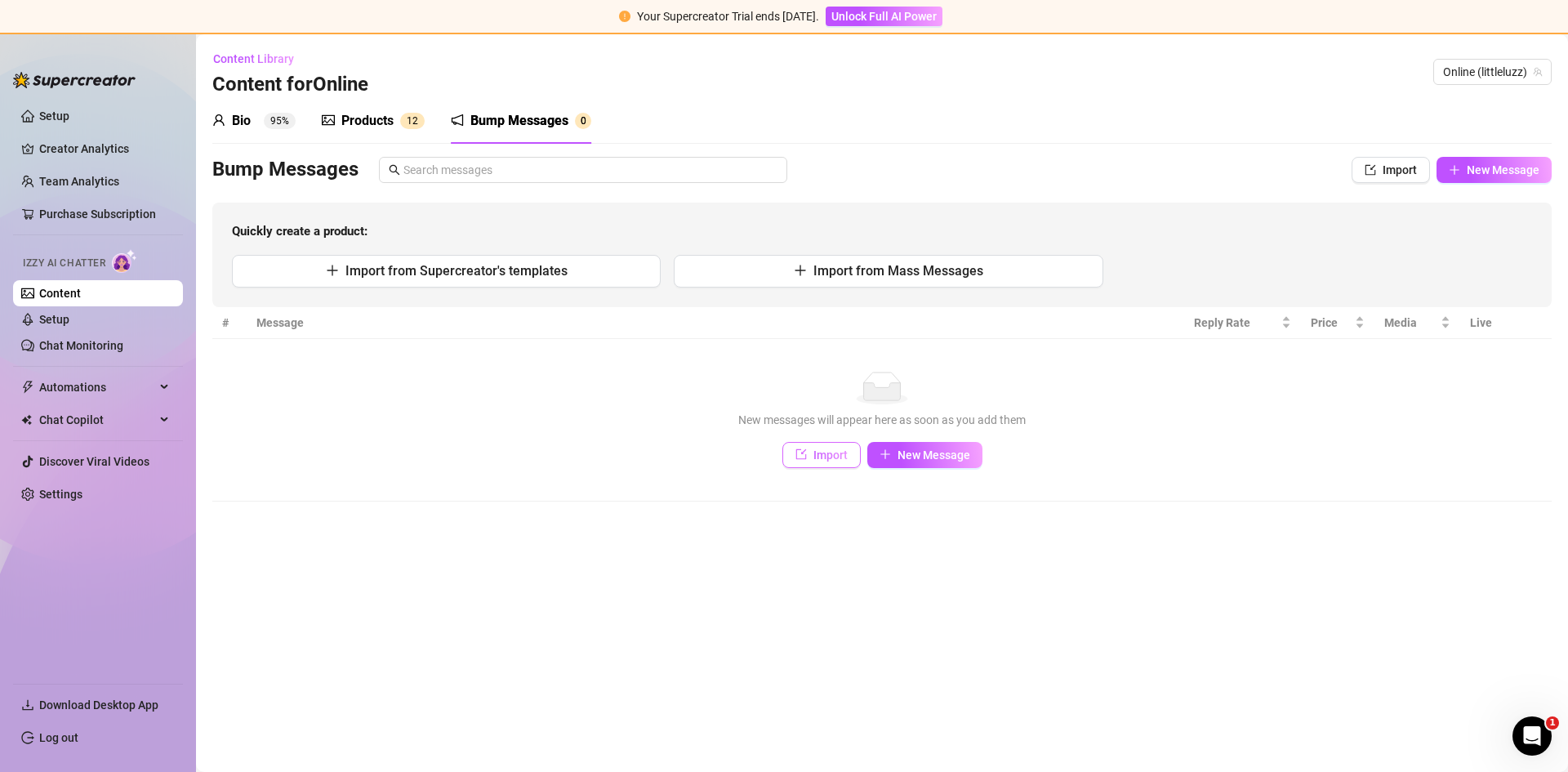
click at [838, 456] on span "Import" at bounding box center [831, 455] width 35 height 13
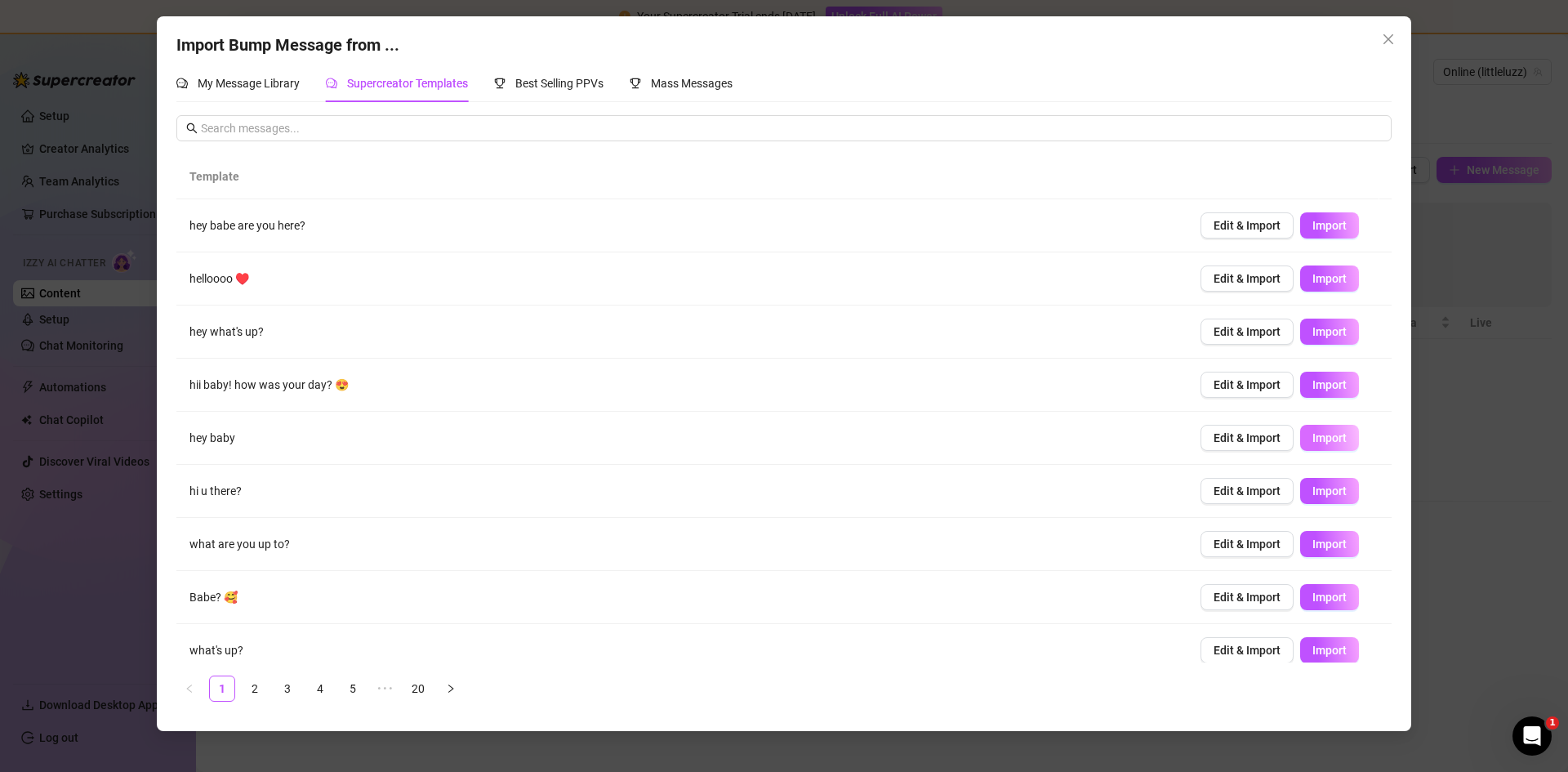
click at [1314, 444] on span "Import" at bounding box center [1330, 438] width 35 height 13
type textarea "hey baby"
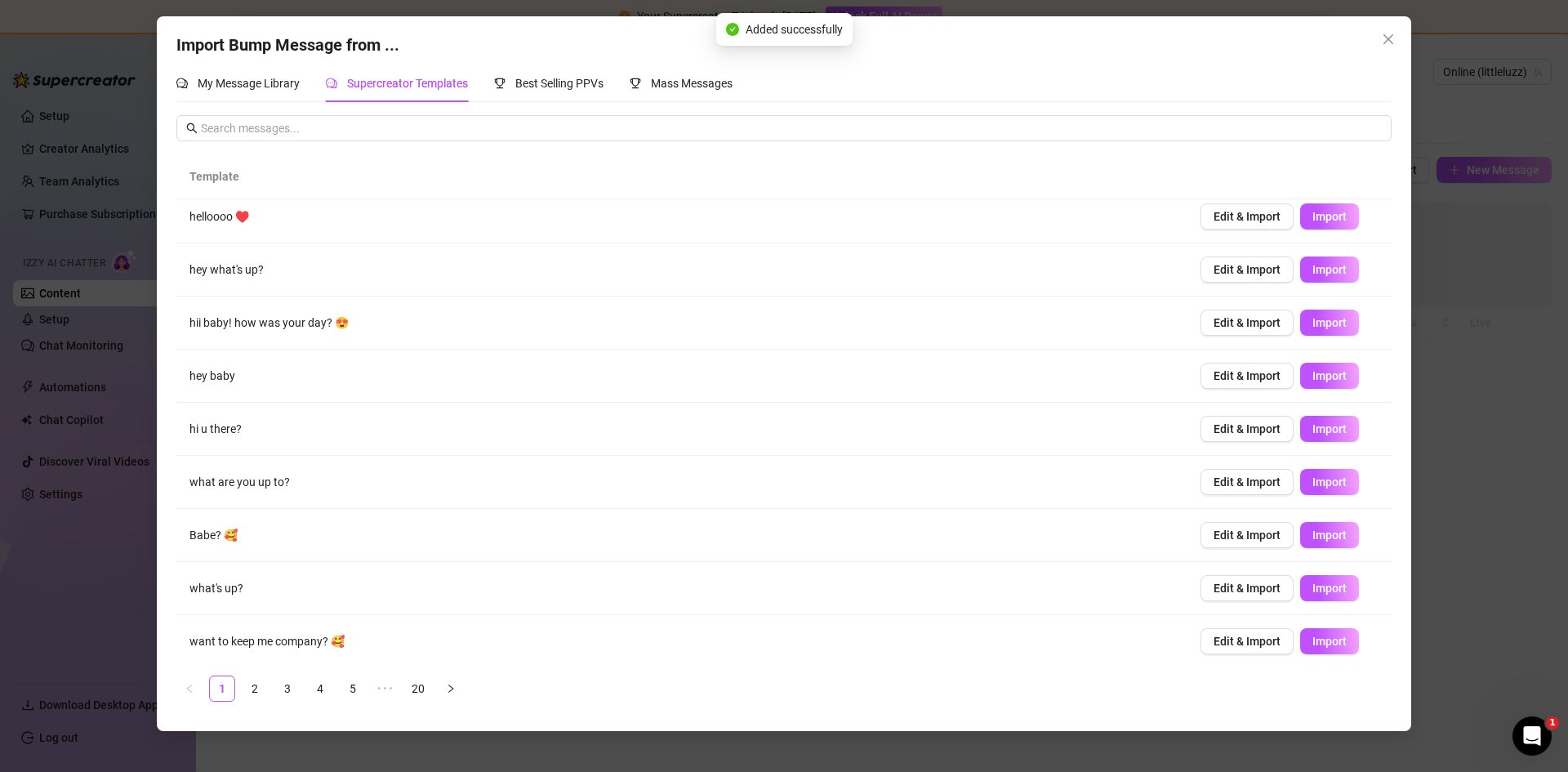
scroll to position [67, 0]
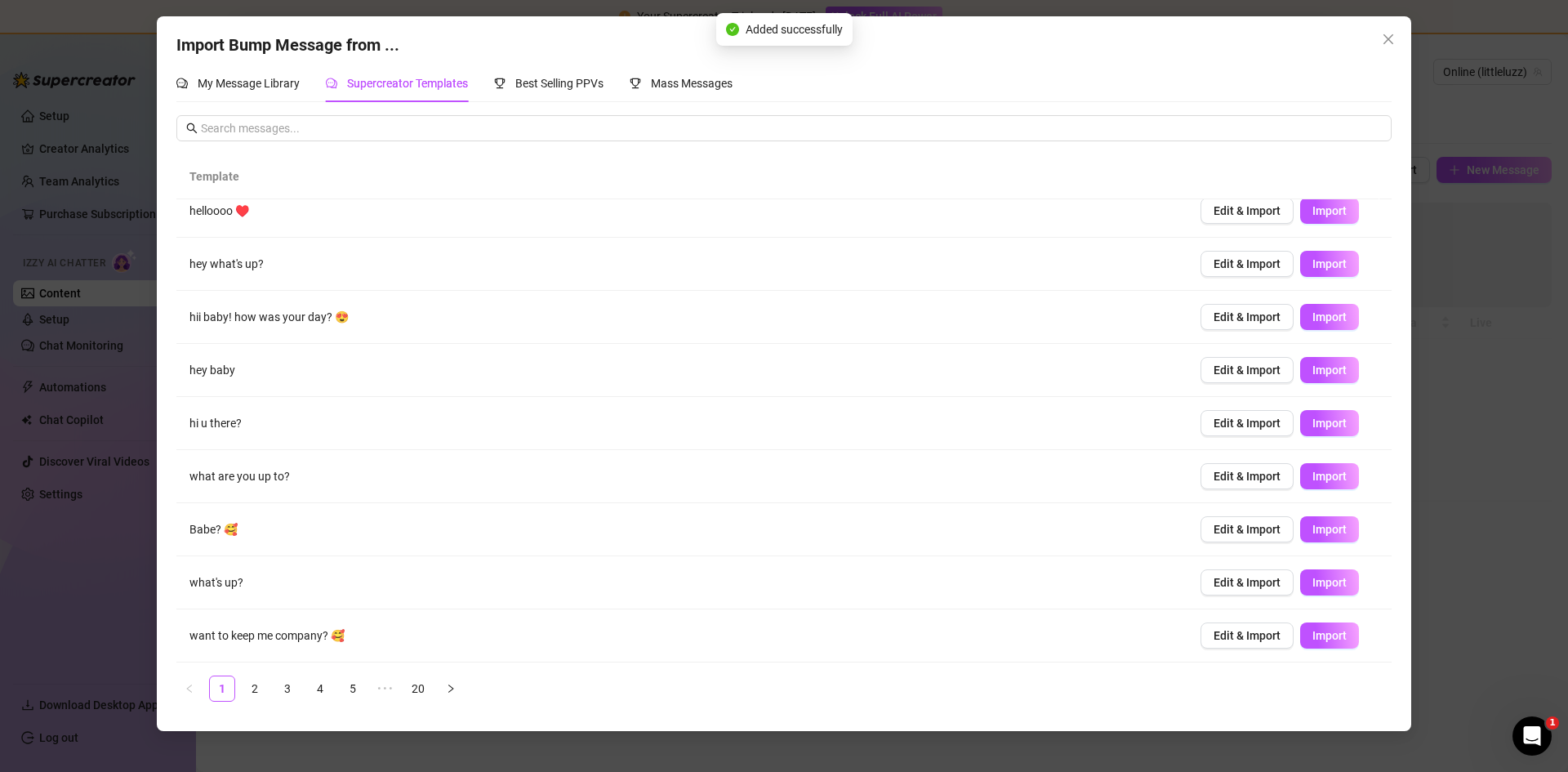
click at [1446, 617] on div "Import Bump Message from ... My Message Library Supercreator Templates Best Sel…" at bounding box center [784, 386] width 1568 height 772
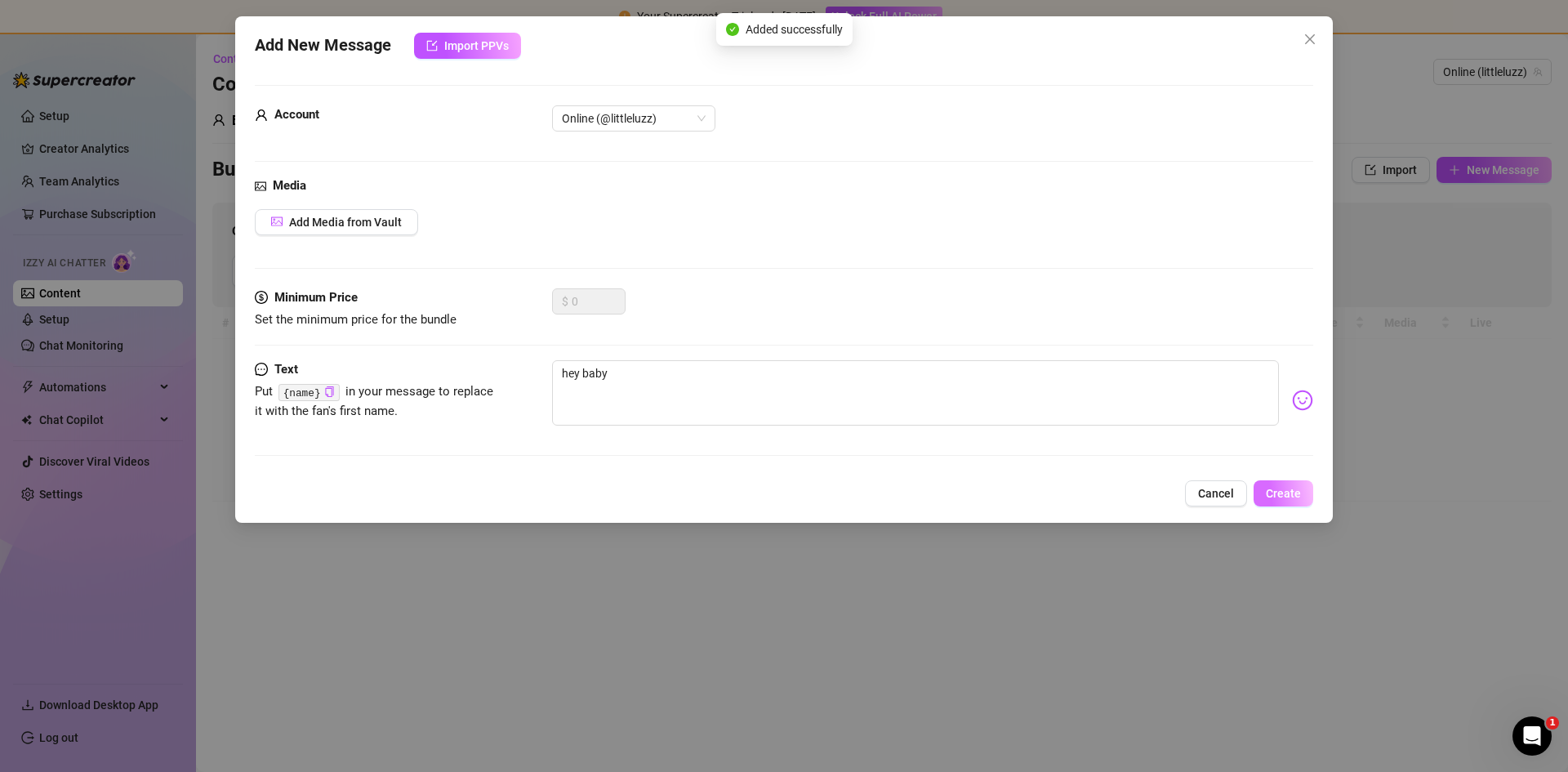
click at [1304, 498] on button "Create" at bounding box center [1283, 493] width 60 height 26
